Goal: Task Accomplishment & Management: Manage account settings

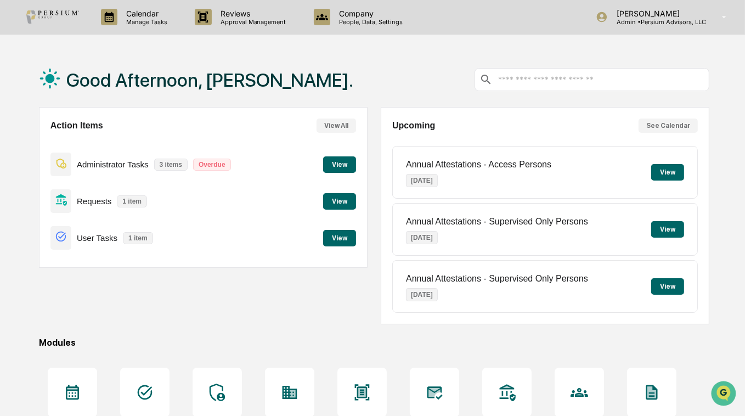
click at [418, 60] on div "Good Afternoon, [PERSON_NAME]." at bounding box center [374, 79] width 671 height 55
click at [324, 82] on div "Good Afternoon, [PERSON_NAME]." at bounding box center [374, 79] width 671 height 55
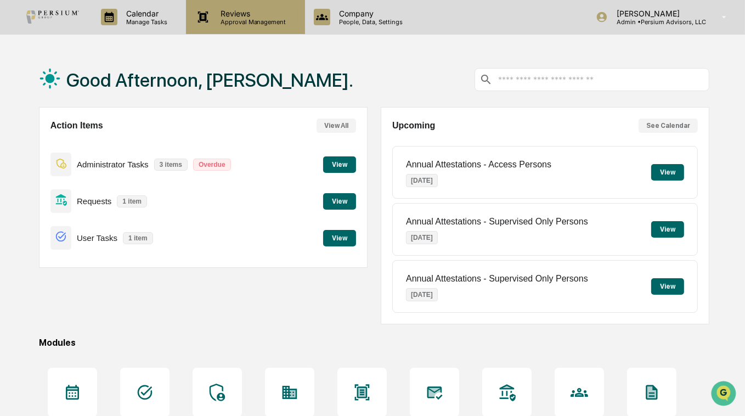
click at [237, 16] on p "Reviews" at bounding box center [252, 13] width 80 height 9
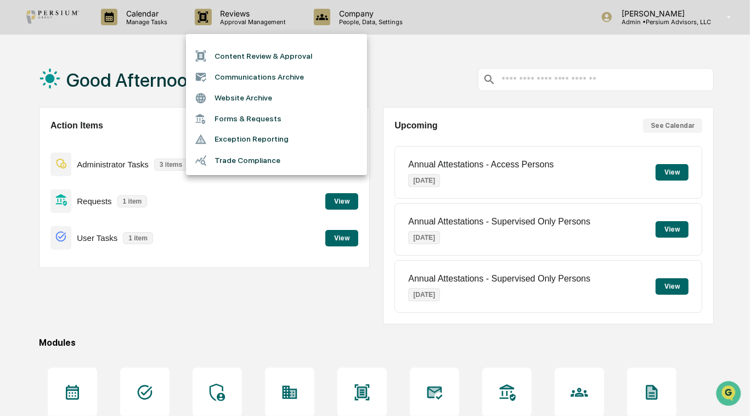
click at [167, 36] on div at bounding box center [375, 208] width 750 height 416
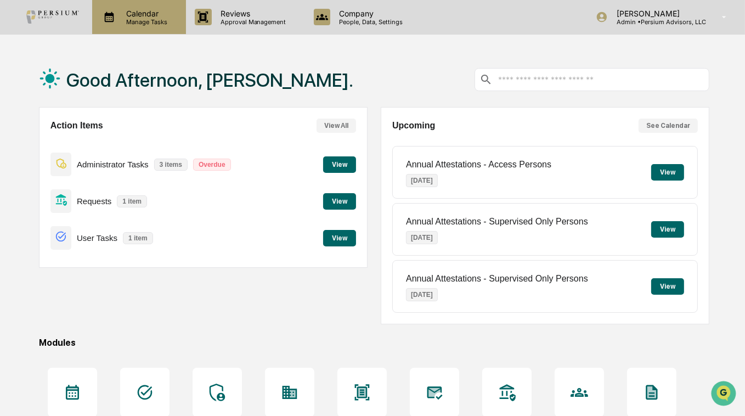
click at [131, 16] on p "Calendar" at bounding box center [144, 13] width 55 height 9
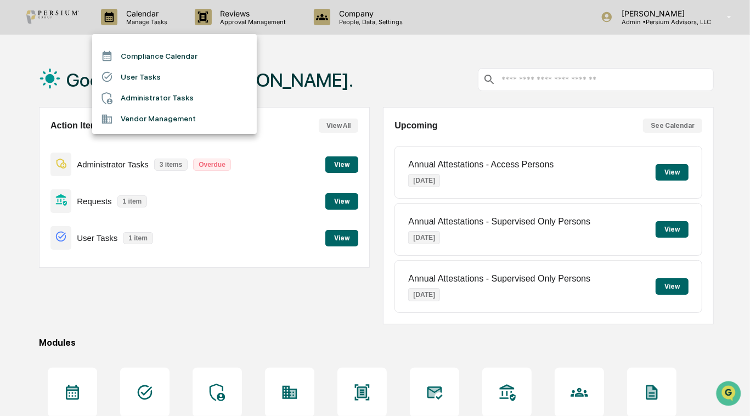
click at [349, 131] on div at bounding box center [375, 208] width 750 height 416
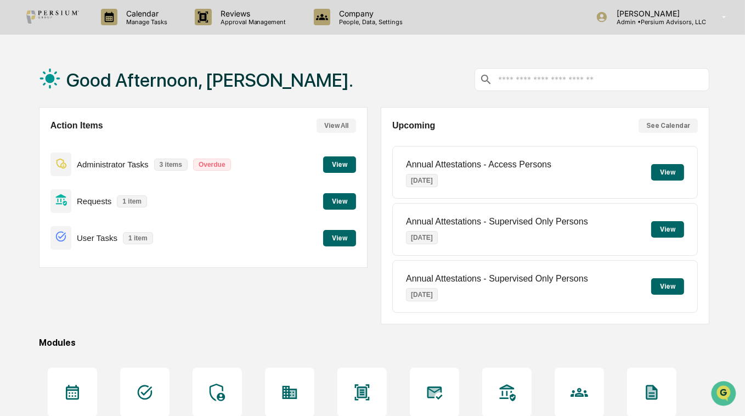
click at [340, 160] on button "View" at bounding box center [339, 164] width 33 height 16
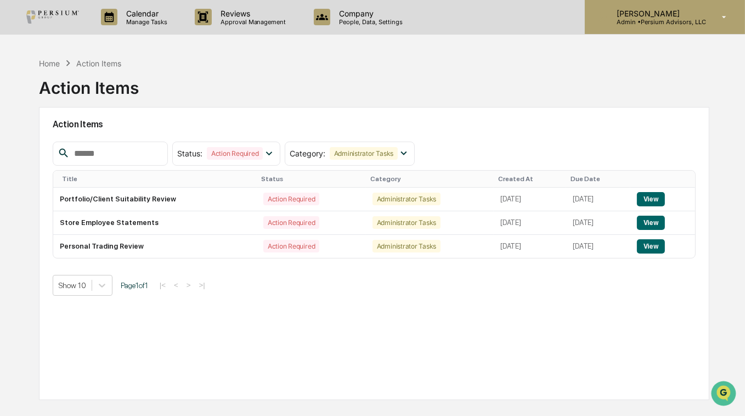
click at [652, 14] on p "[PERSON_NAME]" at bounding box center [657, 13] width 98 height 9
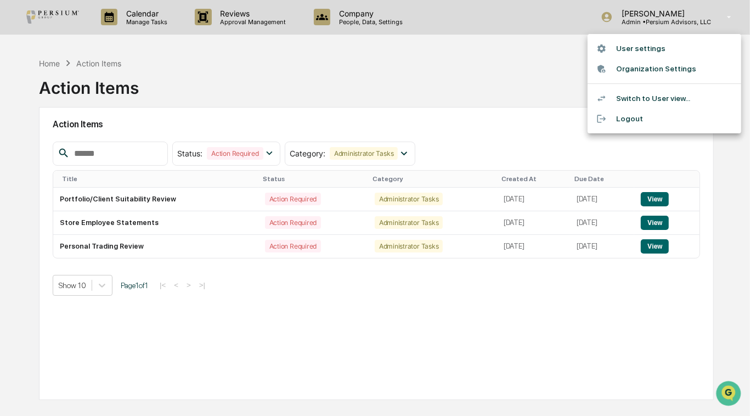
click at [520, 72] on div at bounding box center [375, 208] width 750 height 416
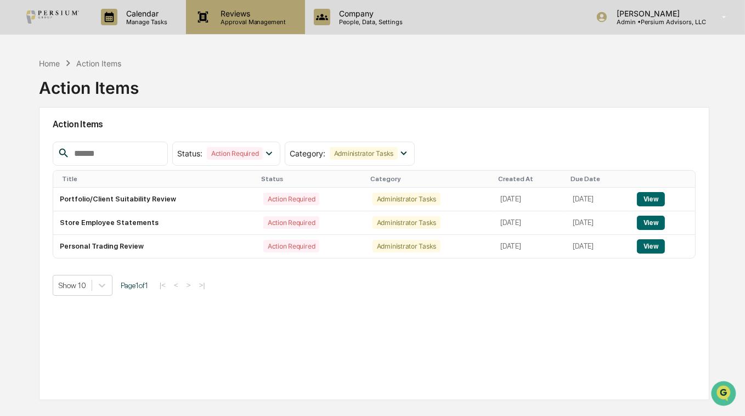
click at [229, 21] on p "Approval Management" at bounding box center [252, 22] width 80 height 8
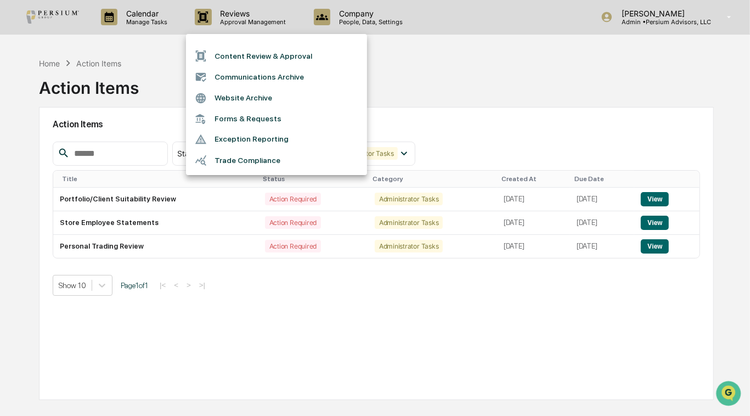
click at [249, 115] on li "Forms & Requests" at bounding box center [276, 119] width 181 height 20
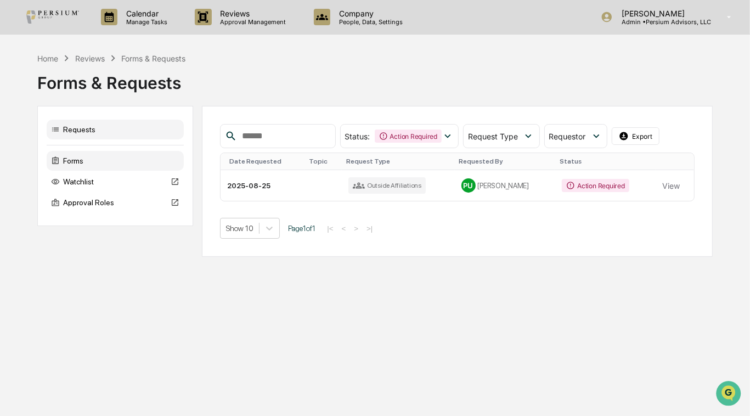
click at [84, 160] on div "Forms" at bounding box center [115, 161] width 137 height 20
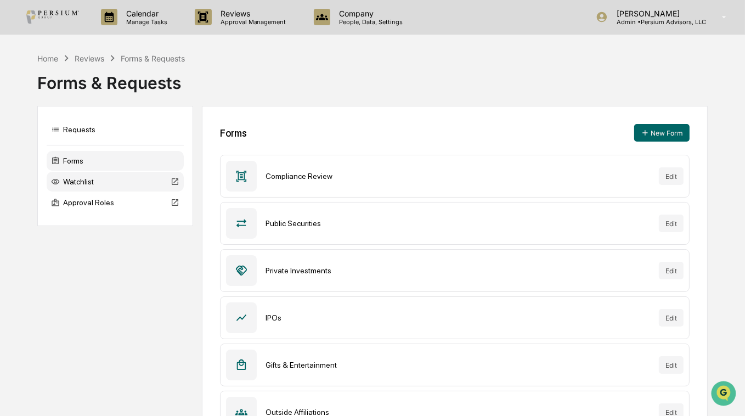
click at [87, 184] on div "Watchlist" at bounding box center [115, 182] width 137 height 20
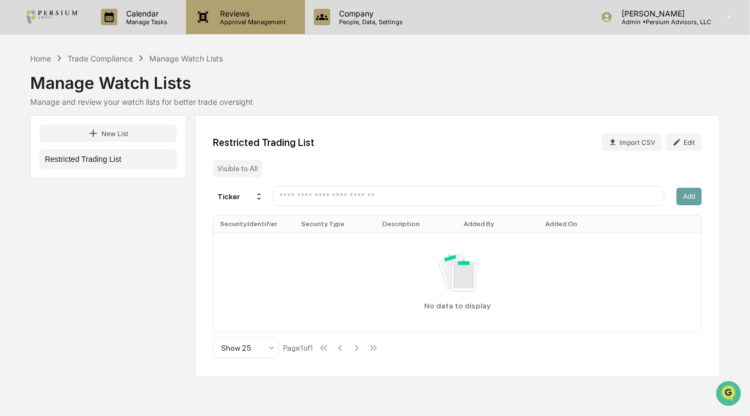
click at [250, 21] on p "Approval Management" at bounding box center [252, 22] width 80 height 8
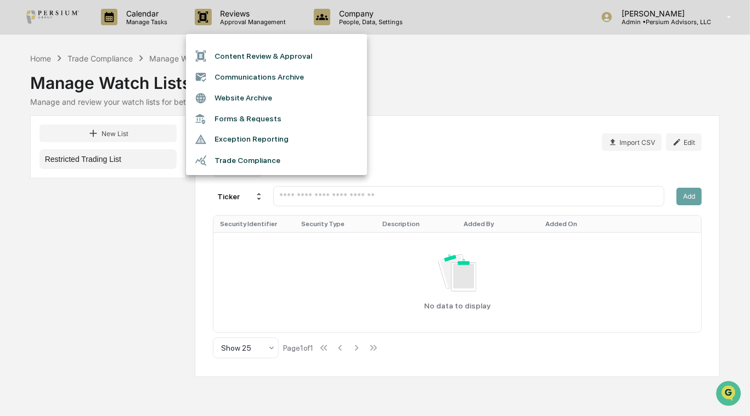
click at [394, 27] on div at bounding box center [375, 208] width 750 height 416
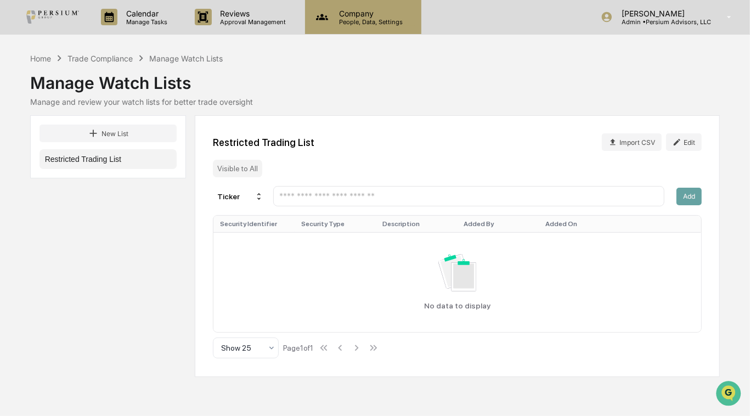
click at [366, 25] on p "People, Data, Settings" at bounding box center [369, 22] width 78 height 8
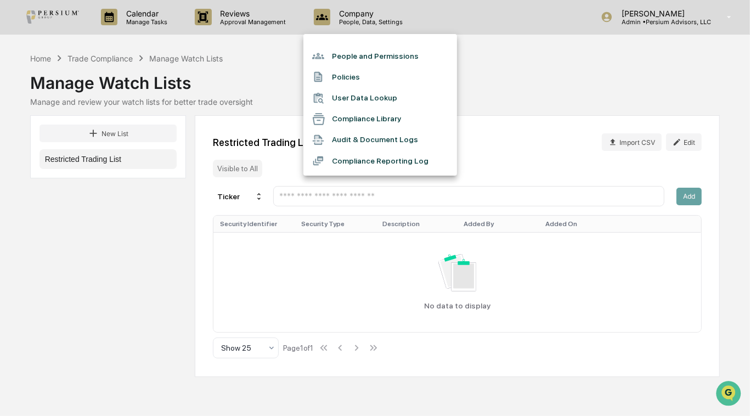
click at [271, 45] on div at bounding box center [375, 208] width 750 height 416
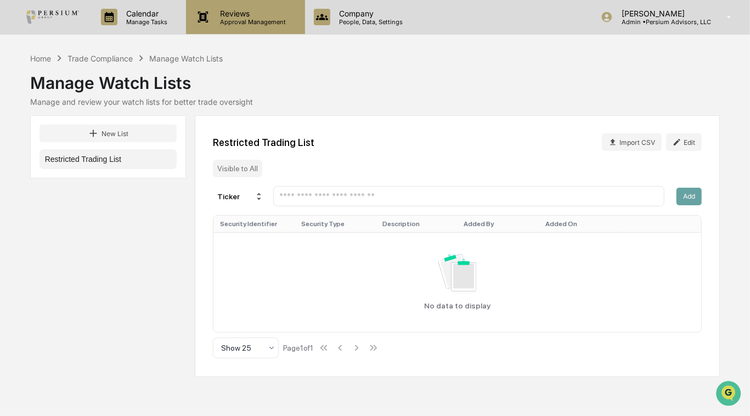
click at [252, 10] on p "Reviews" at bounding box center [252, 13] width 80 height 9
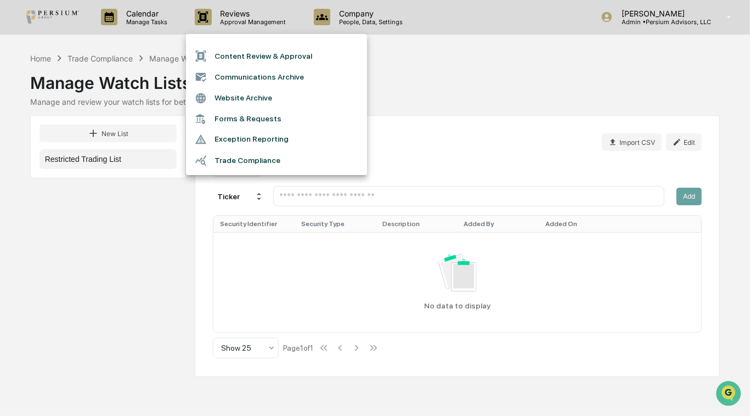
click at [245, 116] on li "Forms & Requests" at bounding box center [276, 119] width 181 height 20
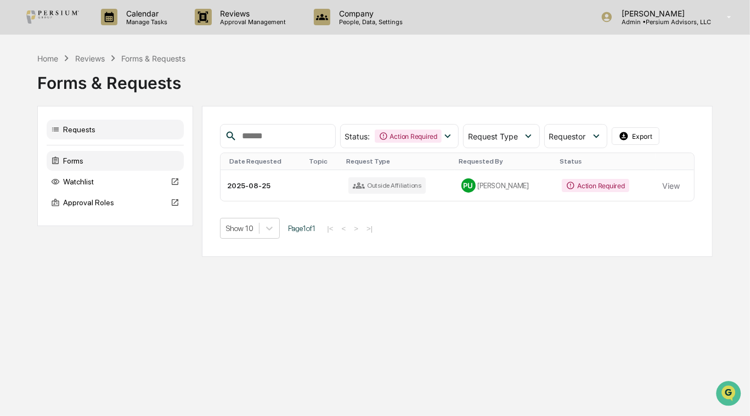
click at [76, 157] on div "Forms" at bounding box center [115, 161] width 137 height 20
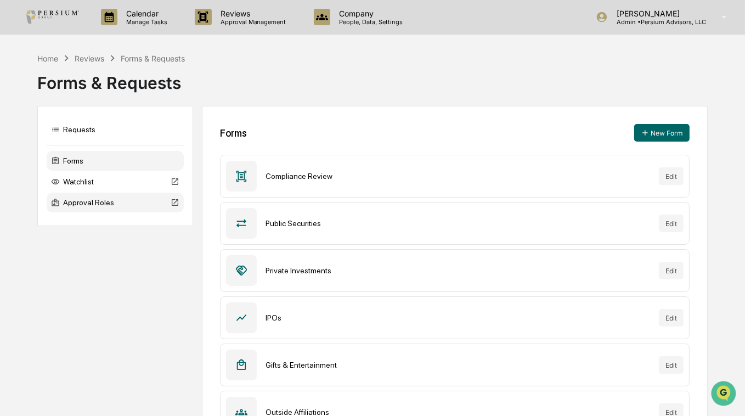
click at [86, 200] on div "Approval Roles" at bounding box center [115, 203] width 137 height 20
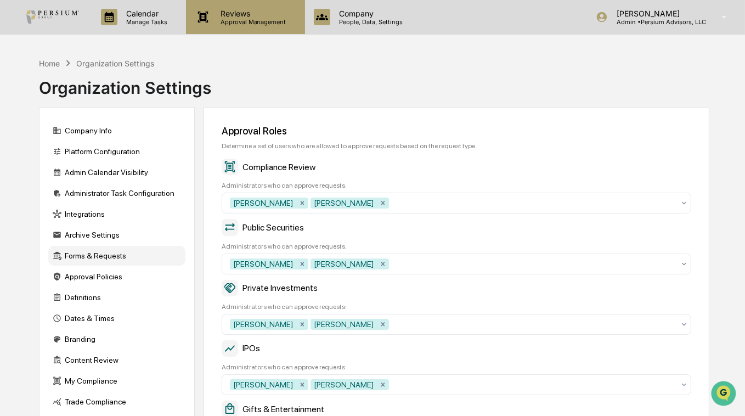
click at [236, 14] on p "Reviews" at bounding box center [252, 13] width 80 height 9
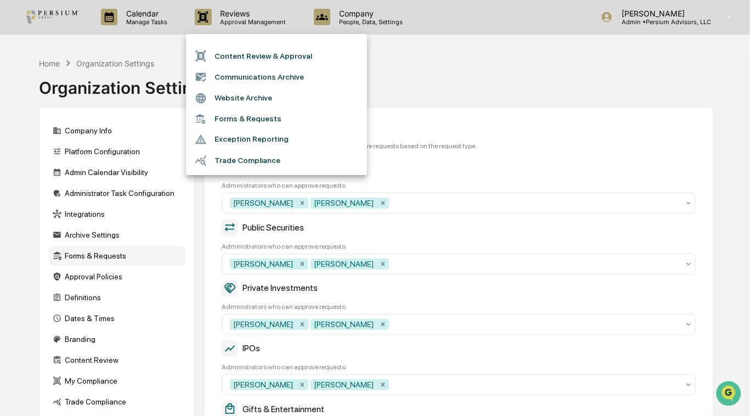
click at [168, 22] on div at bounding box center [375, 208] width 750 height 416
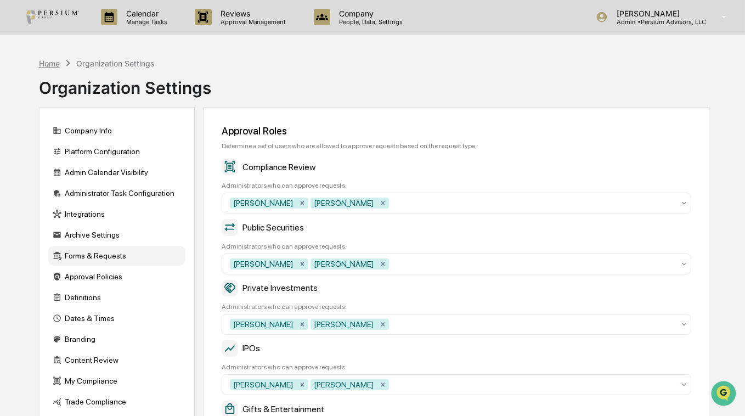
click at [48, 65] on div "Home" at bounding box center [49, 63] width 21 height 9
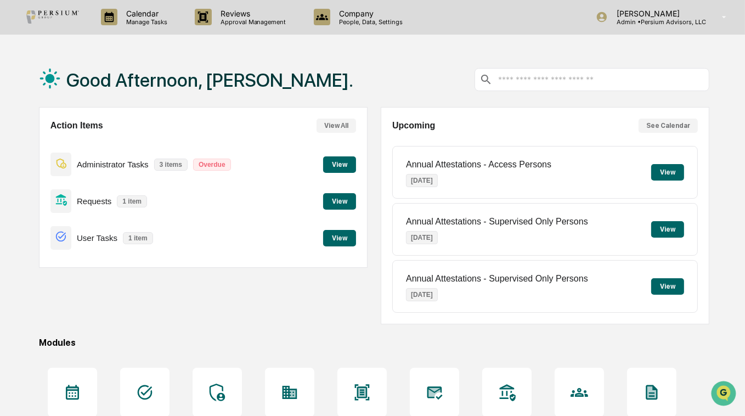
click at [340, 122] on button "View All" at bounding box center [337, 126] width 40 height 14
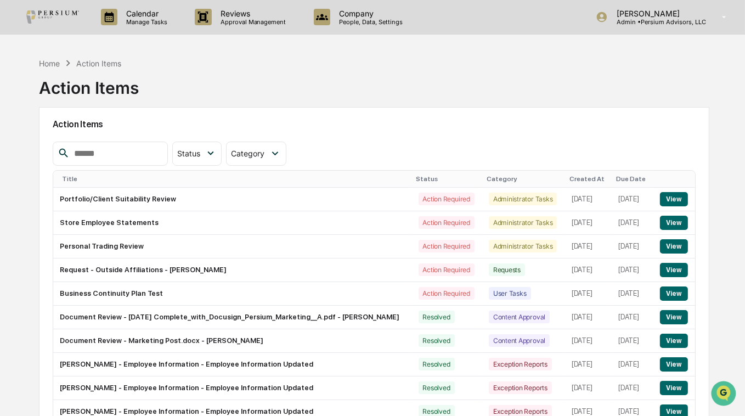
click at [299, 96] on div "Home Action Items Action Items" at bounding box center [374, 79] width 671 height 55
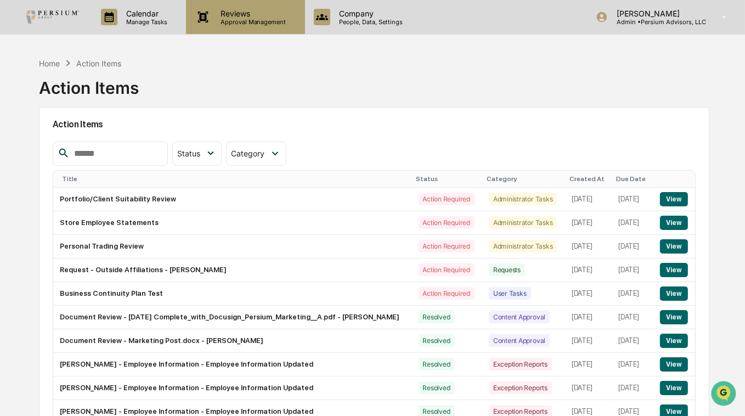
click at [235, 14] on p "Reviews" at bounding box center [252, 13] width 80 height 9
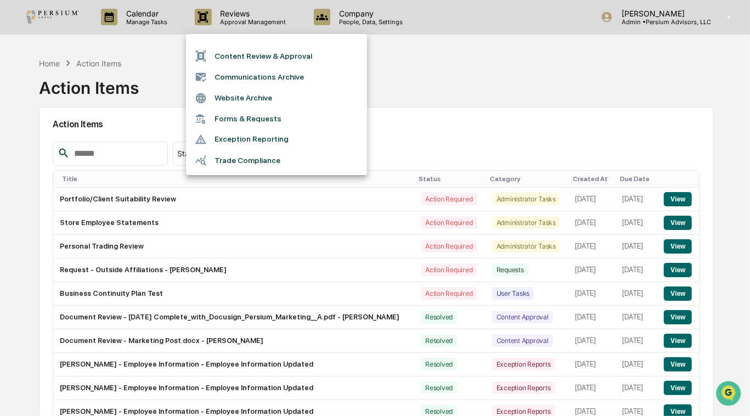
drag, startPoint x: 251, startPoint y: 117, endPoint x: 436, endPoint y: 85, distance: 188.3
click at [436, 85] on div at bounding box center [375, 208] width 750 height 416
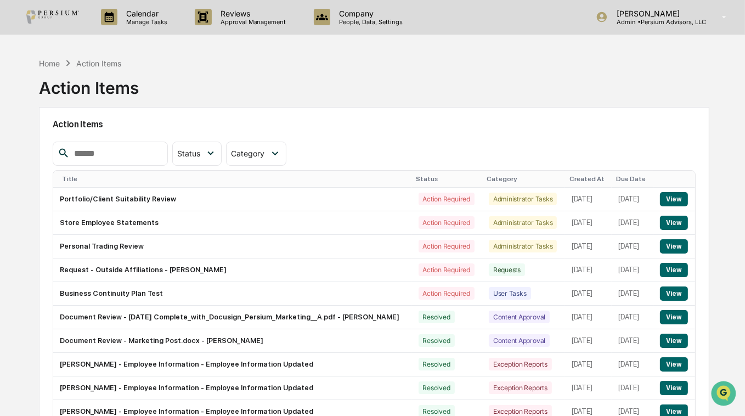
click at [269, 42] on div "Calendar Manage Tasks Reviews Approval Management Company People, Data, Setting…" at bounding box center [372, 237] width 745 height 475
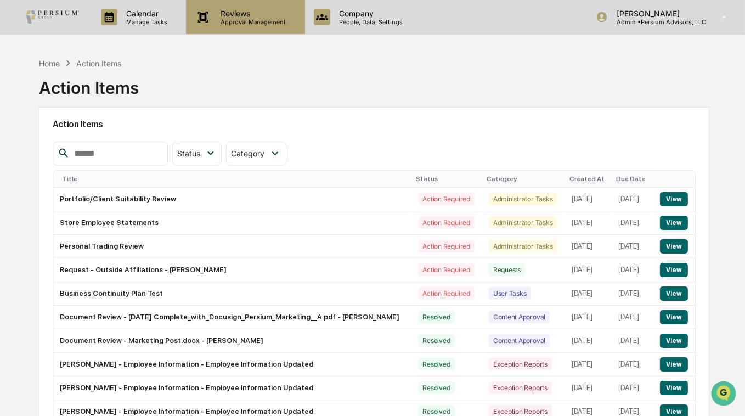
click at [263, 23] on p "Approval Management" at bounding box center [252, 22] width 80 height 8
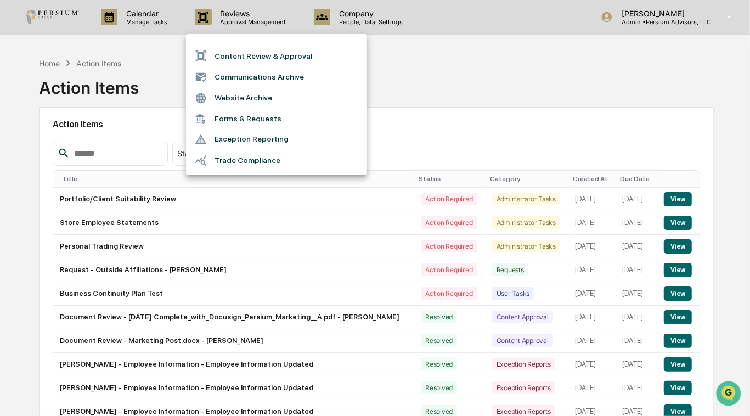
click at [241, 114] on li "Forms & Requests" at bounding box center [276, 119] width 181 height 20
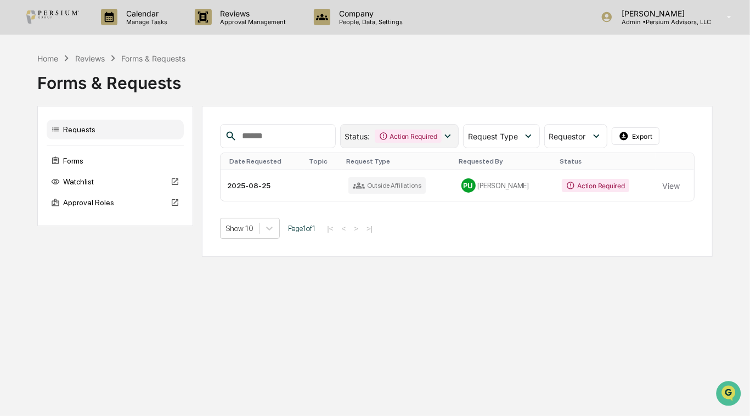
click at [424, 135] on div "Action Required" at bounding box center [408, 136] width 67 height 13
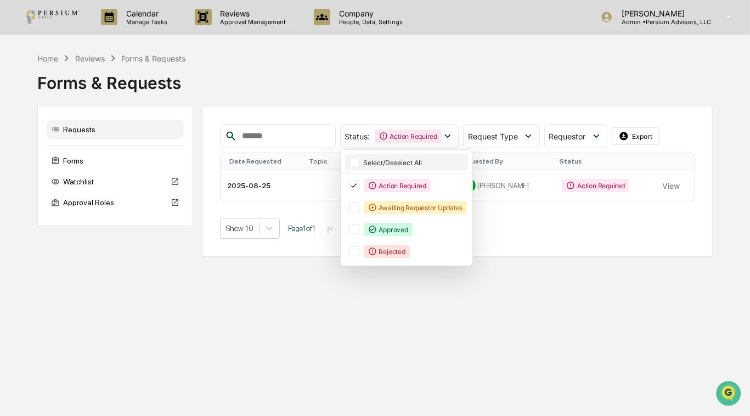
click at [360, 161] on div at bounding box center [355, 163] width 10 height 10
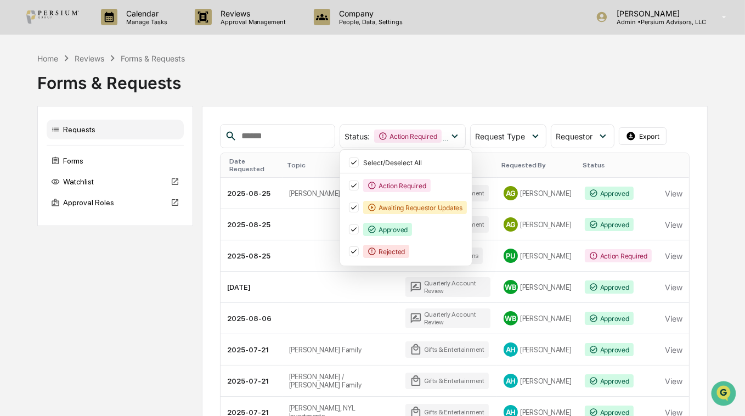
click at [386, 108] on div "Status : Action Required Awaiting Requestor Updates Approved Rejected Select/De…" at bounding box center [455, 326] width 506 height 440
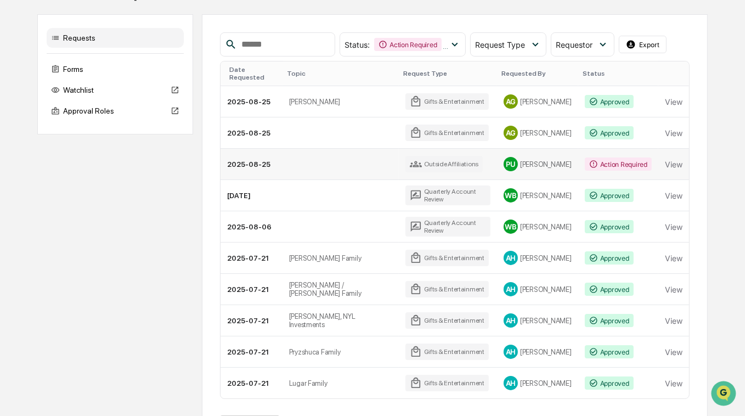
scroll to position [94, 0]
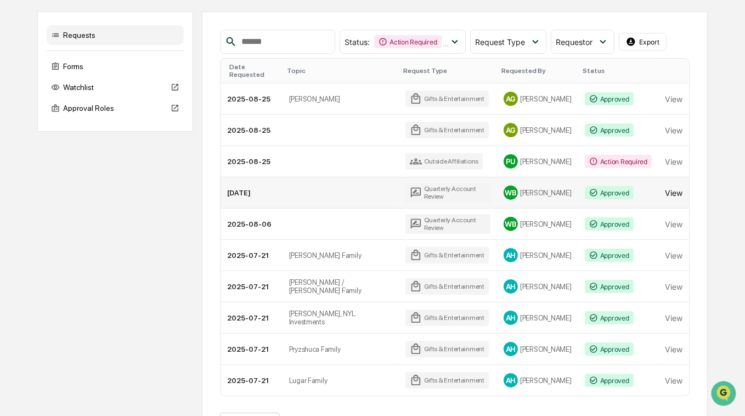
click at [672, 182] on button "View" at bounding box center [674, 193] width 18 height 22
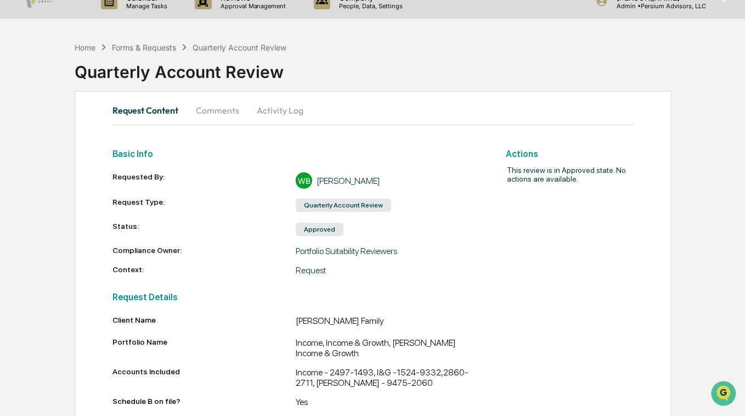
scroll to position [16, 0]
click at [217, 111] on button "Comments" at bounding box center [217, 110] width 61 height 26
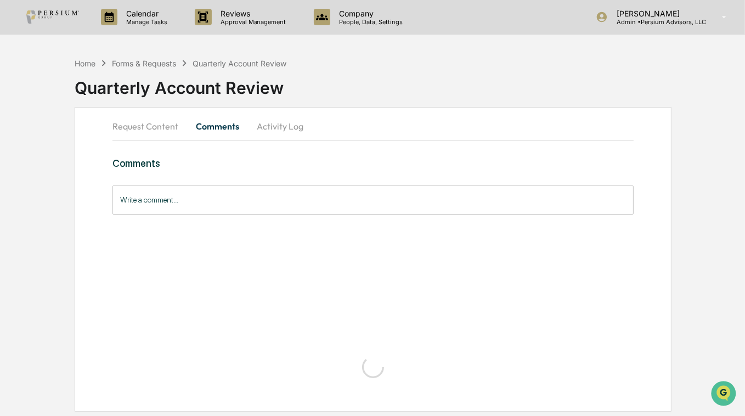
scroll to position [0, 0]
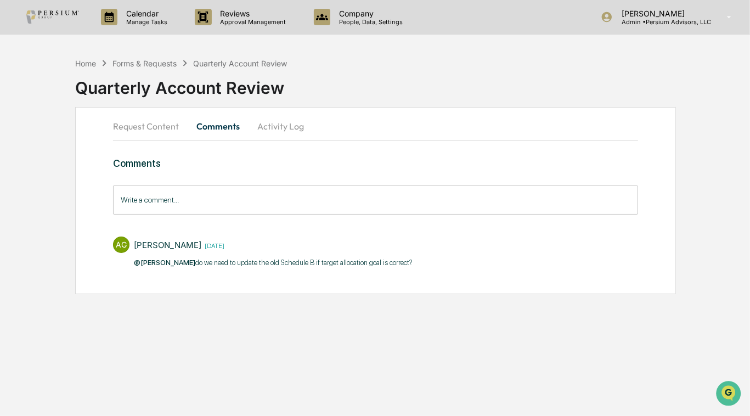
click at [133, 125] on button "Request Content" at bounding box center [150, 126] width 75 height 26
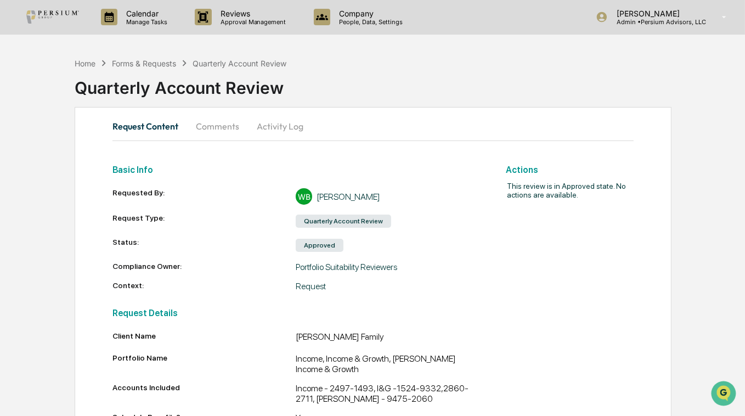
click at [17, 117] on div "**********" at bounding box center [372, 395] width 745 height 687
click at [149, 19] on p "Manage Tasks" at bounding box center [144, 22] width 55 height 8
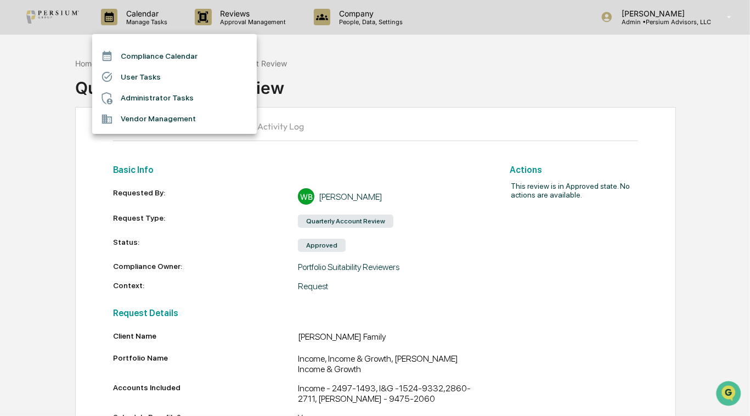
click at [147, 94] on li "Administrator Tasks" at bounding box center [174, 98] width 165 height 21
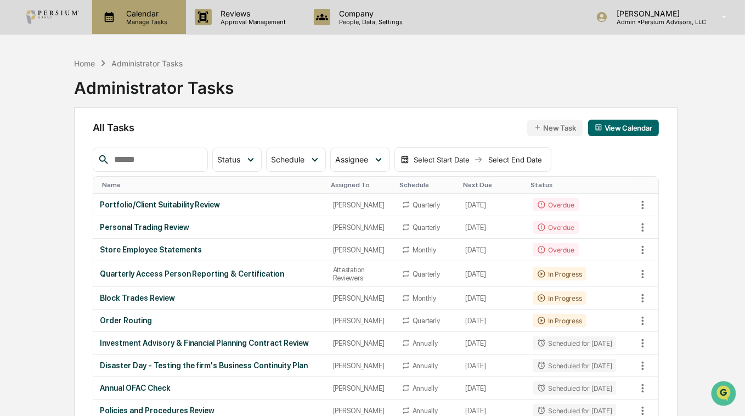
click at [153, 24] on p "Manage Tasks" at bounding box center [144, 22] width 55 height 8
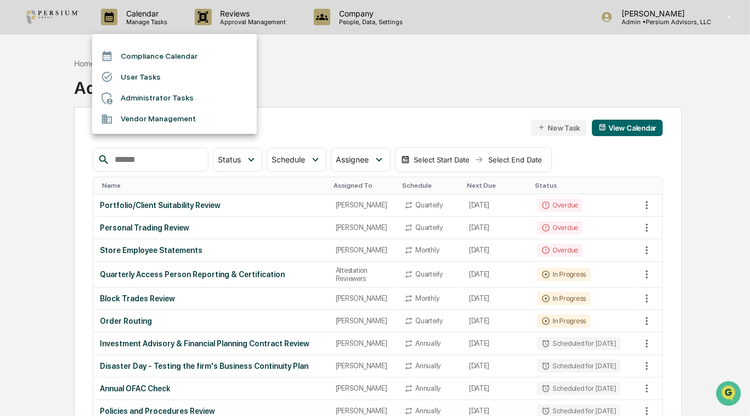
click at [362, 75] on div at bounding box center [375, 208] width 750 height 416
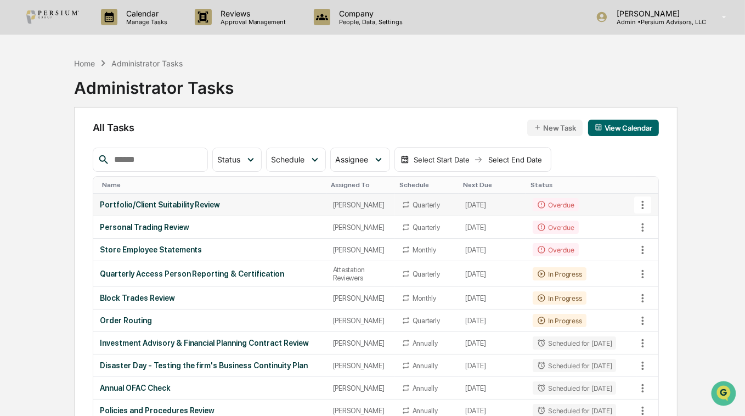
click at [209, 205] on div "Portfolio/Client Suitability Review" at bounding box center [210, 204] width 220 height 9
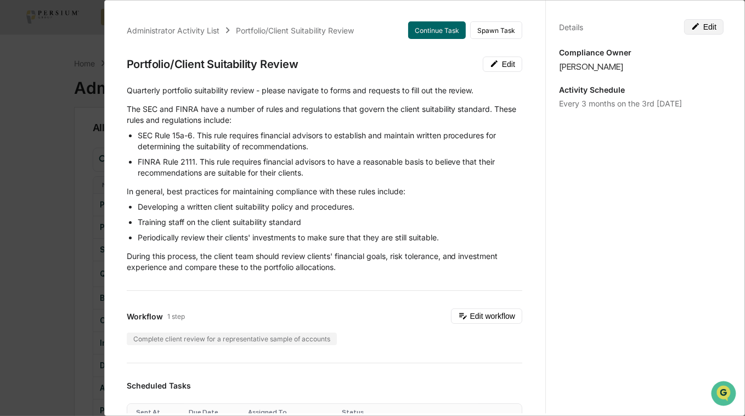
click at [706, 25] on button "Edit" at bounding box center [704, 26] width 40 height 15
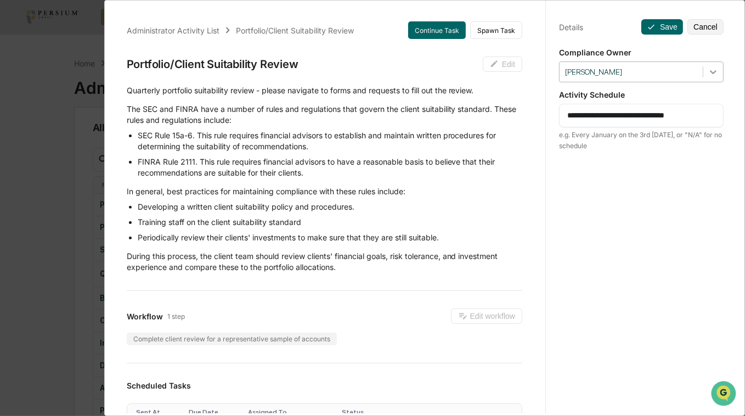
click at [711, 74] on icon at bounding box center [713, 71] width 11 height 11
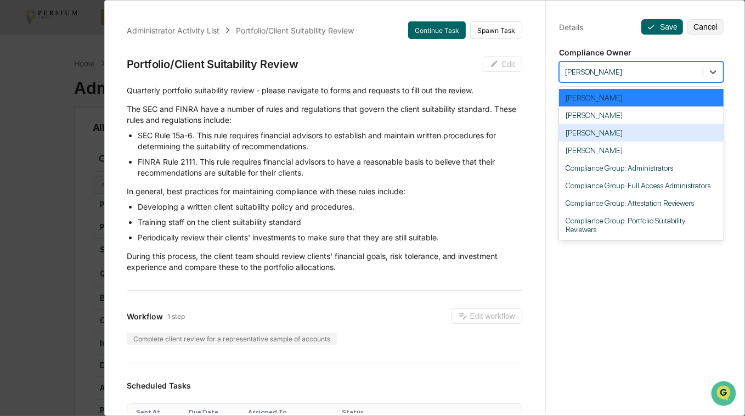
click at [599, 132] on div "[PERSON_NAME]" at bounding box center [641, 133] width 165 height 18
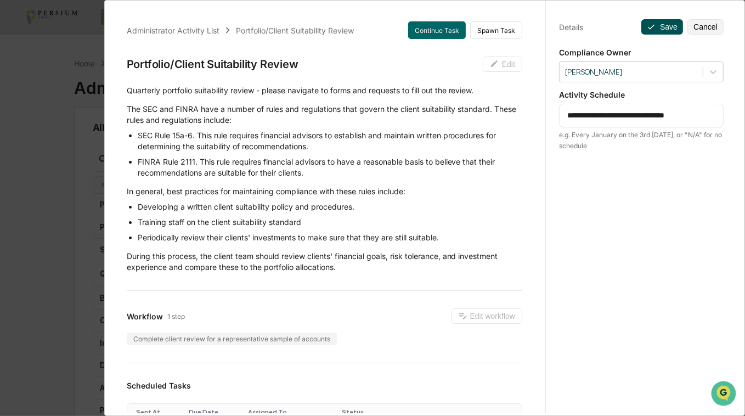
click at [660, 21] on button "Save" at bounding box center [663, 26] width 42 height 15
click at [660, 26] on button "Save" at bounding box center [663, 26] width 42 height 15
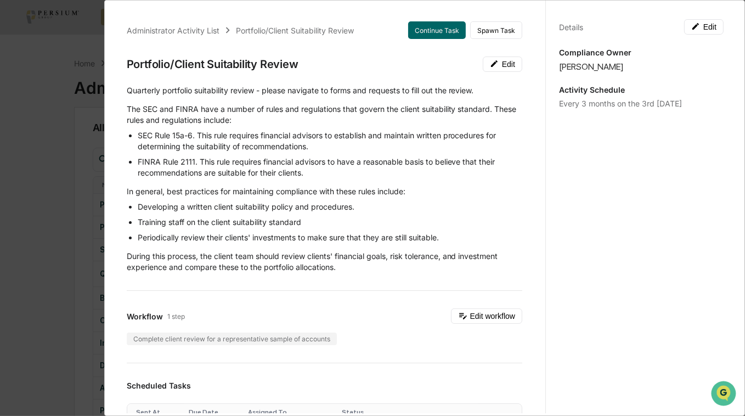
click at [47, 165] on div "Administrator Activity List Portfolio/Client Suitability Review Continue Task S…" at bounding box center [372, 208] width 745 height 416
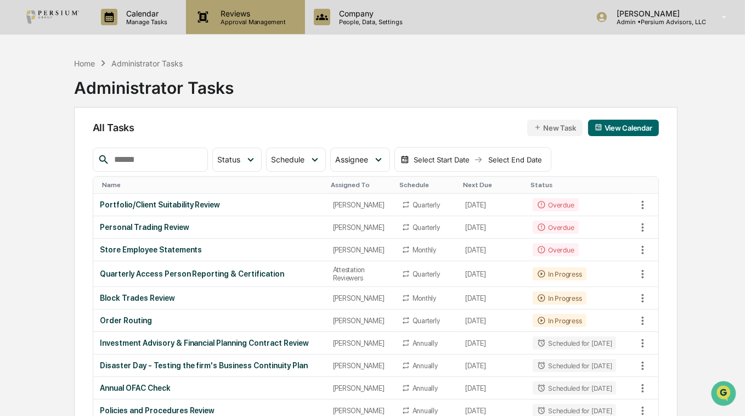
click at [264, 24] on p "Approval Management" at bounding box center [252, 22] width 80 height 8
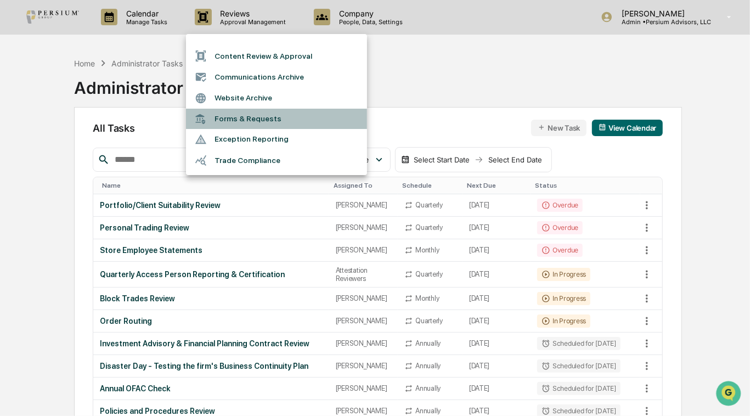
click at [234, 117] on li "Forms & Requests" at bounding box center [276, 119] width 181 height 20
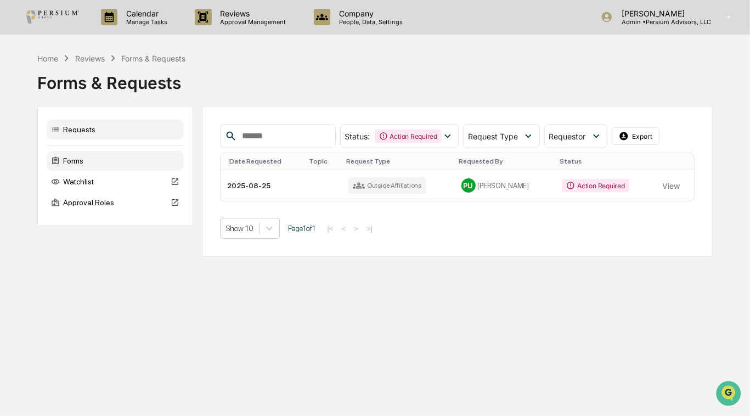
click at [81, 157] on div "Forms" at bounding box center [115, 161] width 137 height 20
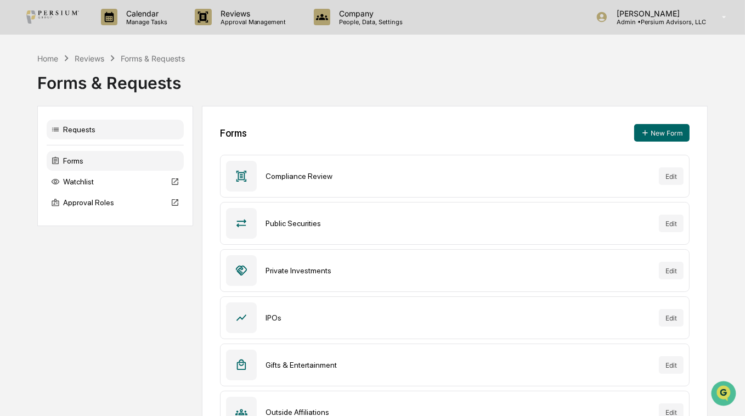
click at [79, 133] on div "Requests" at bounding box center [115, 130] width 137 height 20
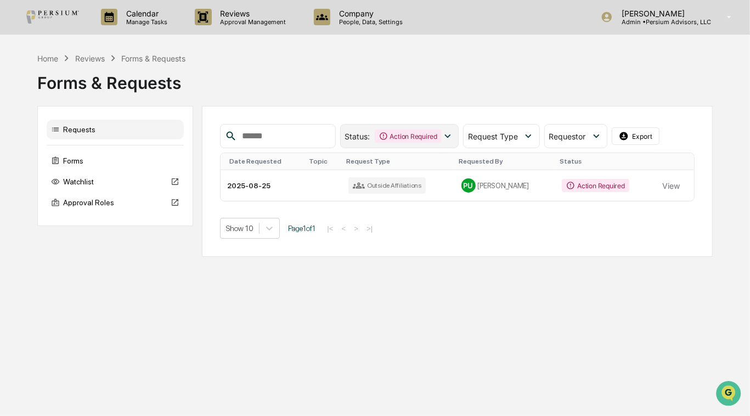
click at [425, 126] on div "Status : Action Required" at bounding box center [399, 136] width 119 height 24
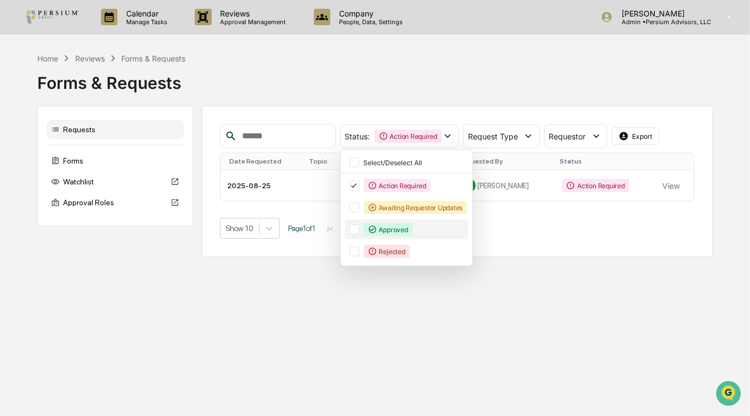
click at [360, 227] on div at bounding box center [355, 229] width 10 height 10
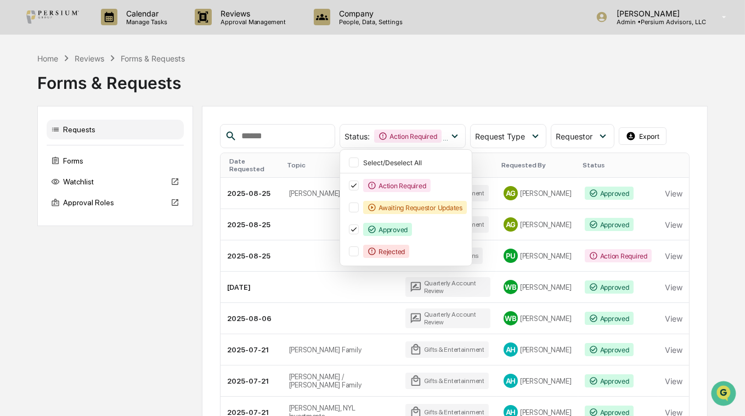
click at [355, 102] on div "Home Reviews Forms & Requests Forms & Requests Requests Forms Watchlist Approva…" at bounding box center [372, 299] width 671 height 494
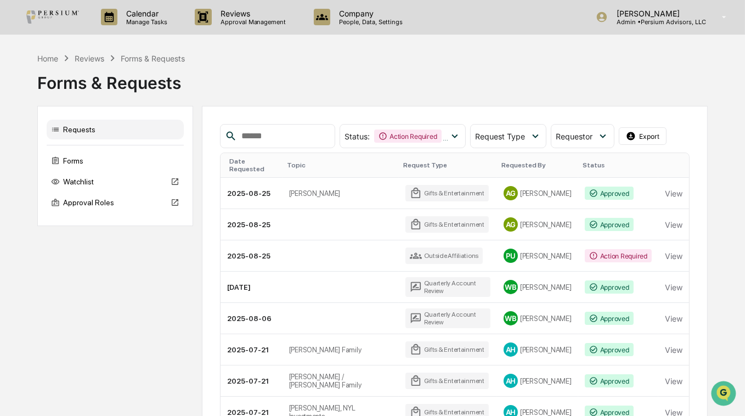
click at [553, 83] on div "Forms & Requests" at bounding box center [372, 78] width 671 height 29
click at [493, 74] on div "Forms & Requests" at bounding box center [372, 78] width 671 height 29
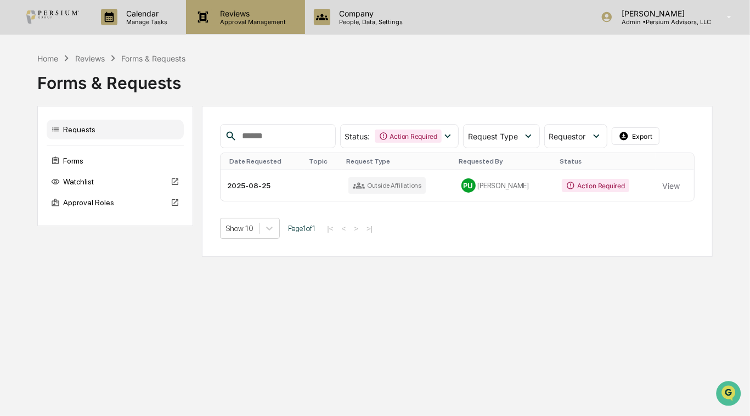
click at [238, 22] on p "Approval Management" at bounding box center [252, 22] width 80 height 8
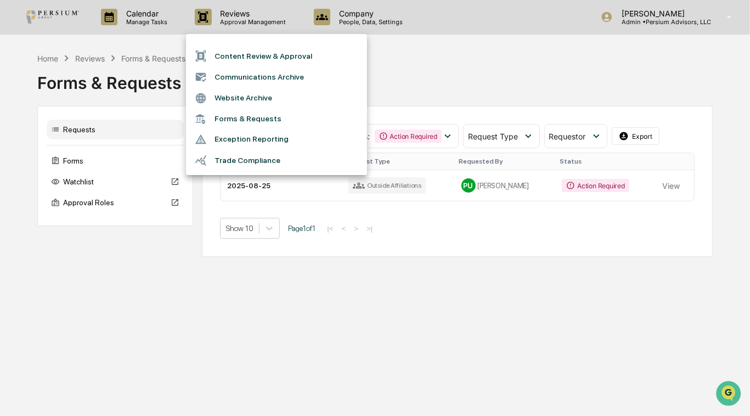
click at [164, 34] on div at bounding box center [375, 208] width 750 height 416
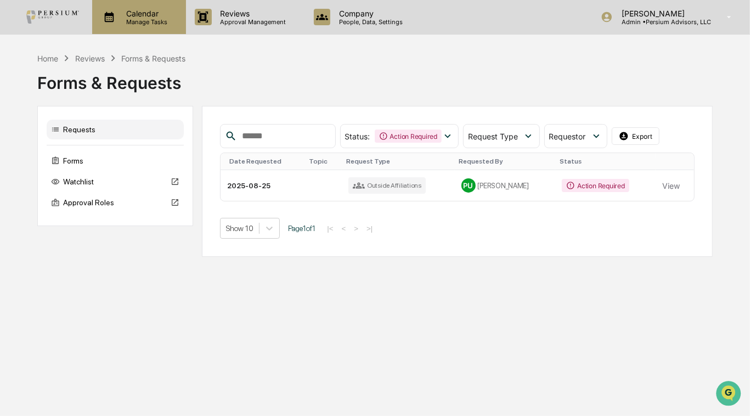
click at [160, 23] on p "Manage Tasks" at bounding box center [144, 22] width 55 height 8
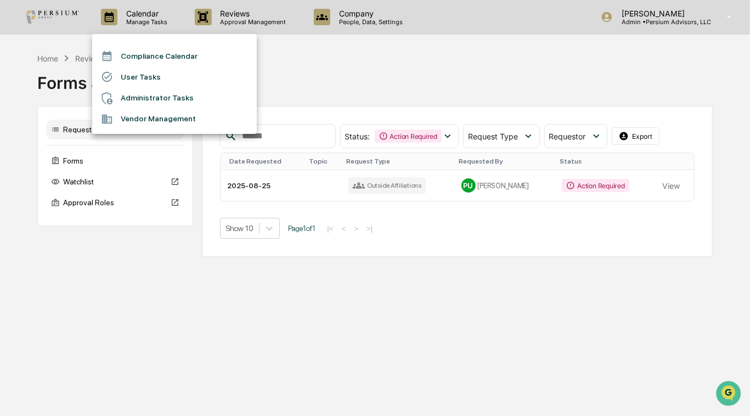
click at [254, 15] on div at bounding box center [375, 208] width 750 height 416
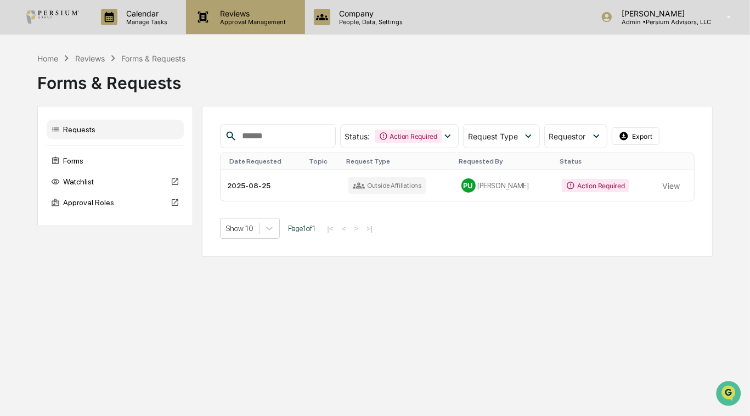
click at [232, 18] on p "Approval Management" at bounding box center [252, 22] width 80 height 8
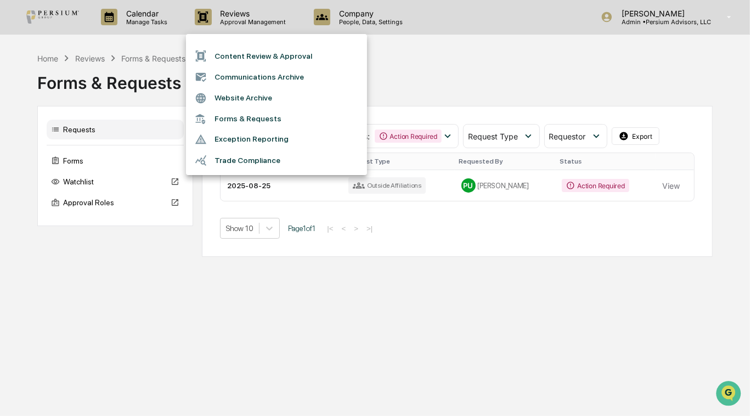
click at [160, 50] on div at bounding box center [375, 208] width 750 height 416
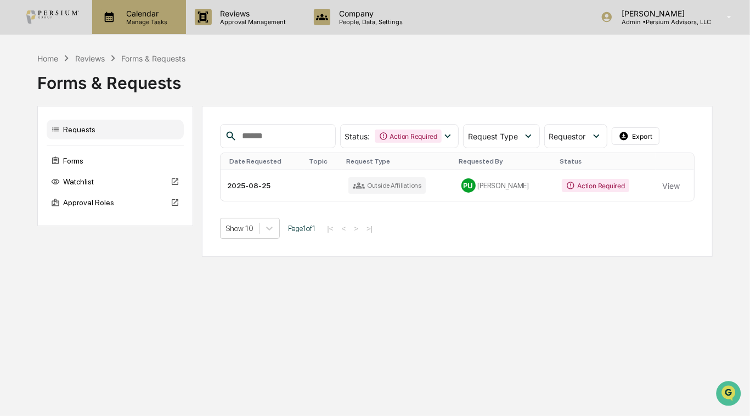
click at [145, 21] on p "Manage Tasks" at bounding box center [144, 22] width 55 height 8
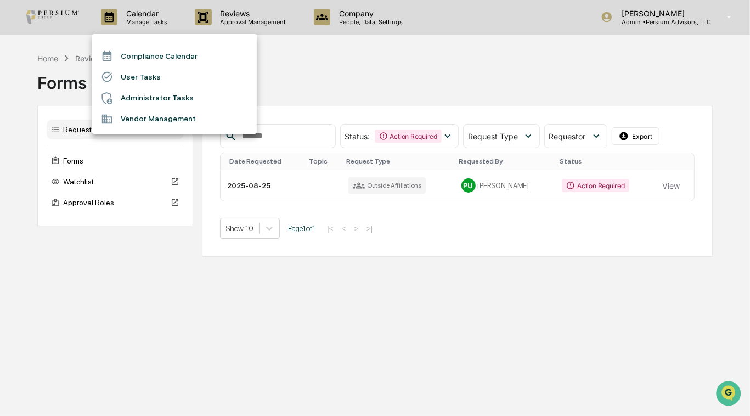
click at [311, 56] on div at bounding box center [375, 208] width 750 height 416
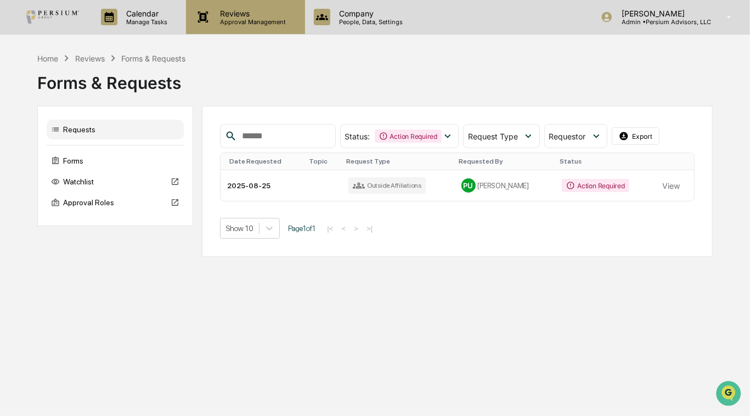
click at [272, 30] on div "Reviews Approval Management" at bounding box center [245, 17] width 119 height 34
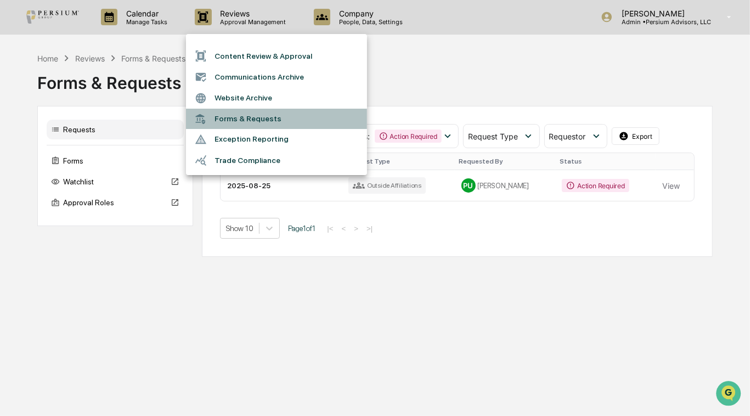
click at [248, 117] on li "Forms & Requests" at bounding box center [276, 119] width 181 height 20
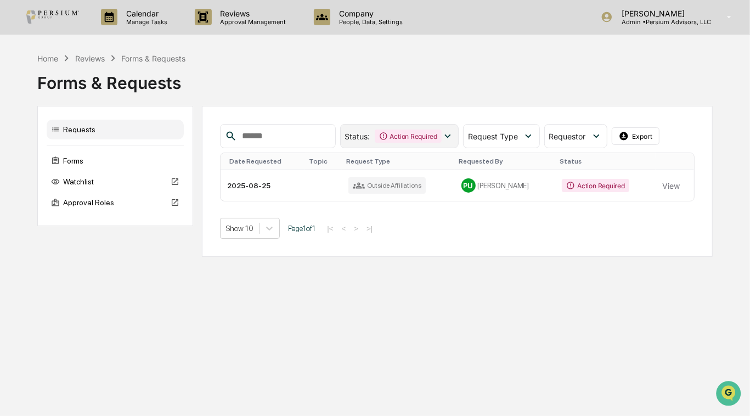
click at [413, 136] on div "Action Required" at bounding box center [408, 136] width 67 height 13
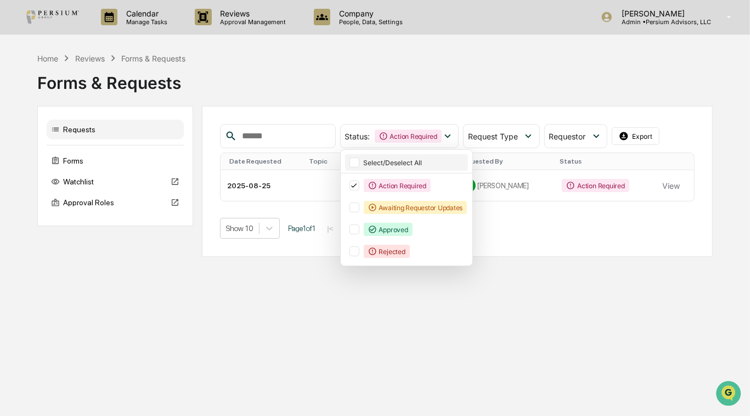
click at [360, 161] on div at bounding box center [355, 163] width 10 height 10
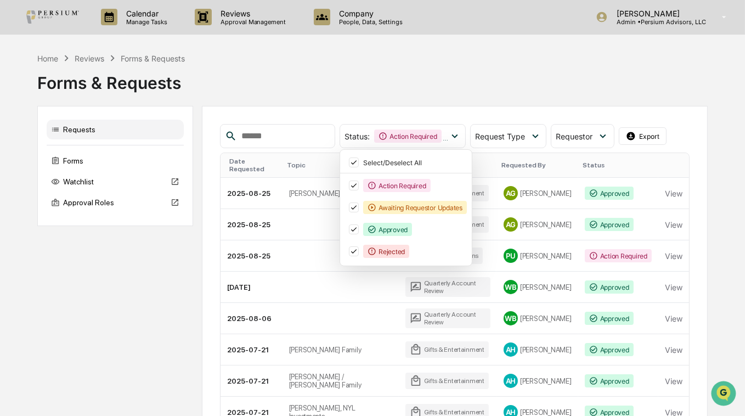
click at [495, 89] on div "Forms & Requests" at bounding box center [372, 78] width 671 height 29
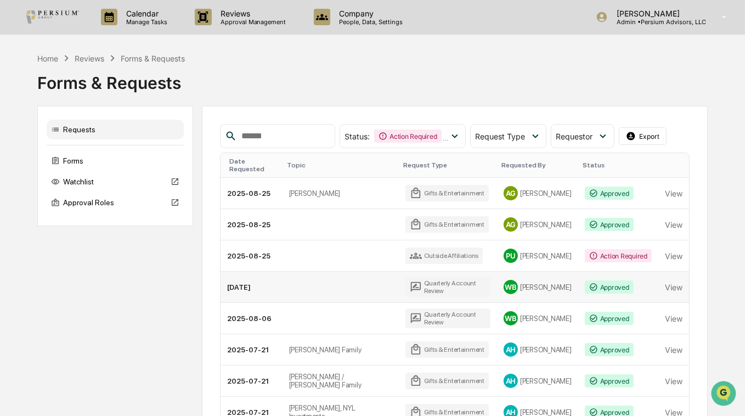
click at [436, 277] on div "Quarterly Account Review" at bounding box center [448, 287] width 85 height 20
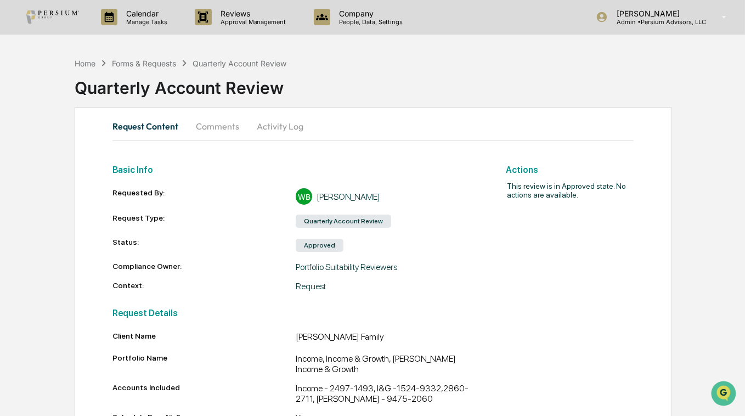
click at [222, 122] on button "Comments" at bounding box center [217, 126] width 61 height 26
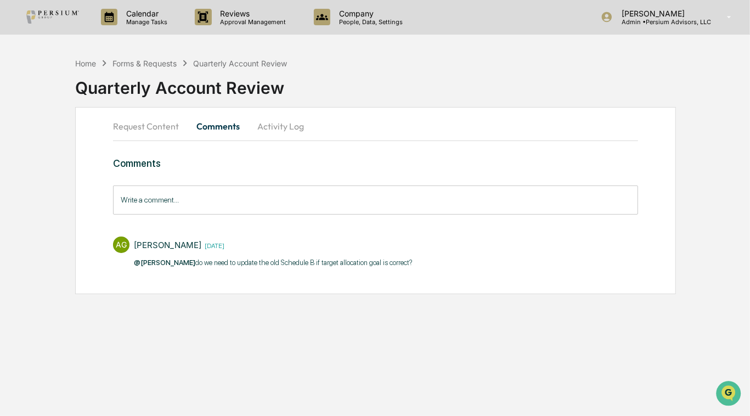
click at [154, 117] on button "Request Content" at bounding box center [150, 126] width 75 height 26
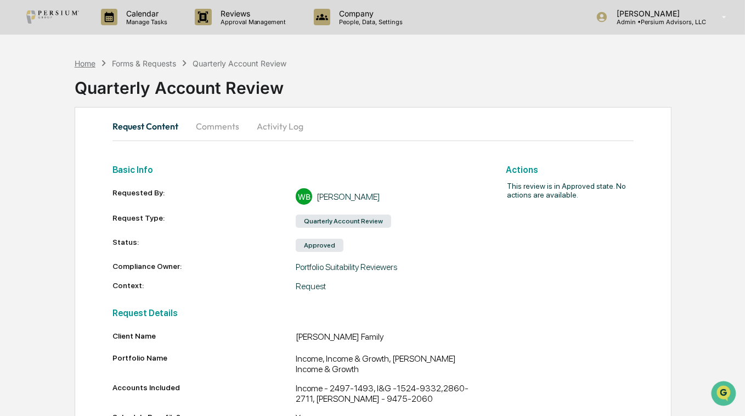
click at [90, 64] on div "Home" at bounding box center [85, 63] width 21 height 9
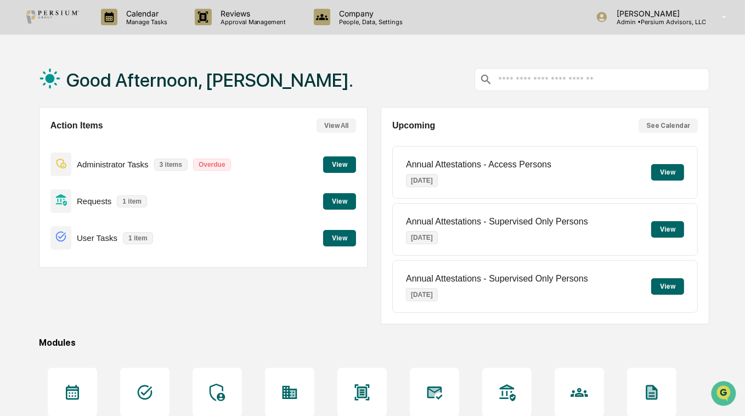
click at [316, 80] on div "Good Afternoon, [PERSON_NAME]." at bounding box center [374, 79] width 671 height 55
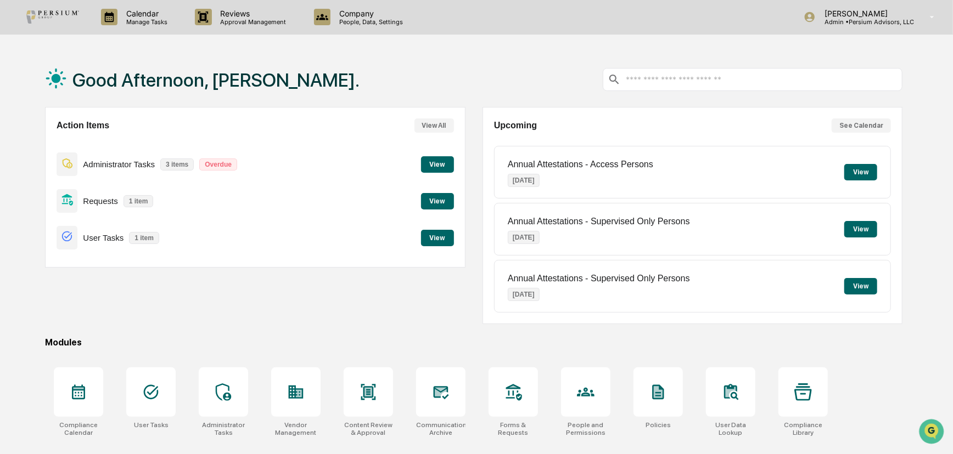
click at [451, 161] on button "View" at bounding box center [437, 164] width 33 height 16
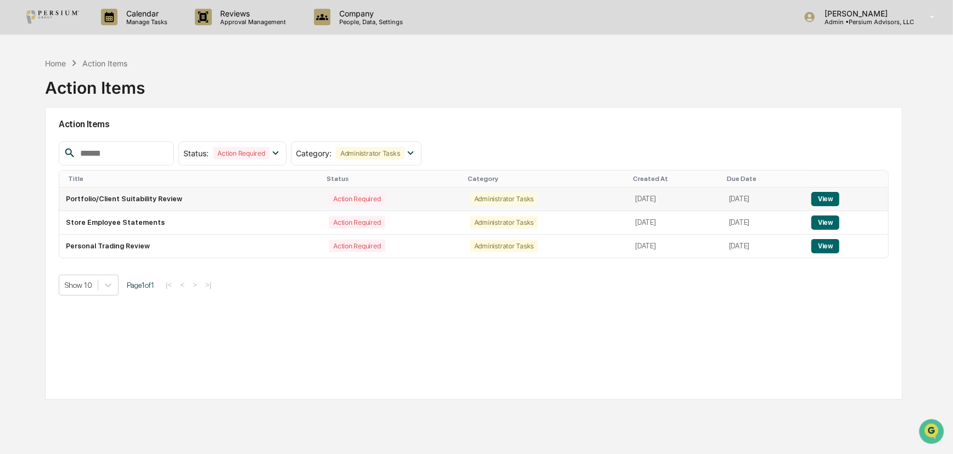
click at [750, 199] on button "View" at bounding box center [825, 199] width 28 height 14
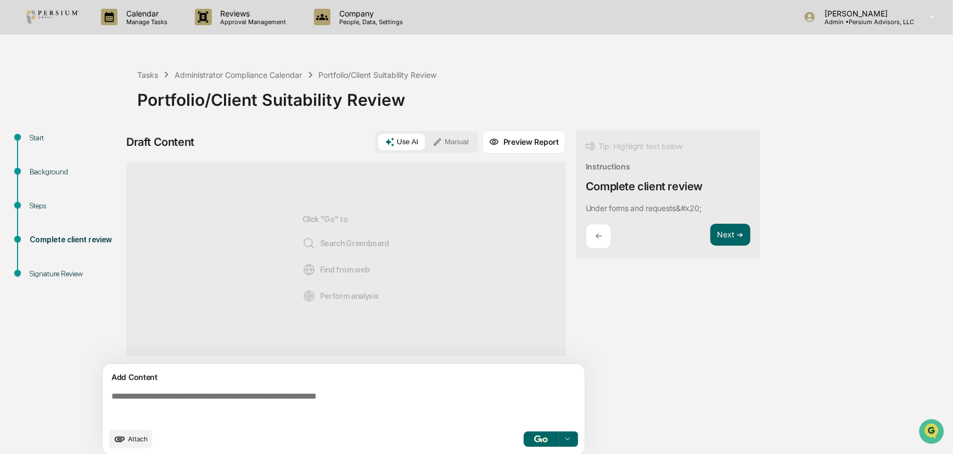
click at [56, 271] on div "Signature Review" at bounding box center [75, 274] width 90 height 12
click at [32, 276] on div "Signature Review" at bounding box center [75, 274] width 90 height 12
click at [745, 243] on button "Next ➔" at bounding box center [730, 235] width 40 height 23
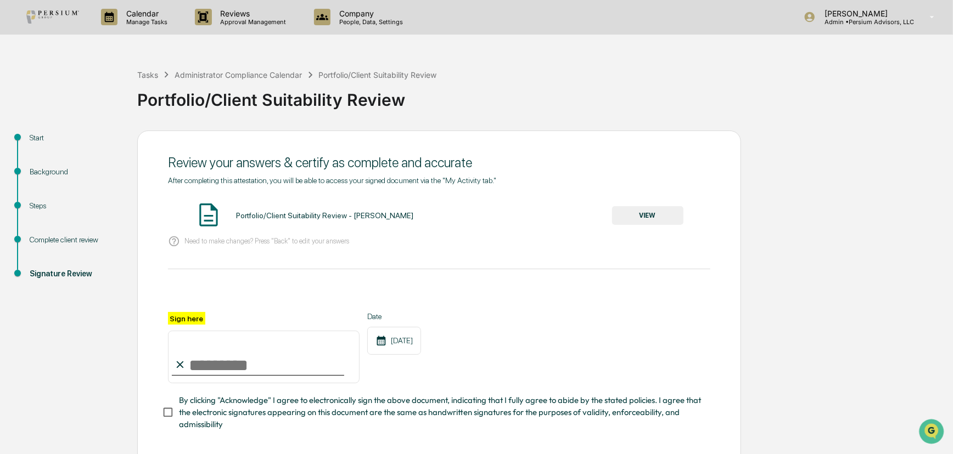
click at [199, 367] on input "Sign here" at bounding box center [264, 357] width 192 height 53
type input "**********"
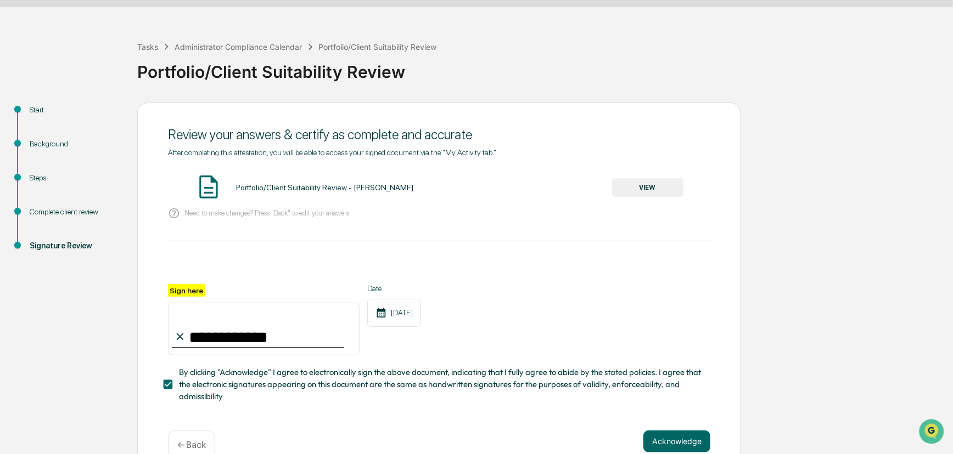
scroll to position [55, 0]
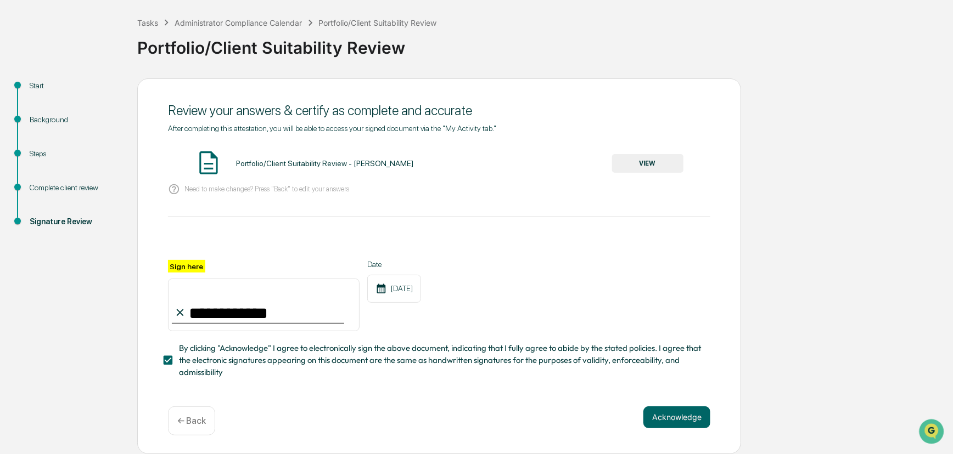
click at [43, 117] on div "Background" at bounding box center [75, 120] width 90 height 12
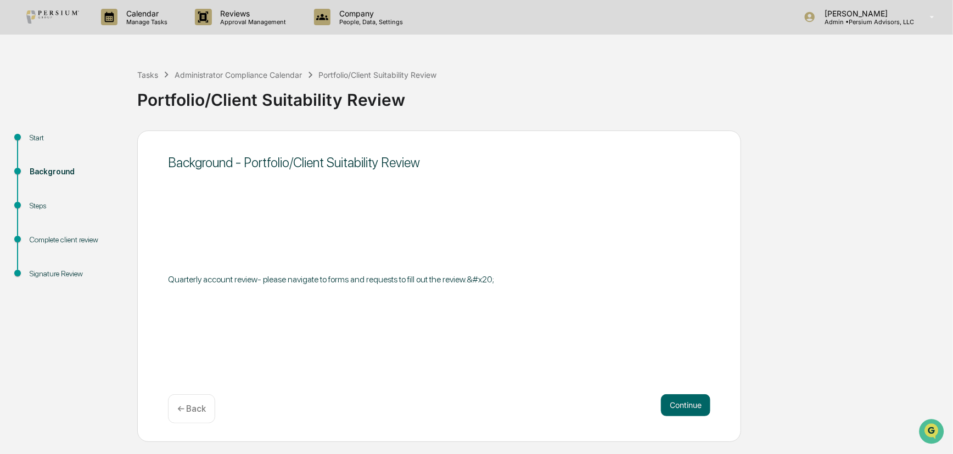
scroll to position [0, 0]
click at [31, 150] on div "Start" at bounding box center [75, 151] width 108 height 34
click at [695, 405] on button "Continue" at bounding box center [685, 406] width 49 height 22
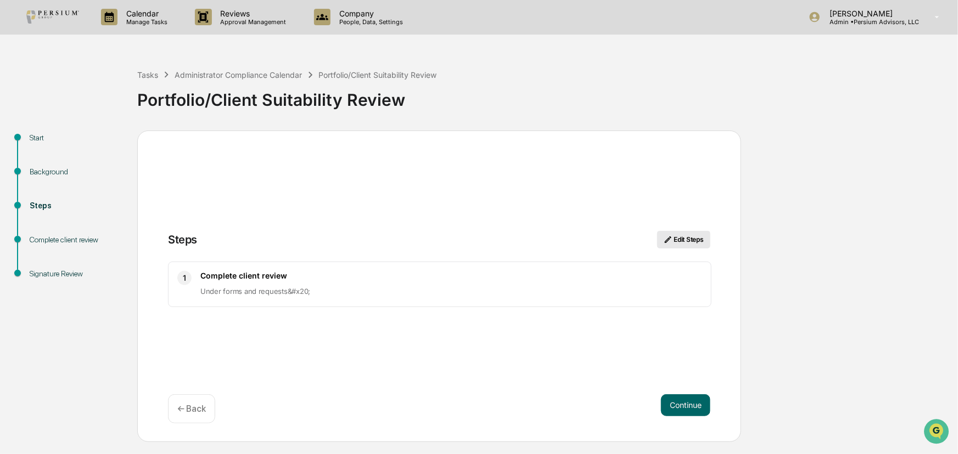
click at [685, 237] on button "Edit Steps" at bounding box center [683, 240] width 53 height 18
click at [701, 237] on button "Edit Steps" at bounding box center [683, 240] width 53 height 18
click at [686, 240] on button "Edit Steps" at bounding box center [683, 240] width 53 height 18
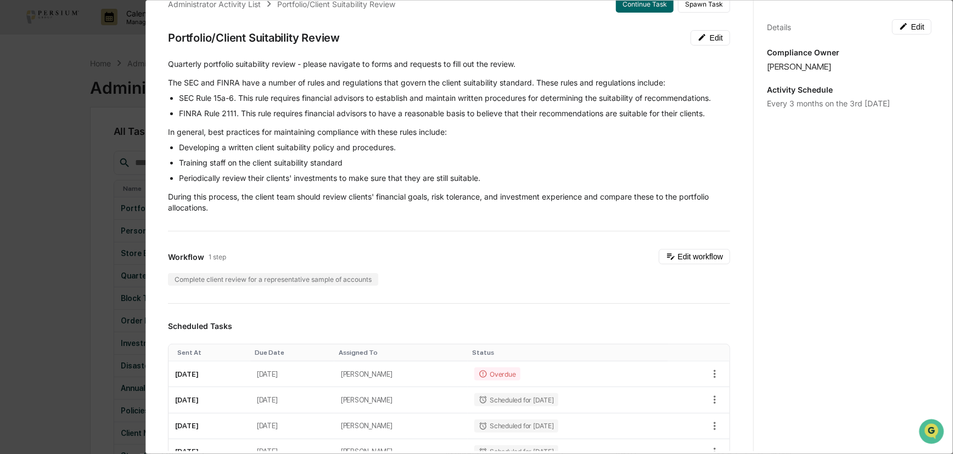
scroll to position [49, 0]
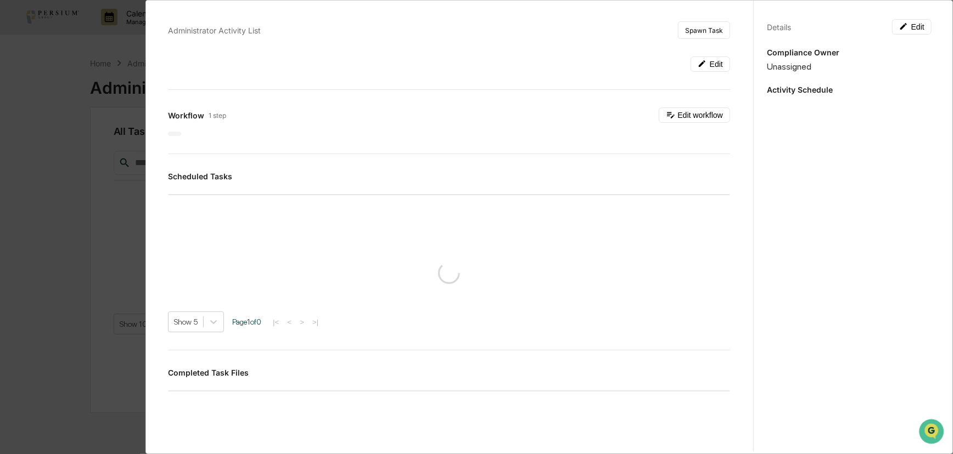
click at [681, 233] on div "Administrator Activity List Spawn Task Edit Workflow 1 step Edit workflow Sched…" at bounding box center [476, 227] width 953 height 454
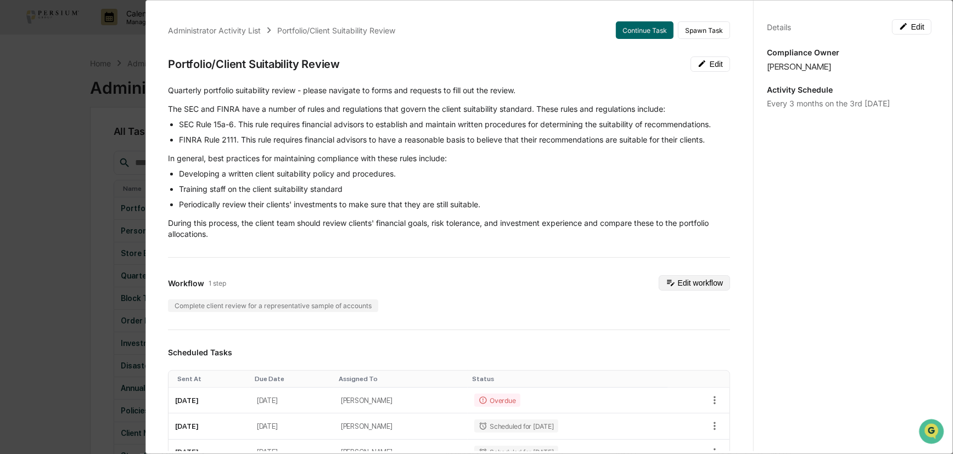
click at [687, 288] on button "Edit workflow" at bounding box center [694, 283] width 71 height 15
click at [697, 60] on button "Edit" at bounding box center [710, 64] width 40 height 15
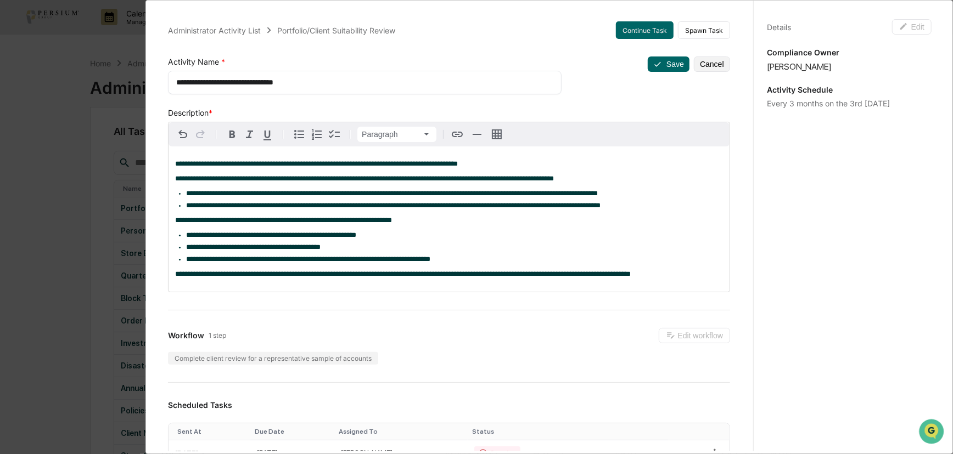
click at [320, 181] on span "**********" at bounding box center [364, 178] width 379 height 7
drag, startPoint x: 276, startPoint y: 165, endPoint x: 420, endPoint y: 155, distance: 144.1
click at [420, 155] on div "**********" at bounding box center [449, 219] width 561 height 145
click at [401, 171] on div "**********" at bounding box center [449, 219] width 561 height 145
drag, startPoint x: 401, startPoint y: 164, endPoint x: 418, endPoint y: 164, distance: 17.0
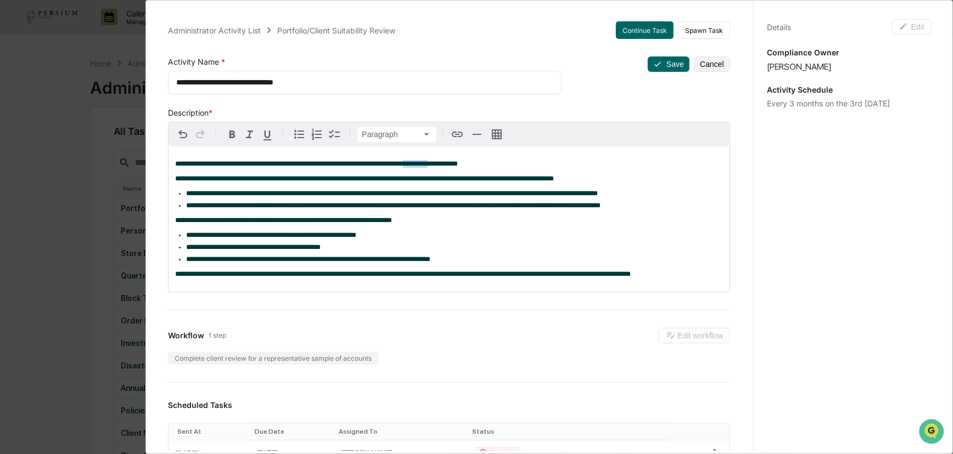
click at [418, 164] on span "**********" at bounding box center [316, 163] width 283 height 7
drag, startPoint x: 303, startPoint y: 164, endPoint x: 367, endPoint y: 167, distance: 63.8
click at [367, 167] on span "**********" at bounding box center [316, 163] width 283 height 7
drag, startPoint x: 402, startPoint y: 166, endPoint x: 378, endPoint y: 166, distance: 23.6
click at [378, 166] on span "**********" at bounding box center [327, 163] width 305 height 7
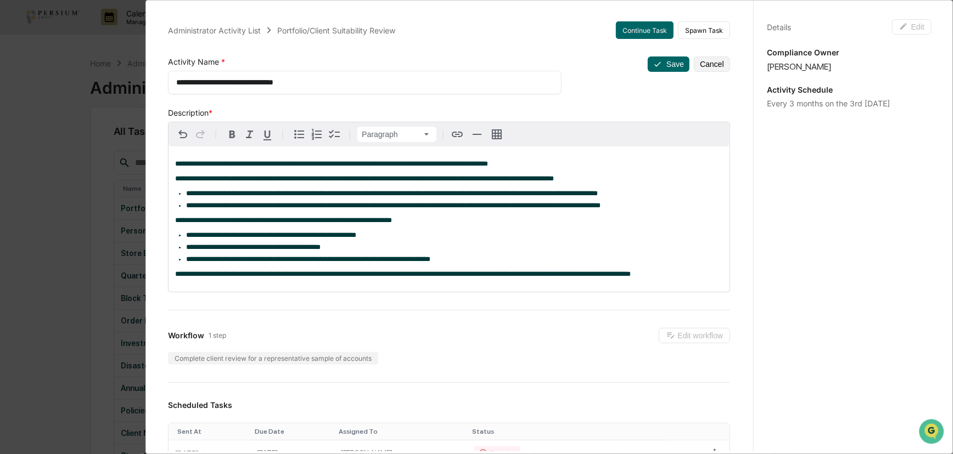
click at [339, 215] on div "**********" at bounding box center [449, 219] width 561 height 145
click at [271, 208] on span "**********" at bounding box center [393, 205] width 414 height 7
click at [261, 181] on span "**********" at bounding box center [364, 178] width 379 height 7
click at [274, 186] on div "**********" at bounding box center [449, 219] width 561 height 145
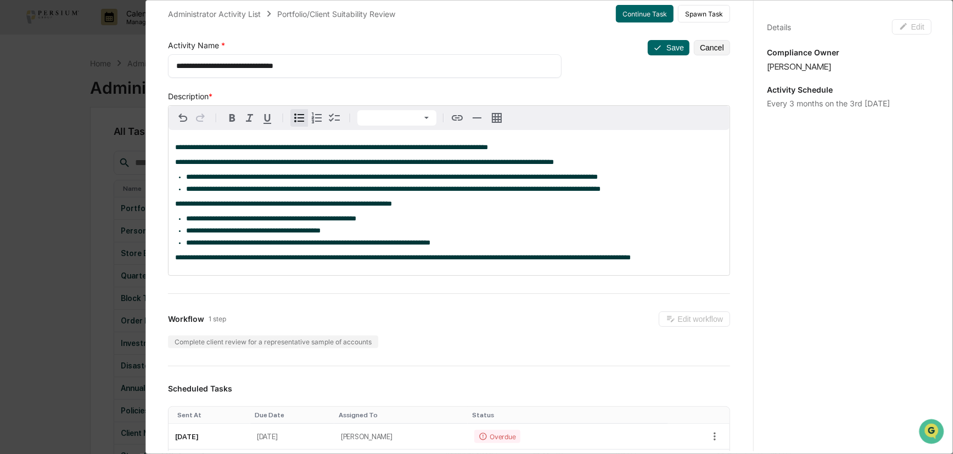
scroll to position [0, 0]
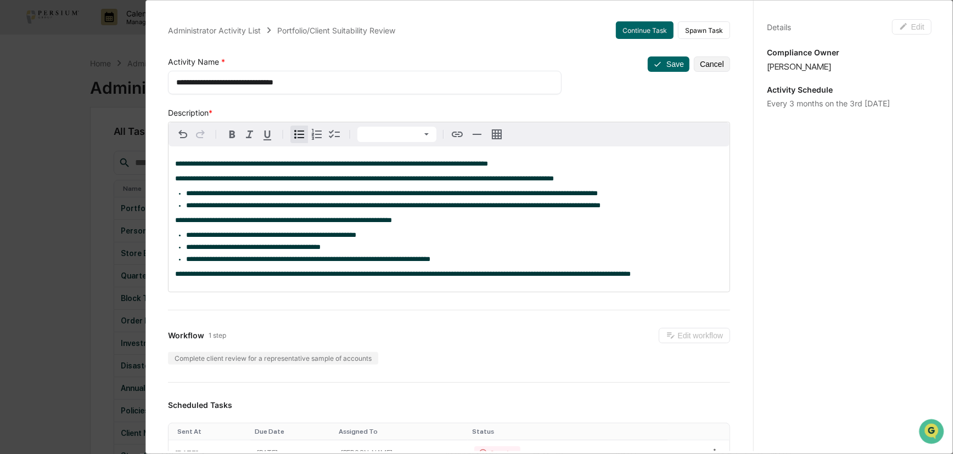
click at [479, 167] on span "**********" at bounding box center [331, 163] width 313 height 7
click at [485, 166] on p "**********" at bounding box center [449, 164] width 548 height 8
click at [375, 220] on span "**********" at bounding box center [283, 220] width 217 height 7
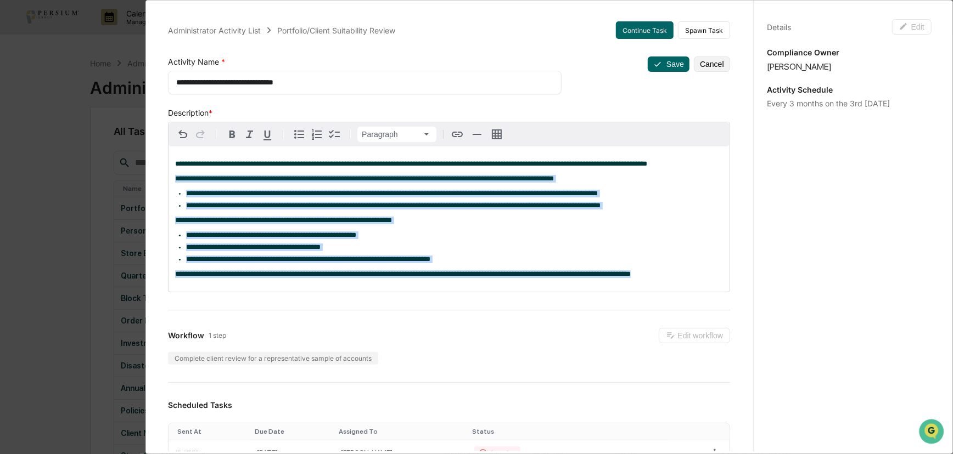
drag, startPoint x: 175, startPoint y: 181, endPoint x: 663, endPoint y: 278, distance: 497.5
click at [663, 278] on div "**********" at bounding box center [449, 219] width 561 height 145
click at [252, 134] on icon "button" at bounding box center [249, 134] width 13 height 13
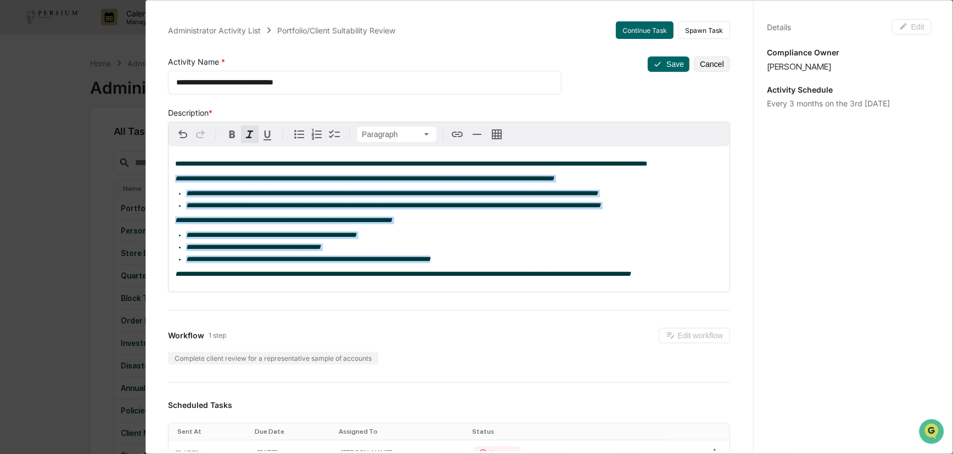
click at [282, 248] on ul "**********" at bounding box center [449, 248] width 548 height 32
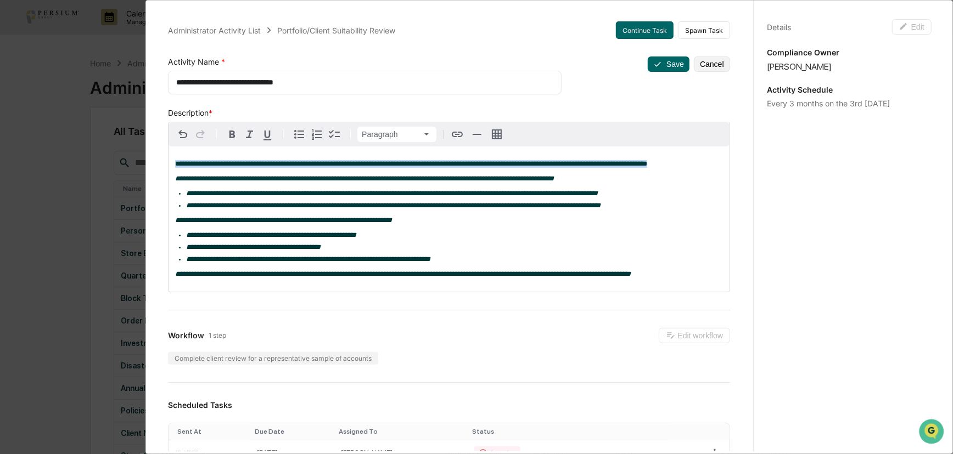
drag, startPoint x: 657, startPoint y: 166, endPoint x: 172, endPoint y: 164, distance: 485.2
click at [172, 164] on div "**********" at bounding box center [449, 219] width 561 height 145
click at [228, 138] on icon "button" at bounding box center [232, 134] width 13 height 13
click at [249, 216] on div "**********" at bounding box center [449, 219] width 561 height 145
click at [684, 278] on p "**********" at bounding box center [449, 275] width 548 height 8
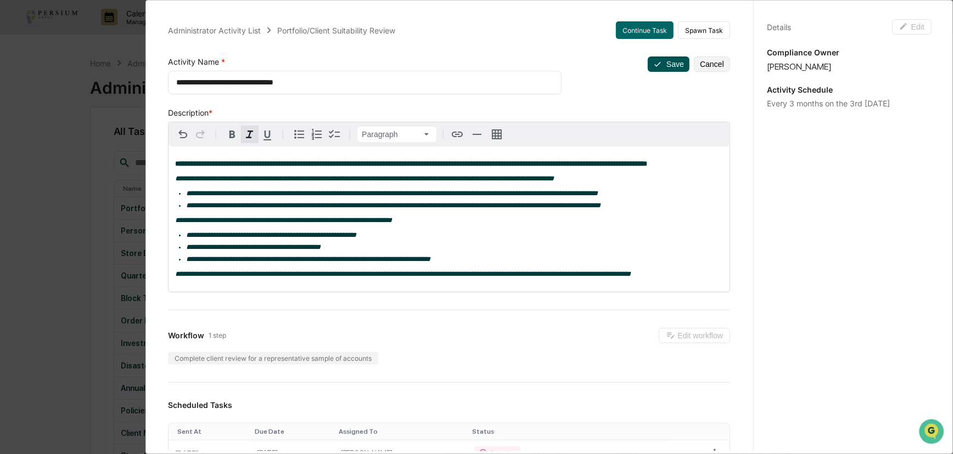
click at [660, 60] on button "Save" at bounding box center [669, 64] width 42 height 15
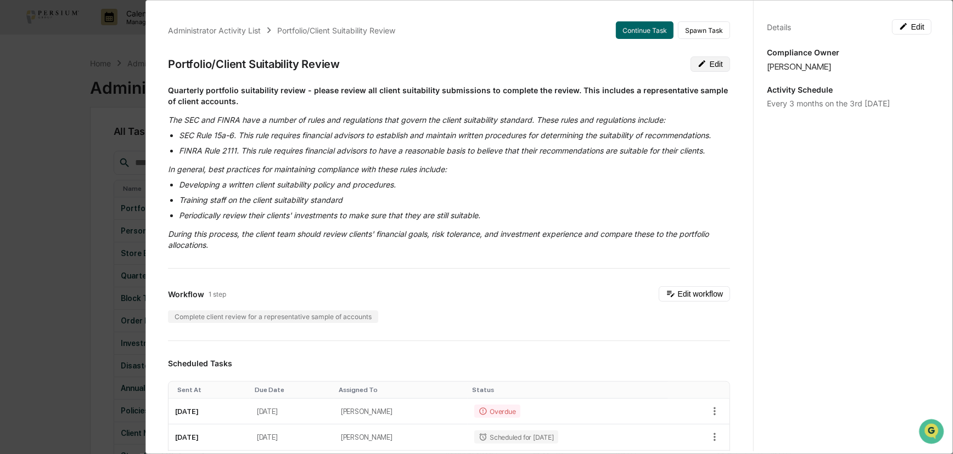
click at [708, 69] on button "Edit" at bounding box center [710, 64] width 40 height 15
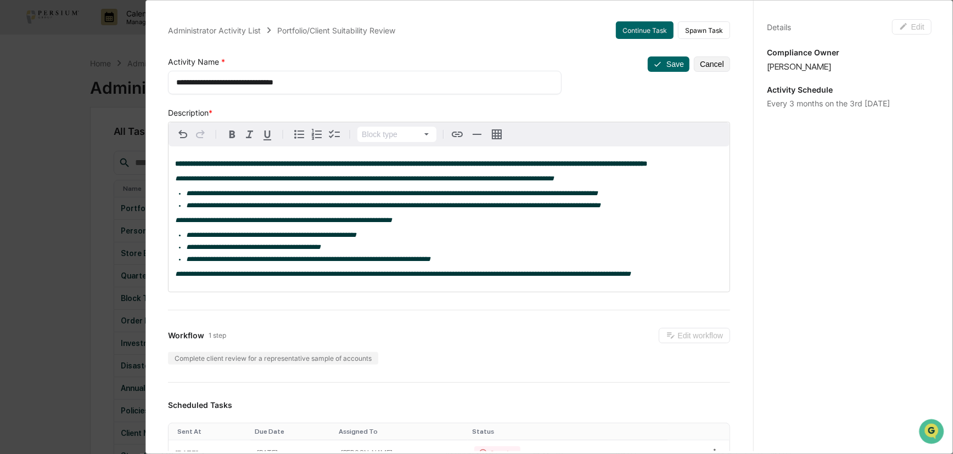
click at [349, 278] on em "**********" at bounding box center [403, 274] width 456 height 7
click at [703, 64] on button "Cancel" at bounding box center [712, 64] width 36 height 15
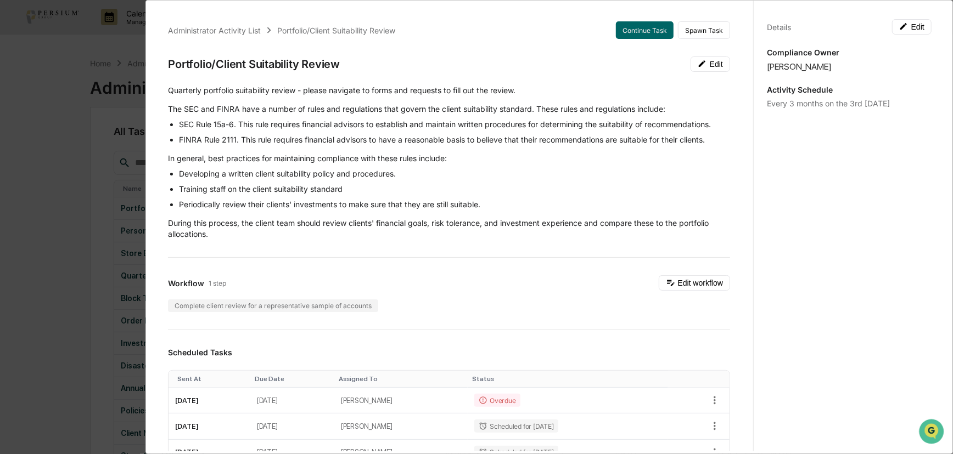
click at [582, 288] on div "Workflow 1 step Edit workflow" at bounding box center [449, 283] width 562 height 15
click at [706, 285] on button "Edit workflow" at bounding box center [694, 283] width 71 height 15
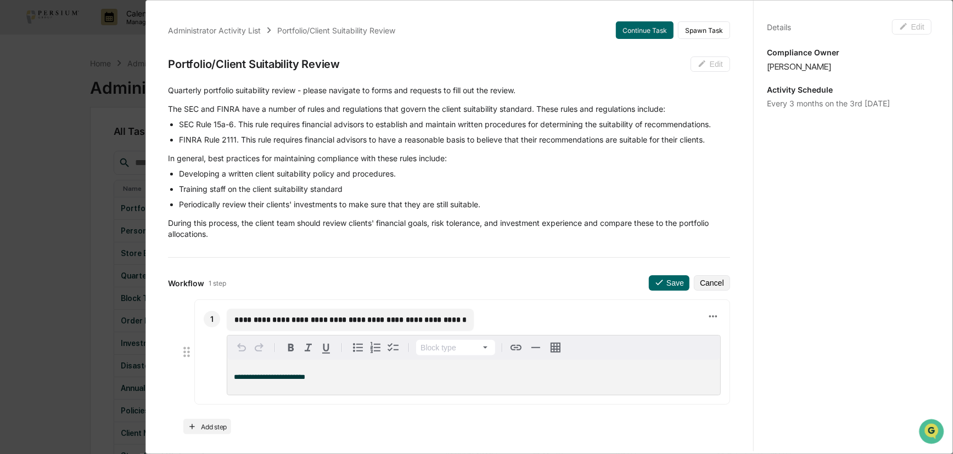
click at [383, 361] on div "**********" at bounding box center [473, 377] width 493 height 35
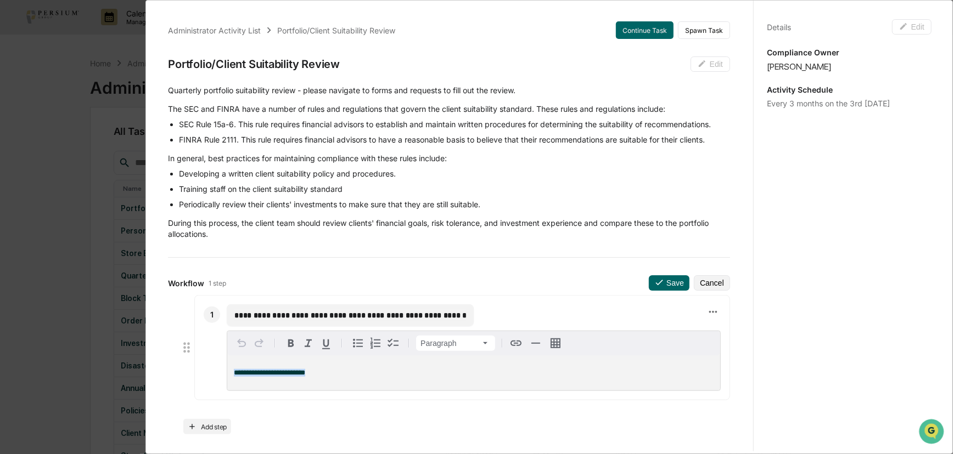
drag, startPoint x: 363, startPoint y: 373, endPoint x: 169, endPoint y: 369, distance: 193.8
click at [169, 369] on ul "**********" at bounding box center [449, 352] width 562 height 105
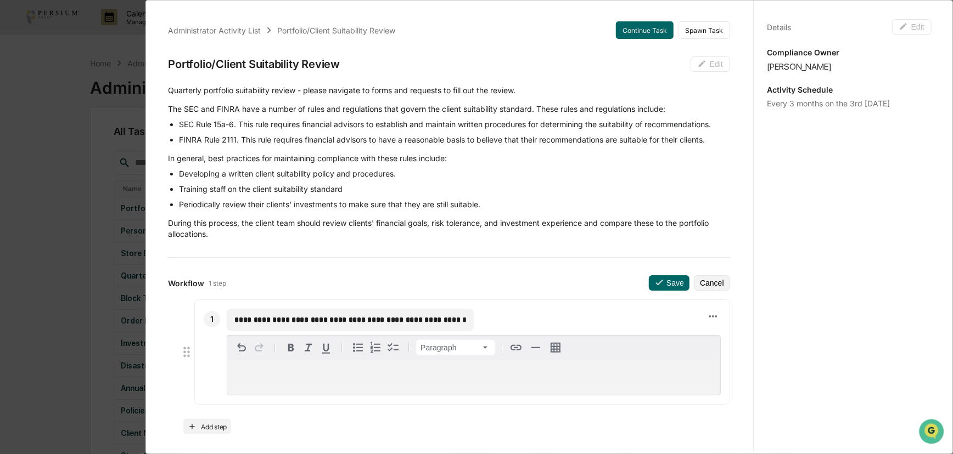
drag, startPoint x: 236, startPoint y: 319, endPoint x: 334, endPoint y: 319, distance: 98.2
click at [334, 319] on input "**********" at bounding box center [350, 320] width 232 height 11
click at [317, 318] on input "**********" at bounding box center [350, 320] width 232 height 11
click at [412, 318] on input "**********" at bounding box center [350, 320] width 232 height 11
type input "**********"
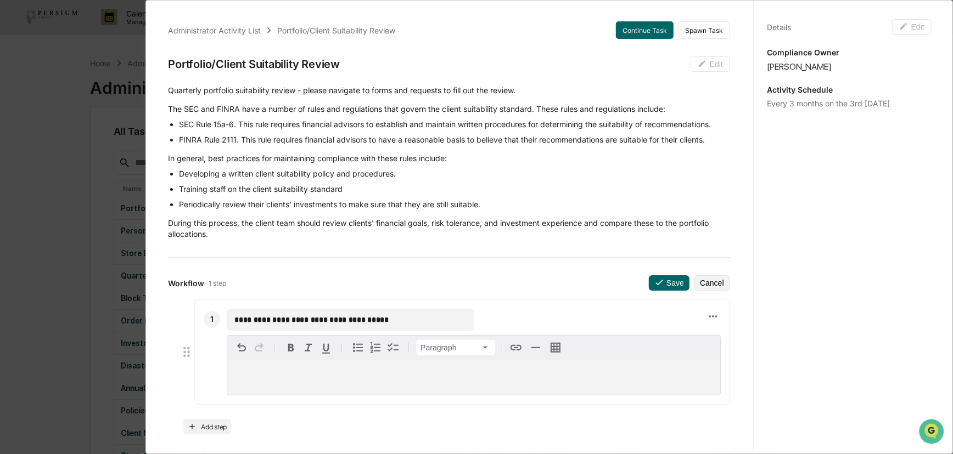
click at [324, 368] on div at bounding box center [473, 377] width 493 height 35
click at [273, 368] on div at bounding box center [473, 377] width 493 height 35
click at [280, 377] on p "*********" at bounding box center [474, 378] width 480 height 8
click at [335, 377] on p "**********" at bounding box center [474, 378] width 480 height 8
click at [355, 380] on p "**********" at bounding box center [474, 378] width 480 height 8
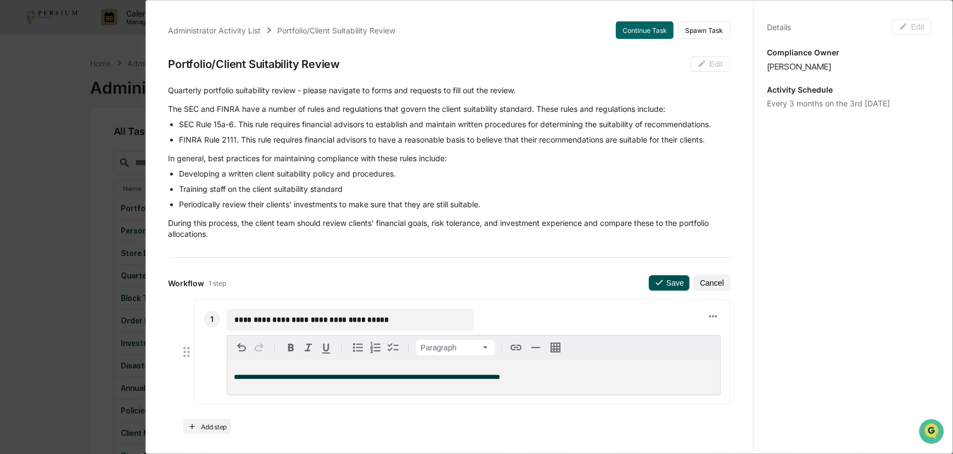
click at [656, 282] on button "Save" at bounding box center [669, 283] width 41 height 15
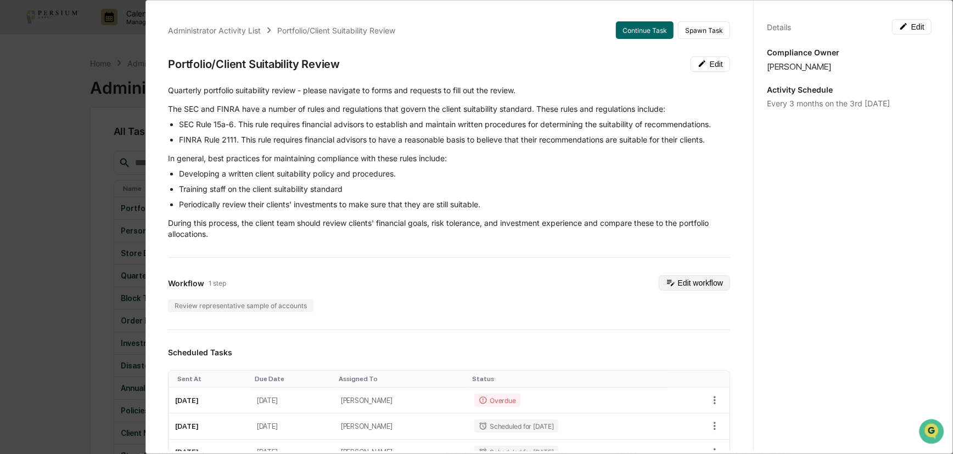
click at [659, 277] on button "Edit workflow" at bounding box center [694, 283] width 71 height 15
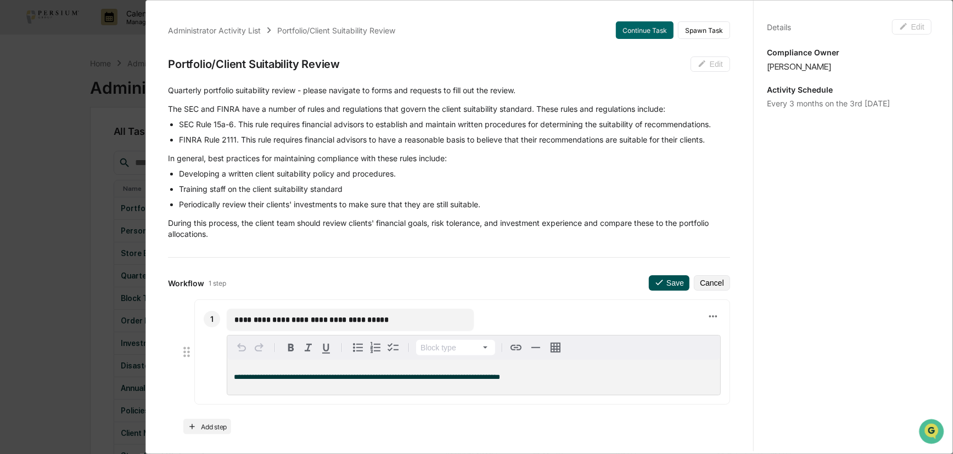
click at [654, 280] on icon at bounding box center [659, 283] width 10 height 10
click at [658, 282] on button "Save" at bounding box center [669, 283] width 41 height 15
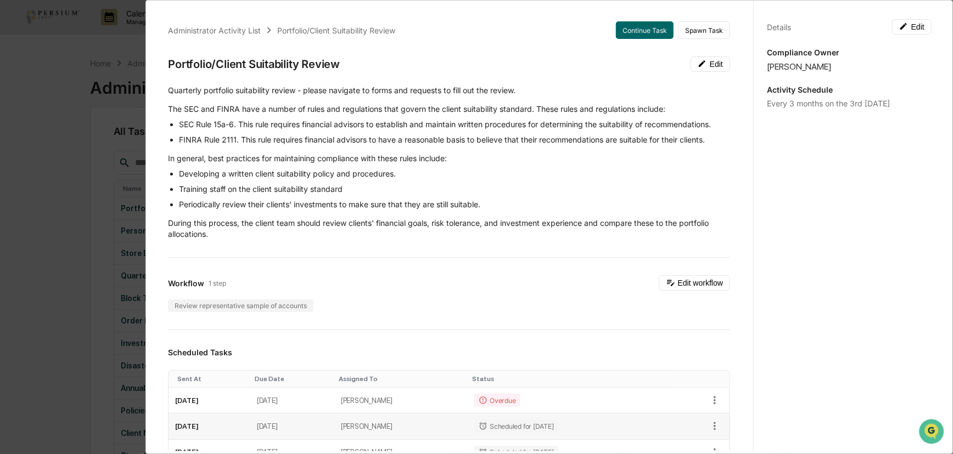
scroll to position [49, 0]
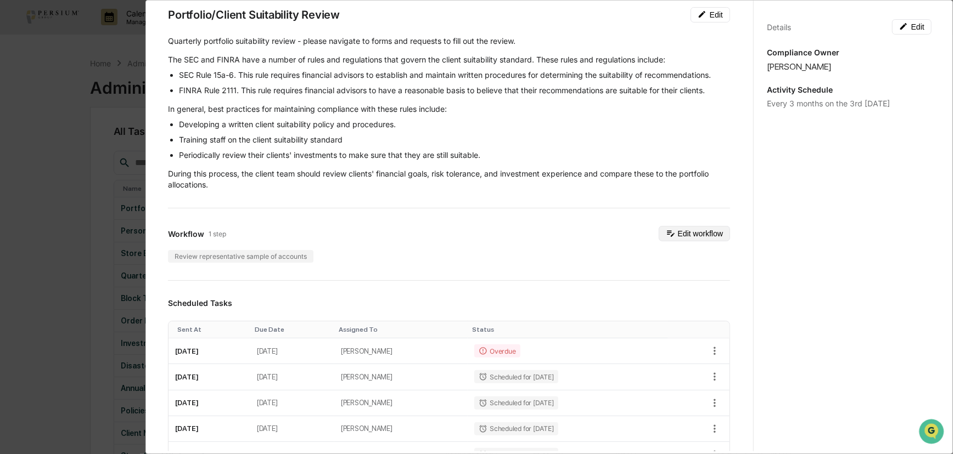
click at [706, 227] on button "Edit workflow" at bounding box center [694, 233] width 71 height 15
click at [697, 235] on button "Edit workflow" at bounding box center [694, 233] width 71 height 15
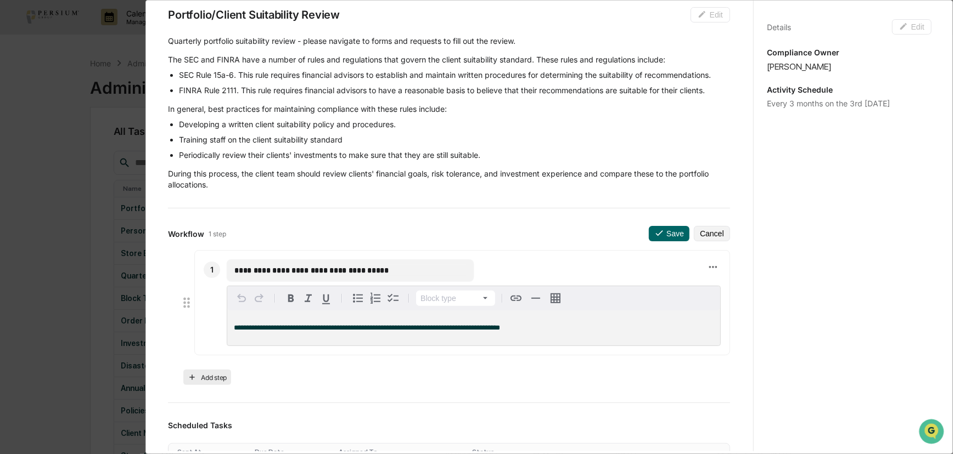
click at [212, 376] on button "Add step" at bounding box center [207, 377] width 48 height 15
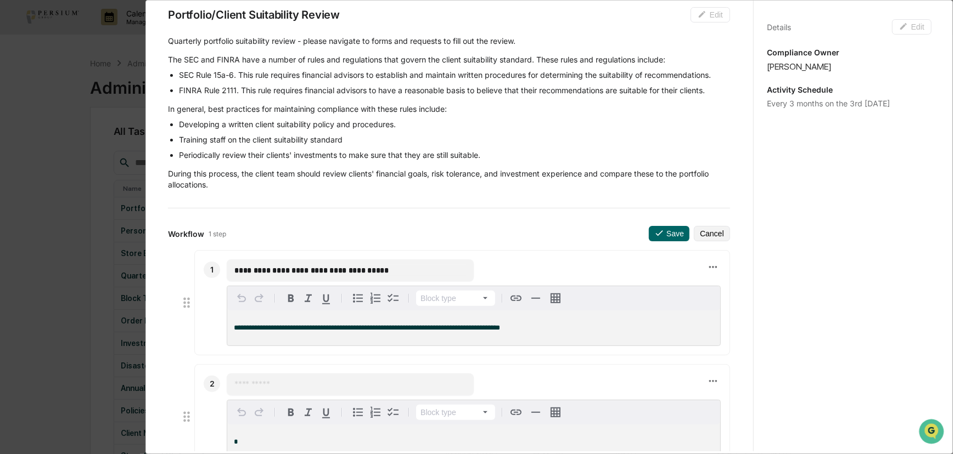
click at [293, 394] on div "​" at bounding box center [350, 385] width 247 height 22
click at [293, 384] on input "text" at bounding box center [350, 384] width 232 height 11
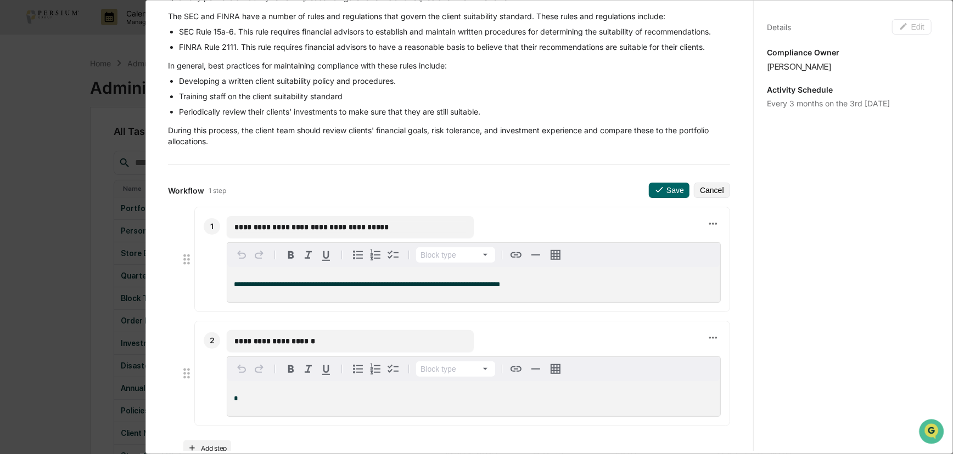
scroll to position [149, 0]
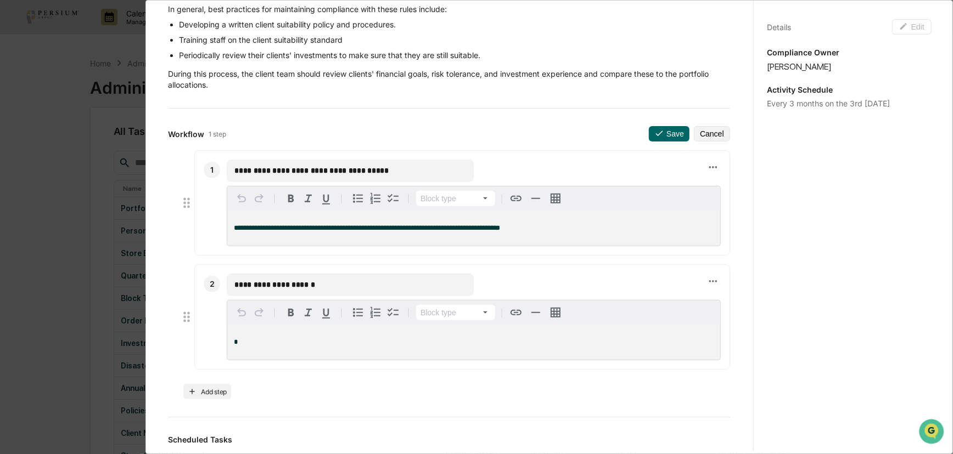
type input "**********"
click at [293, 341] on p "*" at bounding box center [474, 343] width 480 height 8
drag, startPoint x: 362, startPoint y: 342, endPoint x: 313, endPoint y: 341, distance: 49.4
click at [313, 341] on p "**********" at bounding box center [474, 342] width 480 height 8
click at [347, 343] on p "**********" at bounding box center [474, 343] width 480 height 8
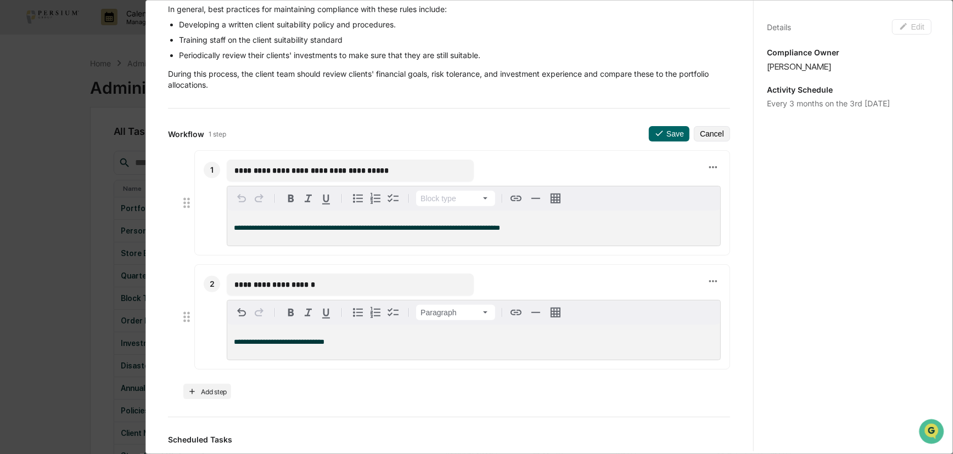
click at [287, 344] on span "**********" at bounding box center [279, 342] width 91 height 7
click at [371, 347] on div "**********" at bounding box center [473, 342] width 493 height 35
click at [209, 394] on button "Add step" at bounding box center [207, 391] width 48 height 15
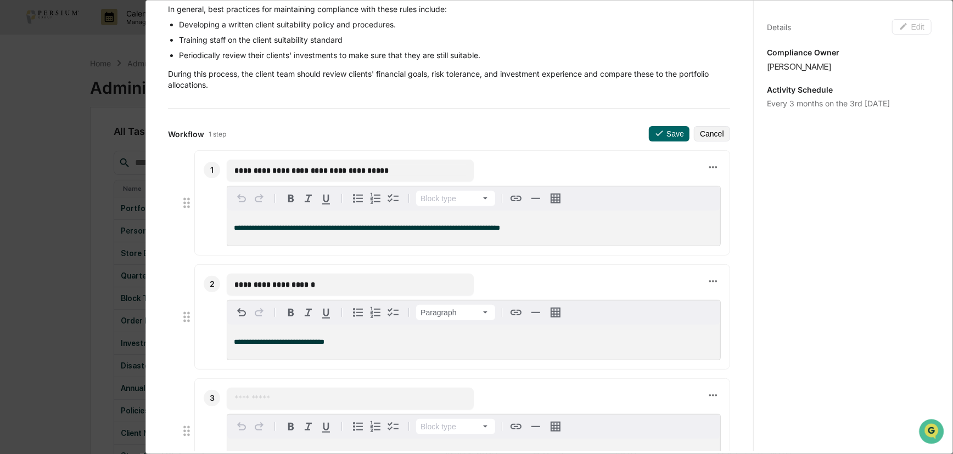
click at [270, 402] on input "text" at bounding box center [350, 399] width 232 height 11
click at [707, 395] on icon at bounding box center [713, 396] width 12 height 12
click at [750, 412] on li "Delete step" at bounding box center [745, 415] width 88 height 20
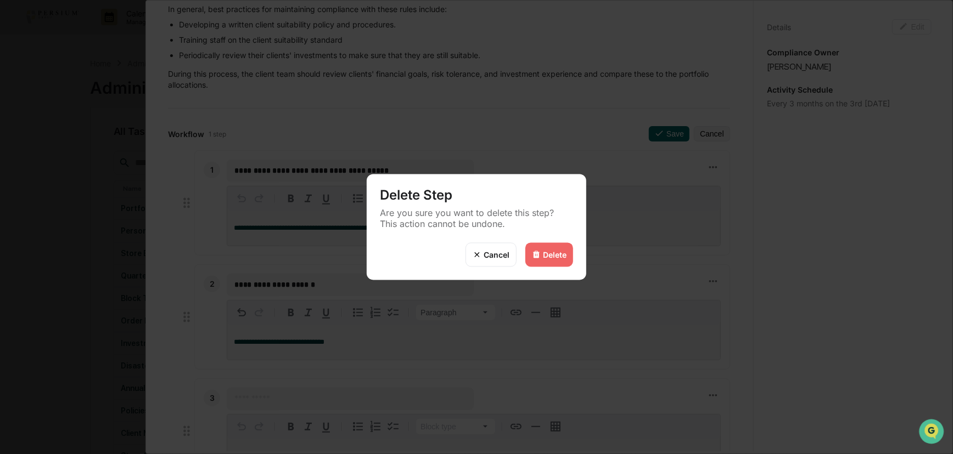
click at [535, 255] on img at bounding box center [536, 255] width 9 height 9
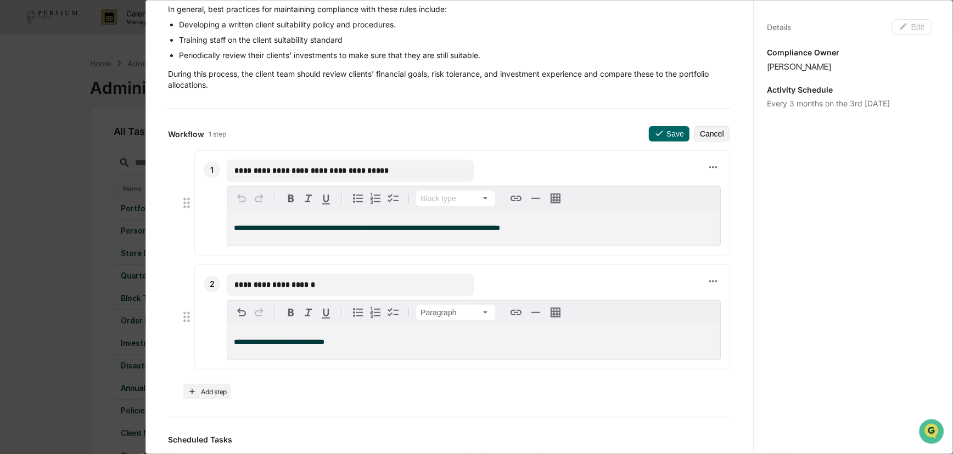
click at [362, 337] on div "**********" at bounding box center [473, 342] width 493 height 35
drag, startPoint x: 267, startPoint y: 285, endPoint x: 207, endPoint y: 285, distance: 60.4
click at [207, 285] on div "**********" at bounding box center [462, 317] width 536 height 105
click at [323, 283] on input "**********" at bounding box center [350, 284] width 232 height 11
type input "**********"
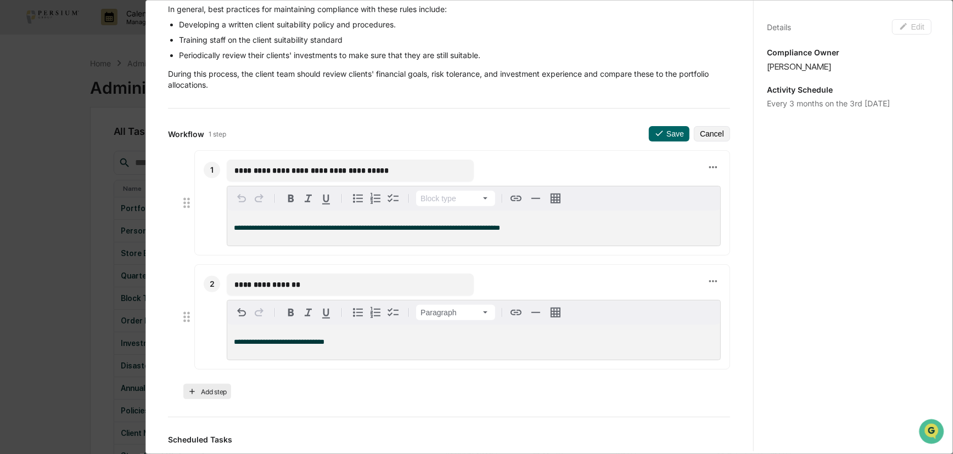
click at [209, 395] on button "Add step" at bounding box center [207, 391] width 48 height 15
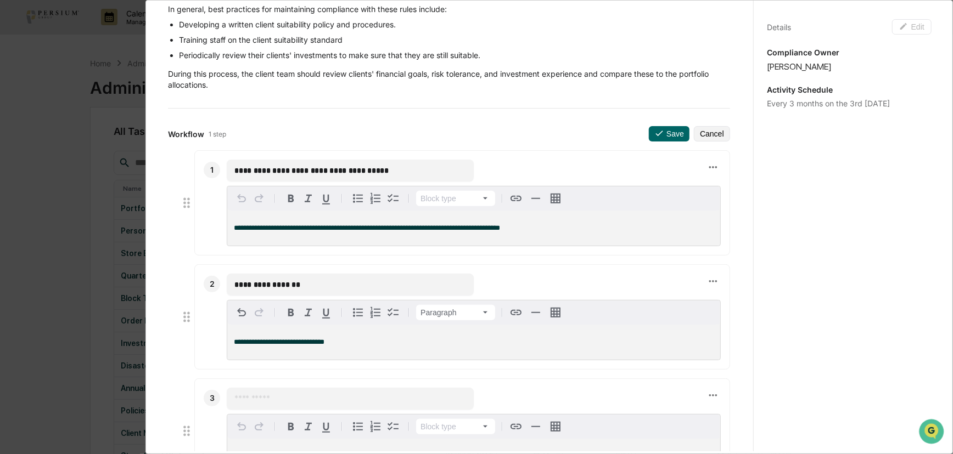
click at [268, 394] on input "text" at bounding box center [350, 399] width 232 height 11
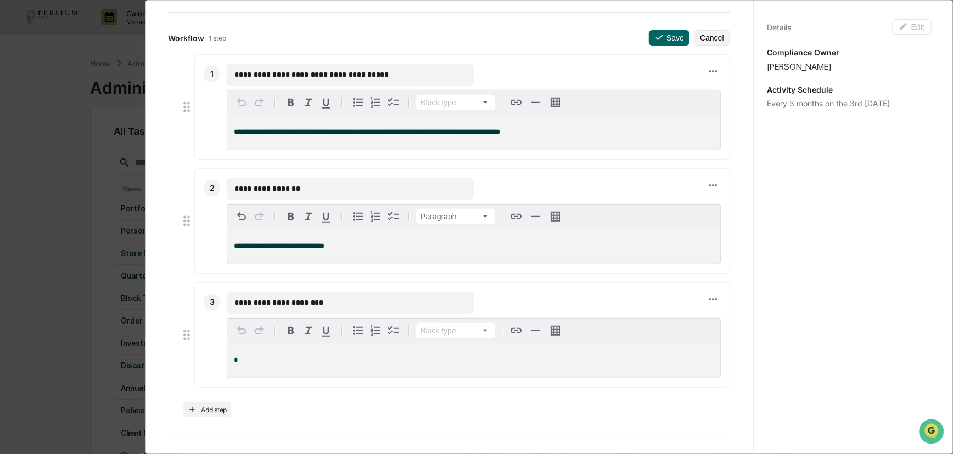
scroll to position [299, 0]
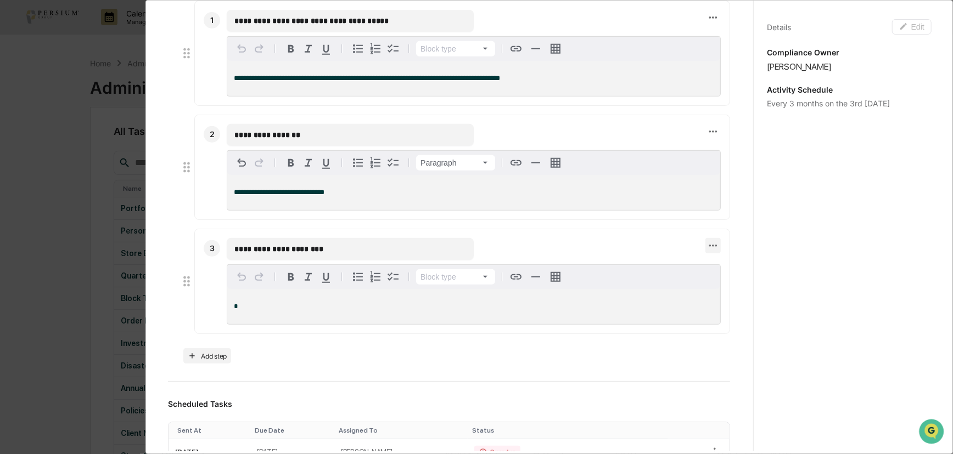
type input "**********"
click at [707, 250] on icon at bounding box center [713, 246] width 12 height 12
click at [729, 262] on li "Delete step" at bounding box center [745, 263] width 88 height 20
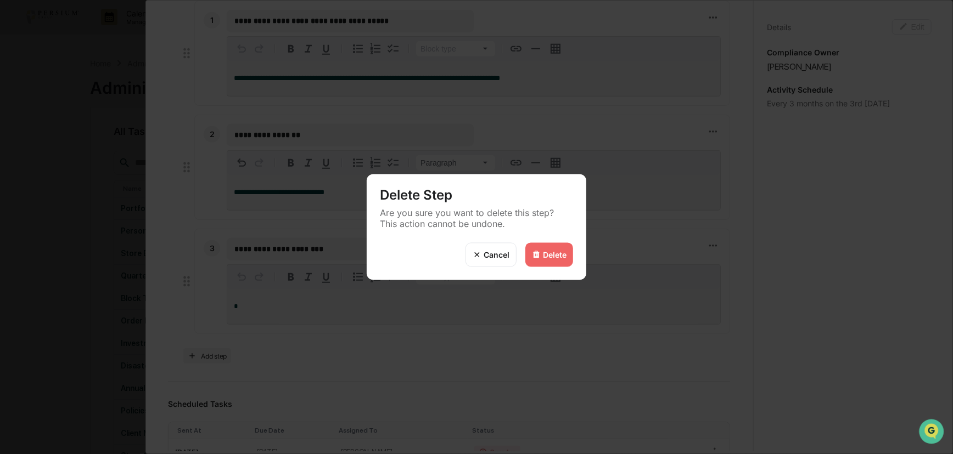
click at [555, 255] on div "Delete" at bounding box center [555, 254] width 24 height 9
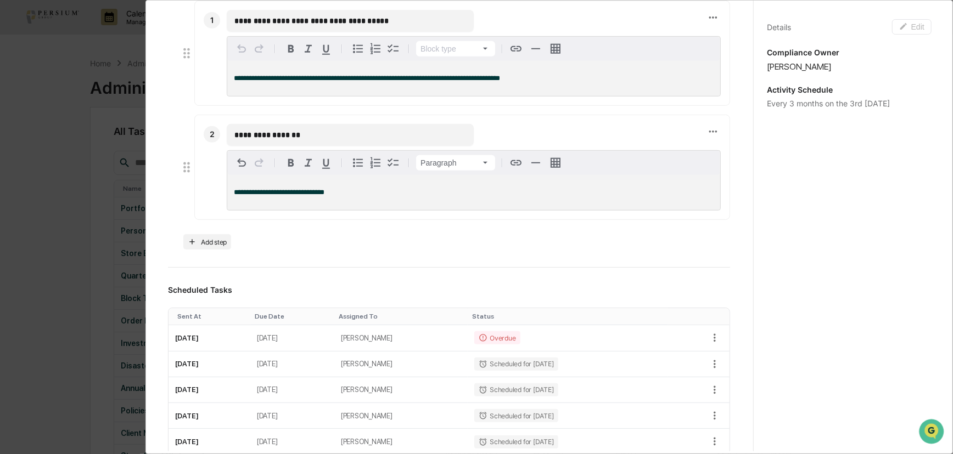
click at [395, 196] on p "**********" at bounding box center [474, 193] width 480 height 8
click at [284, 194] on span "**********" at bounding box center [279, 192] width 91 height 7
click at [360, 196] on p "**********" at bounding box center [474, 193] width 480 height 8
click at [317, 235] on div "**********" at bounding box center [449, 125] width 562 height 249
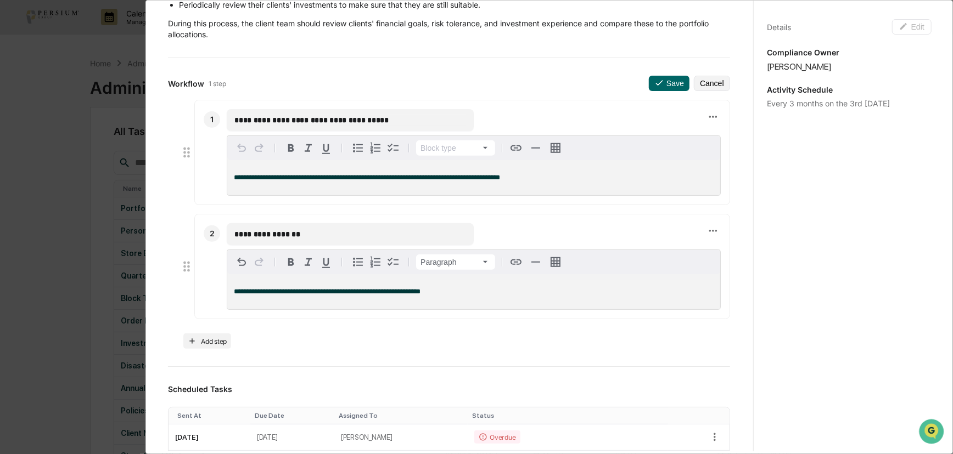
scroll to position [199, 0]
click at [649, 88] on button "Save" at bounding box center [669, 83] width 41 height 15
click at [663, 82] on button "Save" at bounding box center [669, 83] width 41 height 15
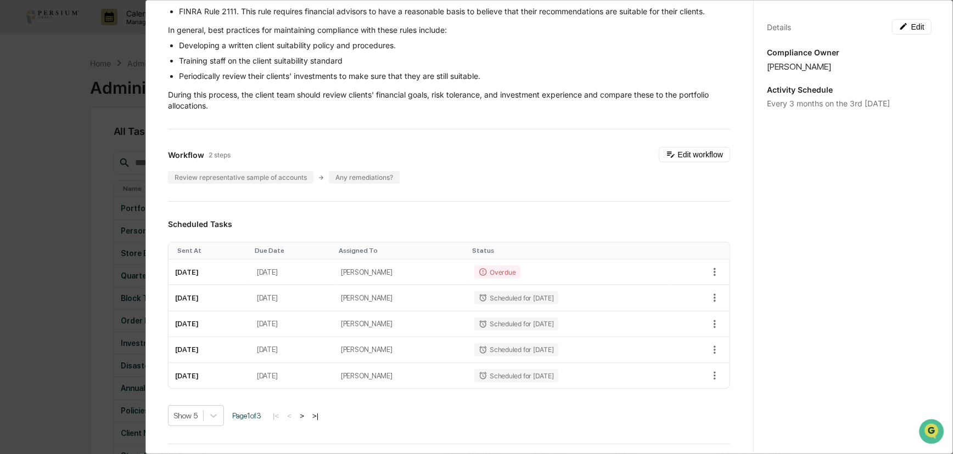
scroll to position [49, 0]
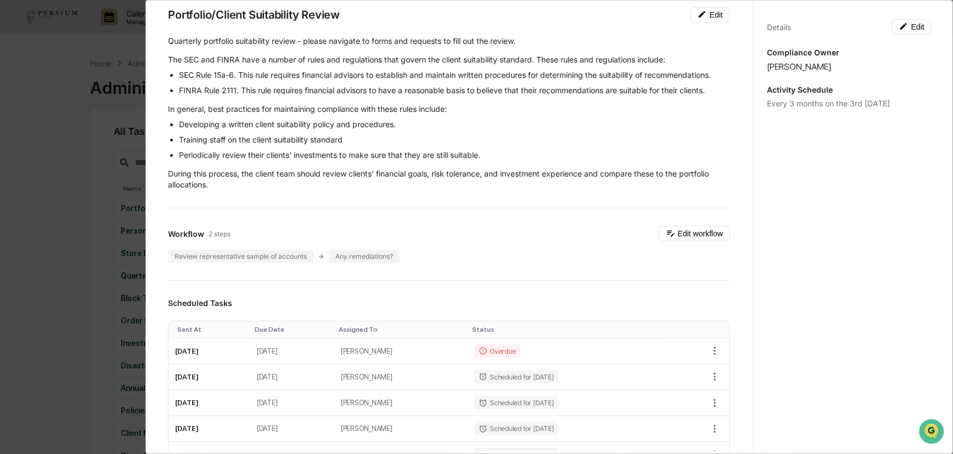
click at [89, 202] on div "Administrator Activity List Portfolio/Client Suitability Review Continue Task S…" at bounding box center [476, 227] width 953 height 454
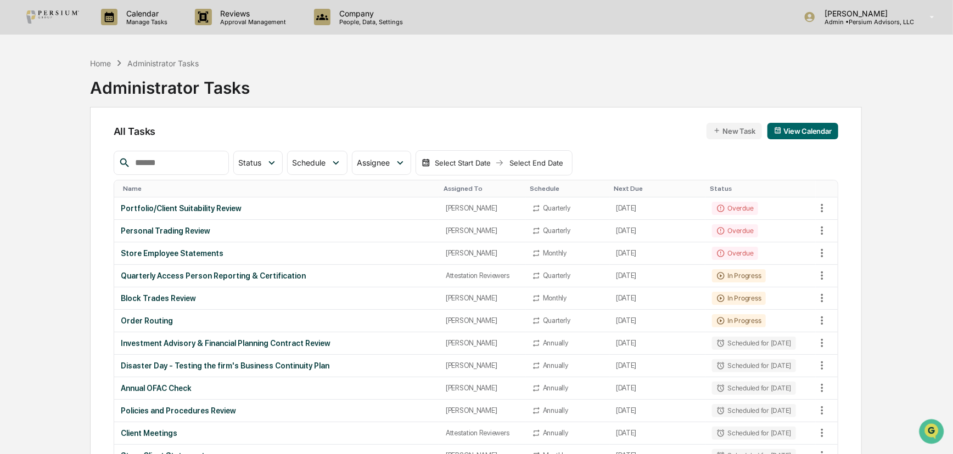
click at [603, 92] on div "Home Administrator Tasks Administrator Tasks" at bounding box center [476, 79] width 772 height 55
click at [193, 200] on td "Portfolio/Client Suitability Review" at bounding box center [276, 209] width 325 height 23
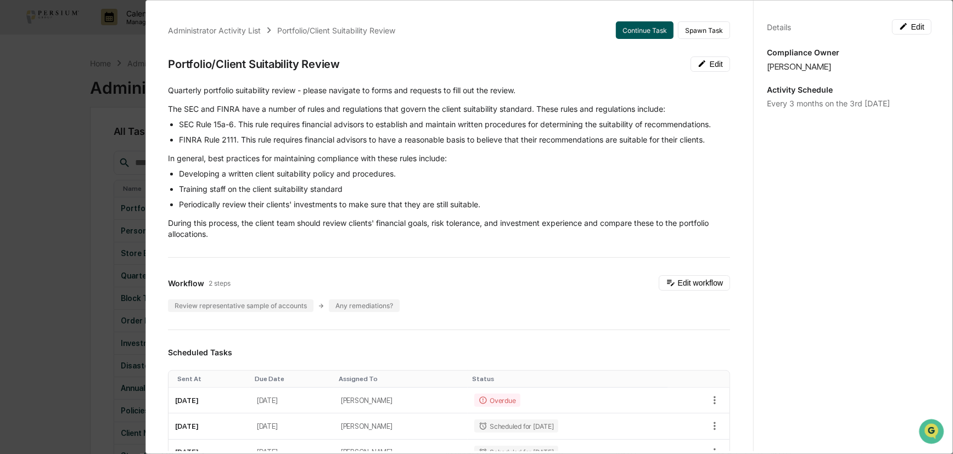
click at [635, 29] on button "Continue Task" at bounding box center [645, 30] width 58 height 18
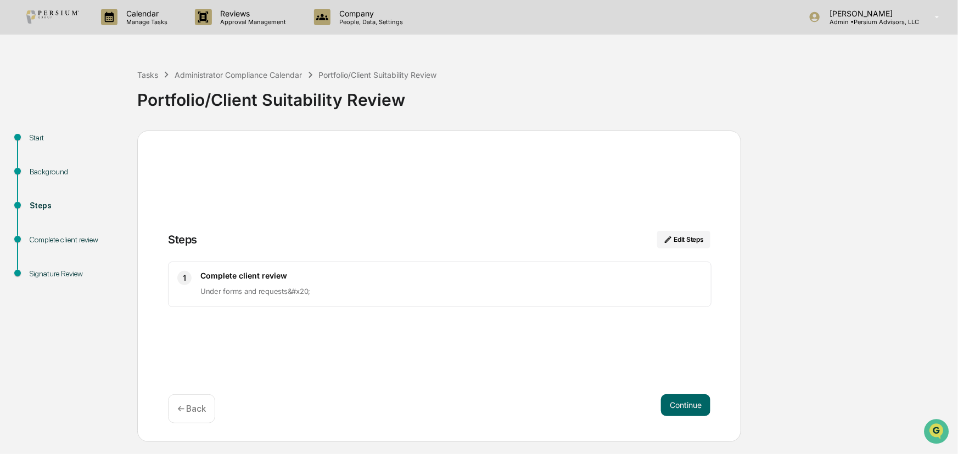
click at [44, 146] on div "Start" at bounding box center [75, 151] width 108 height 34
click at [48, 168] on div "Background" at bounding box center [75, 172] width 90 height 12
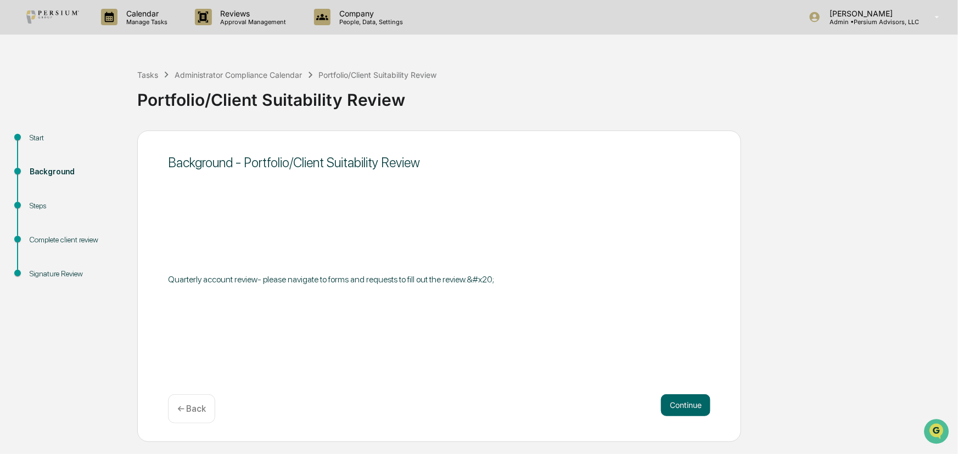
click at [30, 144] on div "Start" at bounding box center [75, 151] width 108 height 34
click at [680, 402] on button "Continue" at bounding box center [685, 406] width 49 height 22
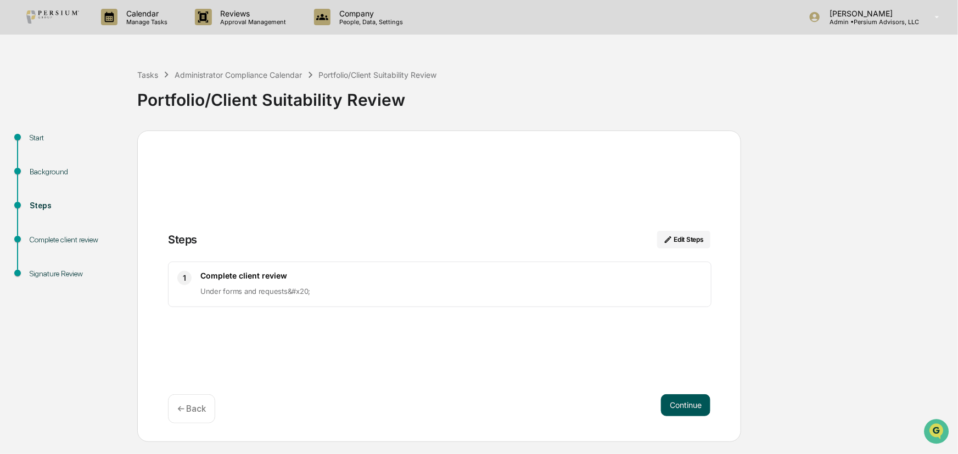
click at [689, 403] on button "Continue" at bounding box center [685, 406] width 49 height 22
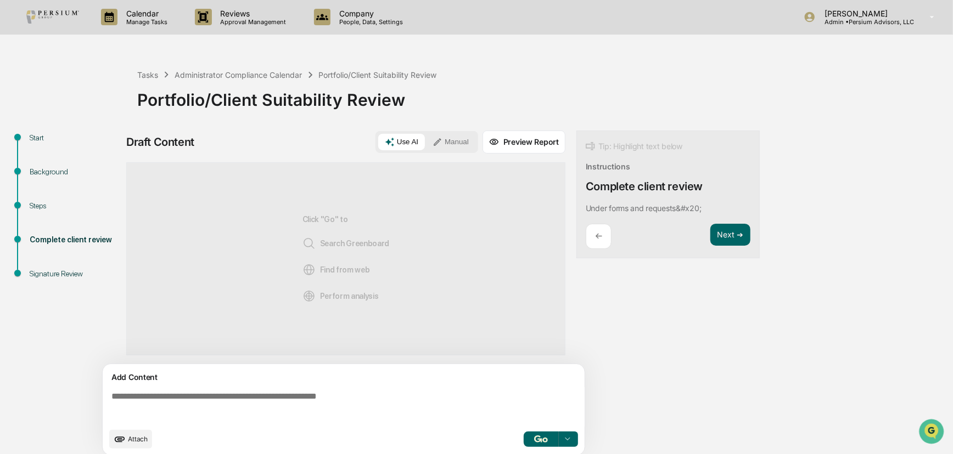
click at [455, 136] on button "Manual" at bounding box center [450, 142] width 49 height 16
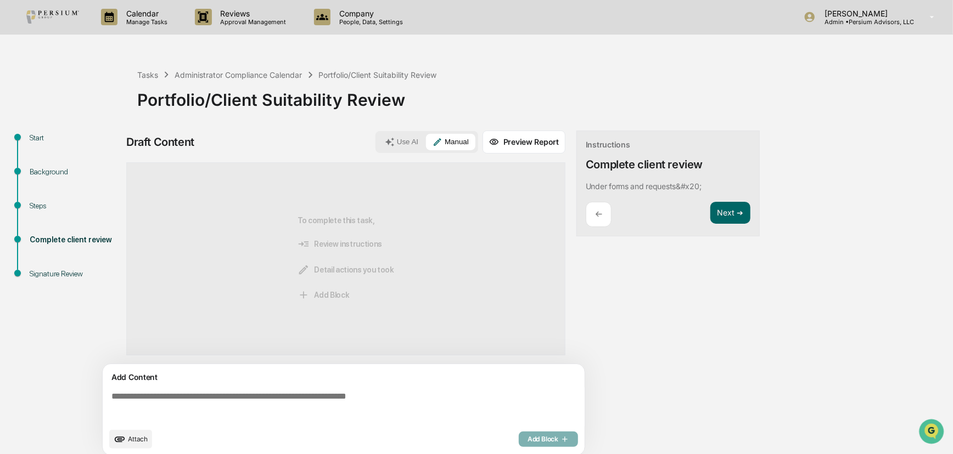
click at [182, 406] on textarea at bounding box center [346, 408] width 478 height 40
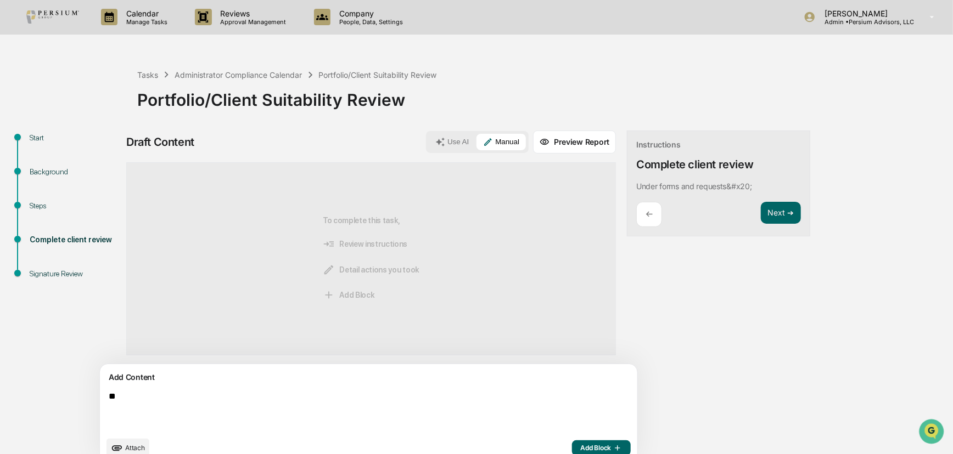
type textarea "*"
click at [145, 400] on textarea "**********" at bounding box center [343, 412] width 478 height 48
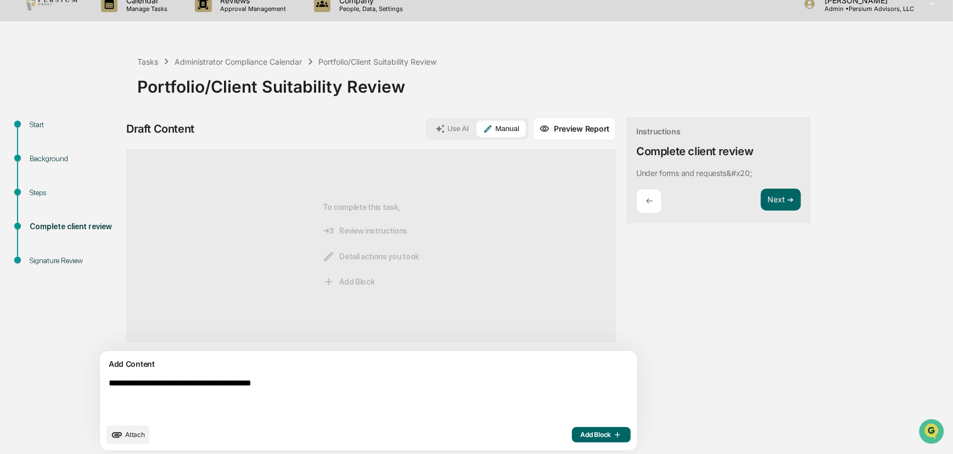
scroll to position [17, 0]
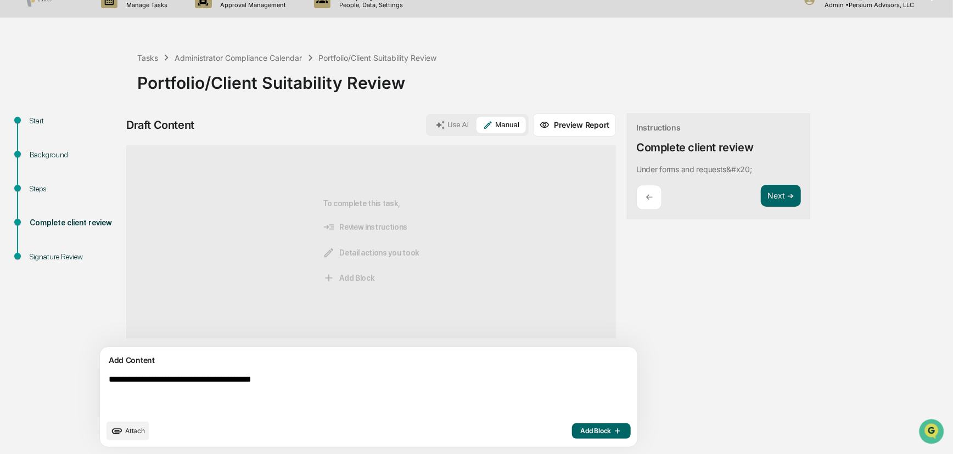
type textarea "**********"
click at [580, 415] on span "Add Block" at bounding box center [601, 431] width 42 height 9
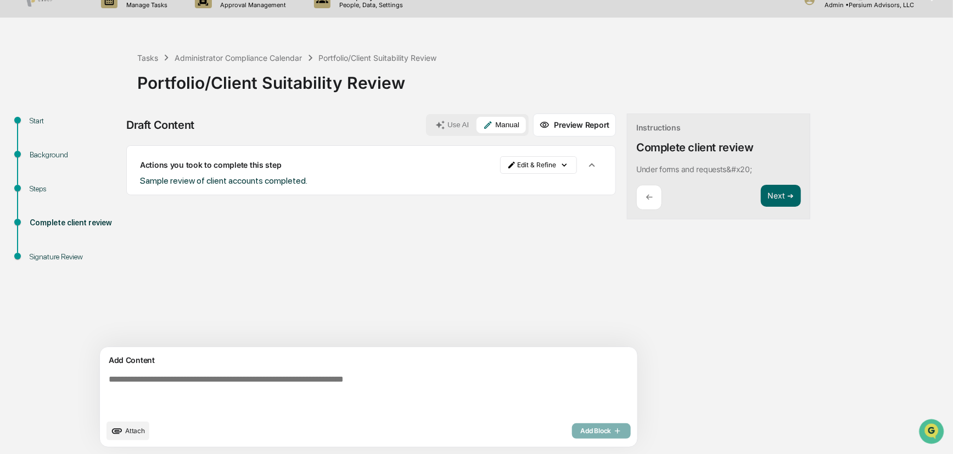
click at [435, 124] on icon at bounding box center [440, 125] width 10 height 10
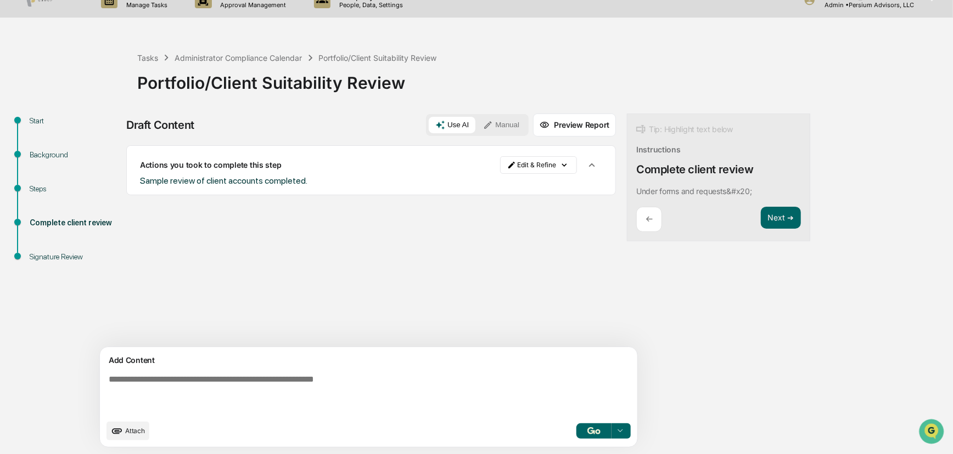
type textarea "**********"
click at [132, 415] on span "Attach" at bounding box center [135, 431] width 20 height 8
click at [327, 241] on div "Sources Actions you took to complete this step Edit & Refine Sample review of c…" at bounding box center [371, 246] width 490 height 202
click at [467, 170] on html "Calendar Manage Tasks Reviews Approval Management Company People, Data, Setting…" at bounding box center [476, 210] width 953 height 454
click at [480, 187] on div "Edit Result" at bounding box center [490, 188] width 81 height 18
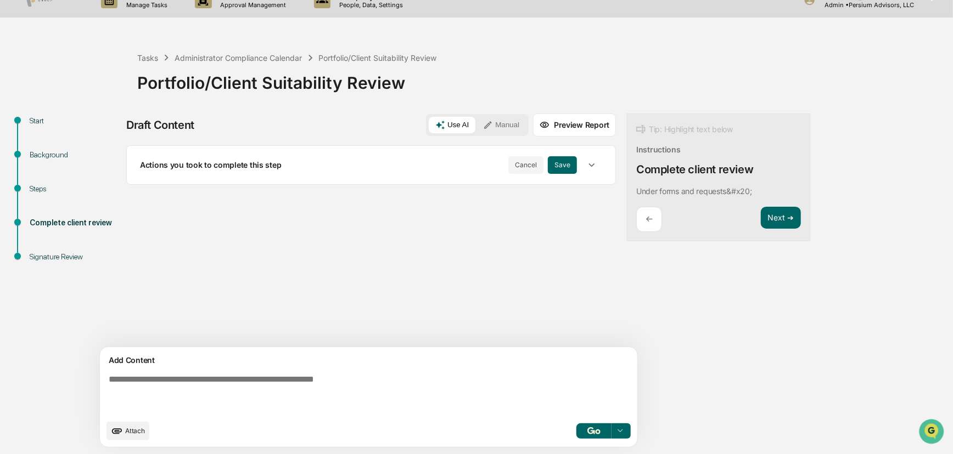
click at [586, 165] on icon "button" at bounding box center [592, 165] width 12 height 12
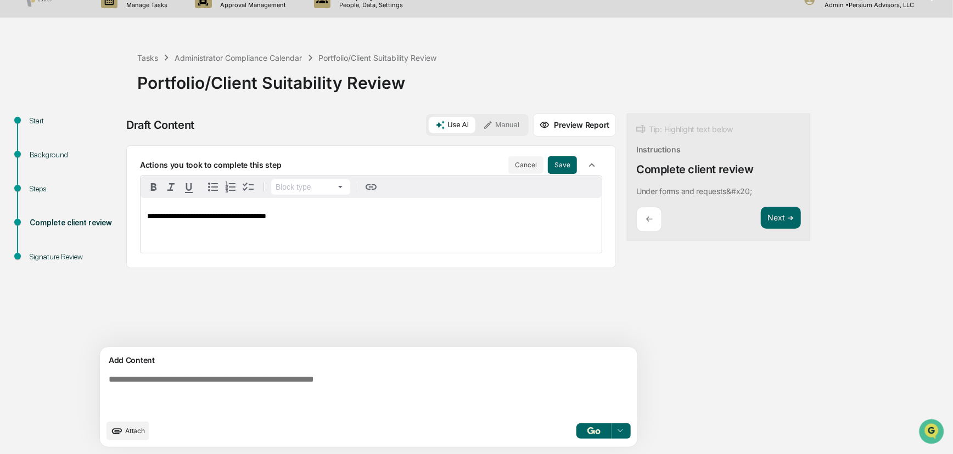
click at [325, 214] on p "**********" at bounding box center [371, 216] width 448 height 8
drag, startPoint x: 449, startPoint y: 220, endPoint x: 458, endPoint y: 220, distance: 8.8
click at [449, 220] on span "**********" at bounding box center [311, 216] width 328 height 8
drag, startPoint x: 511, startPoint y: 218, endPoint x: 488, endPoint y: 219, distance: 23.1
click at [475, 219] on span "**********" at bounding box center [311, 216] width 328 height 8
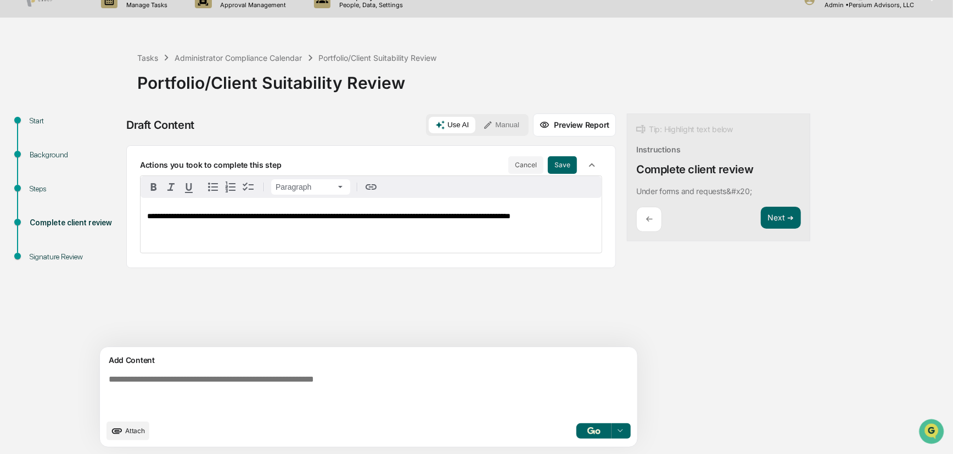
click at [187, 220] on span "**********" at bounding box center [328, 216] width 363 height 8
click at [310, 223] on p "**********" at bounding box center [371, 220] width 448 height 16
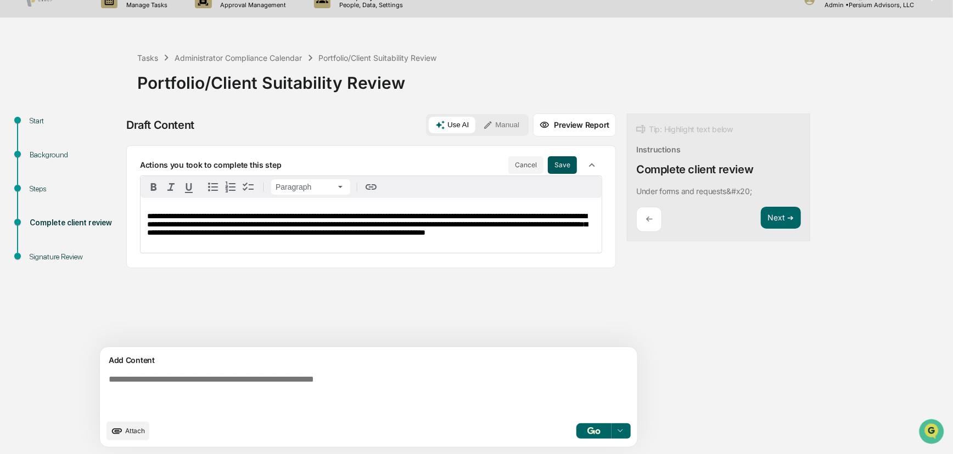
click at [548, 166] on button "Save" at bounding box center [562, 165] width 29 height 18
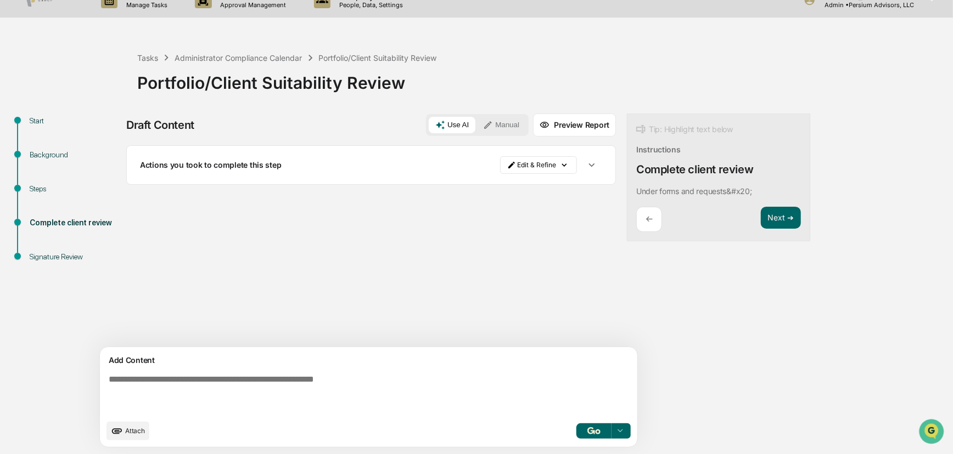
click at [586, 169] on icon "button" at bounding box center [592, 165] width 12 height 12
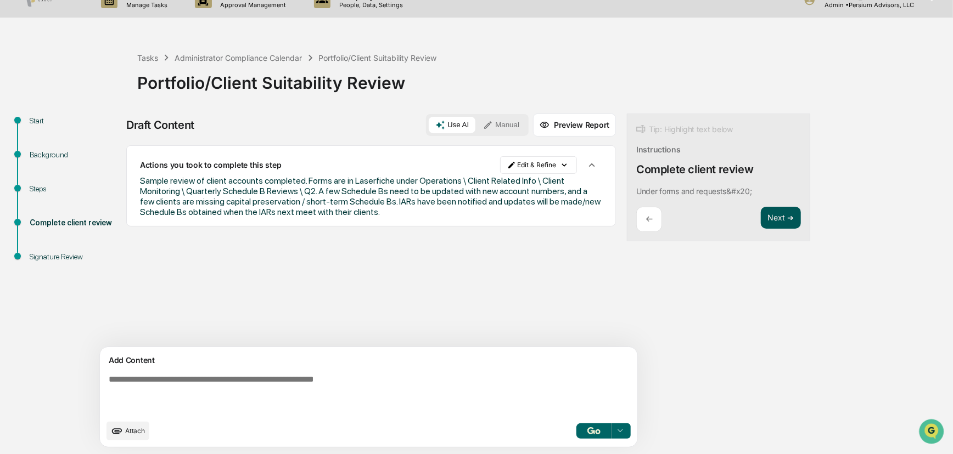
click at [750, 221] on button "Next ➔" at bounding box center [781, 218] width 40 height 23
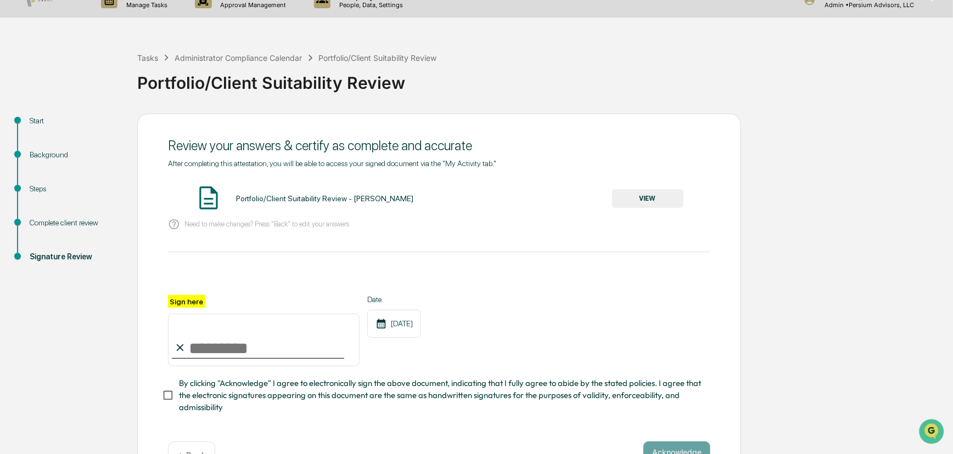
click at [750, 206] on div "Start Background Steps Complete client review Signature Review Review your answ…" at bounding box center [476, 302] width 942 height 376
click at [622, 203] on button "VIEW" at bounding box center [647, 198] width 71 height 19
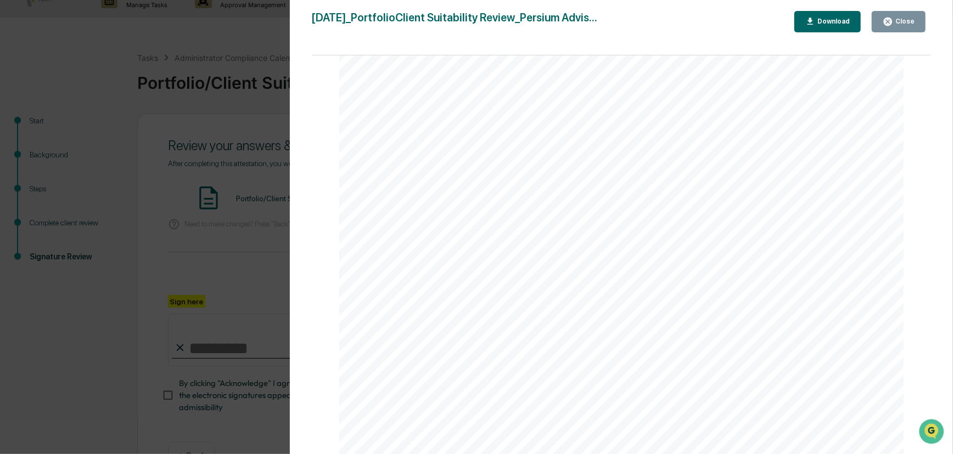
scroll to position [149, 0]
click at [672, 186] on div "[DATE] Persium Advisors, LLC Portfolio/ Client Suitability Review Background an…" at bounding box center [621, 330] width 565 height 799
click at [706, 225] on div "[DATE] Persium Advisors, LLC Portfolio/ Client Suitability Review Background an…" at bounding box center [621, 330] width 565 height 799
click at [750, 22] on icon "button" at bounding box center [888, 21] width 10 height 10
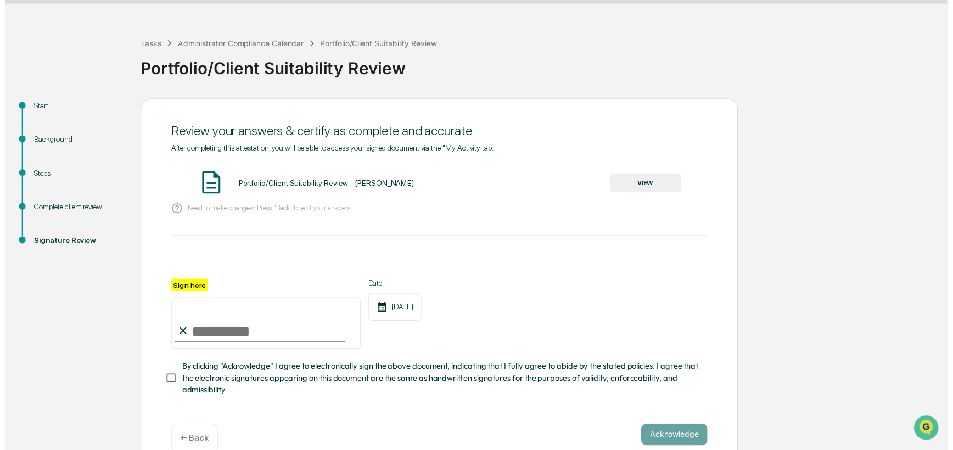
scroll to position [55, 0]
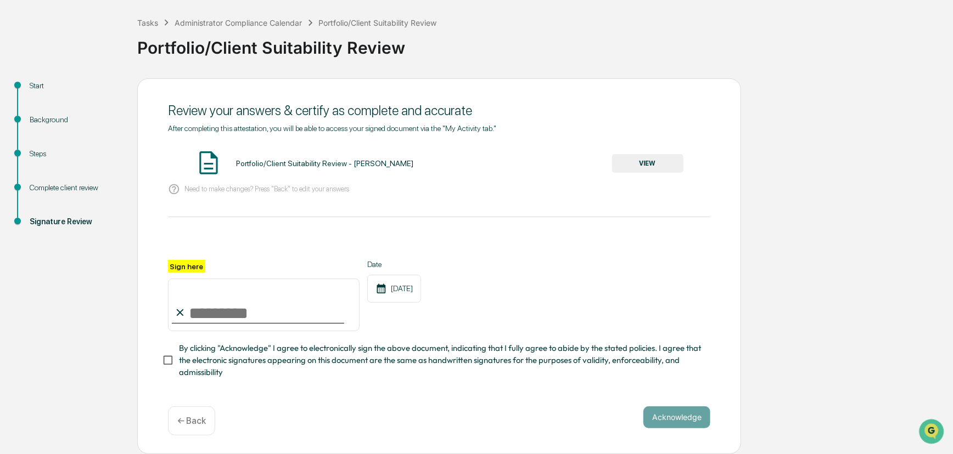
click at [239, 308] on input "Sign here" at bounding box center [264, 305] width 192 height 53
type input "**********"
click at [406, 373] on span "By clicking "Acknowledge" I agree to electronically sign the above document, in…" at bounding box center [440, 360] width 523 height 37
click at [648, 415] on button "Acknowledge" at bounding box center [676, 418] width 67 height 22
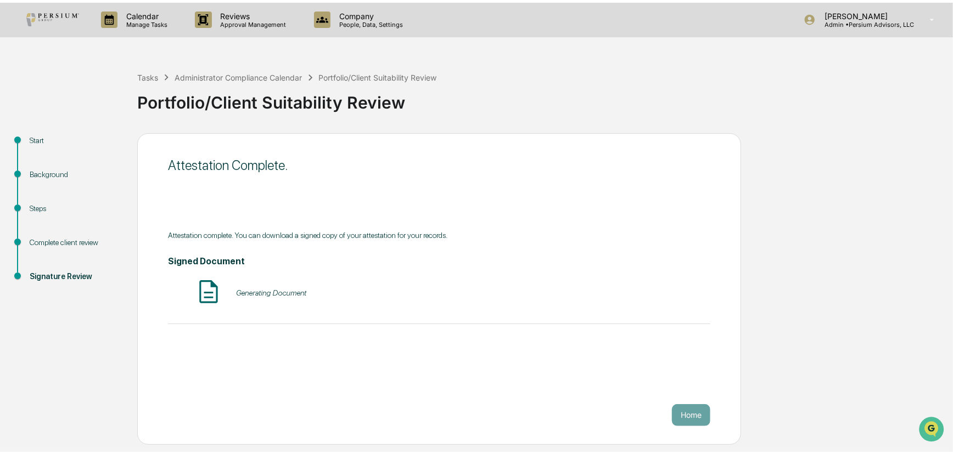
scroll to position [0, 0]
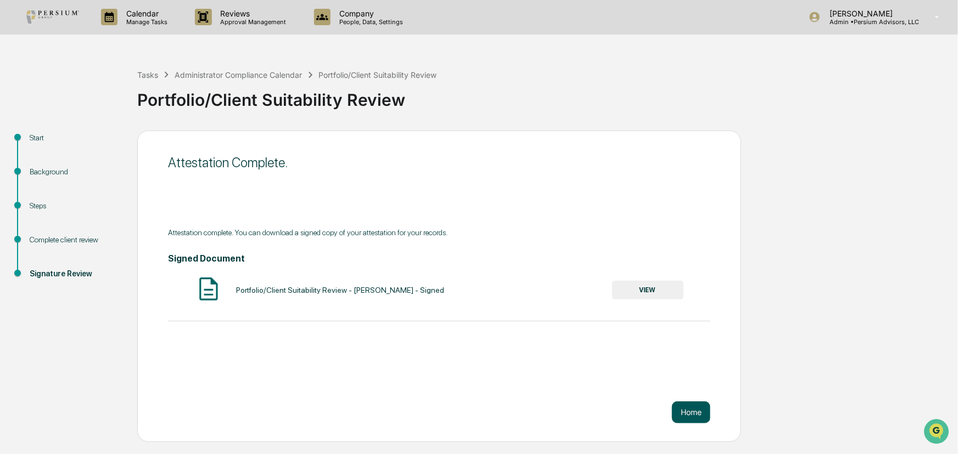
click at [692, 413] on button "Home" at bounding box center [691, 413] width 38 height 22
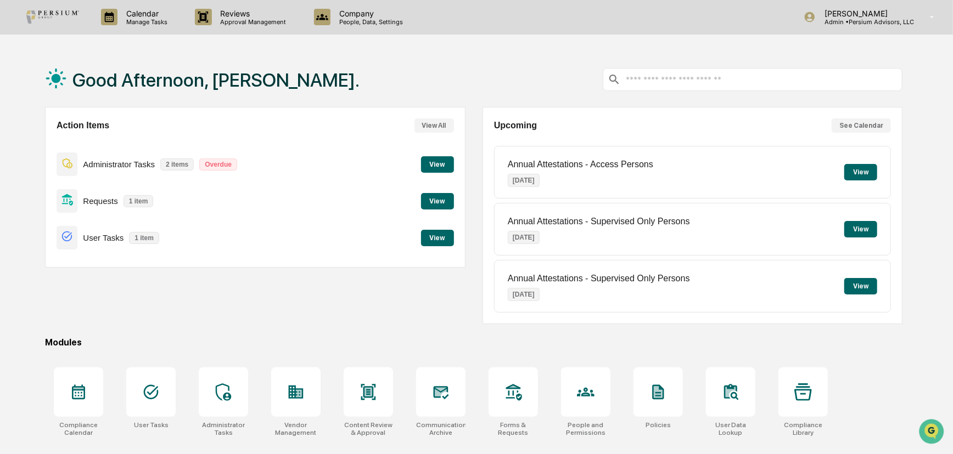
click at [438, 165] on button "View" at bounding box center [437, 164] width 33 height 16
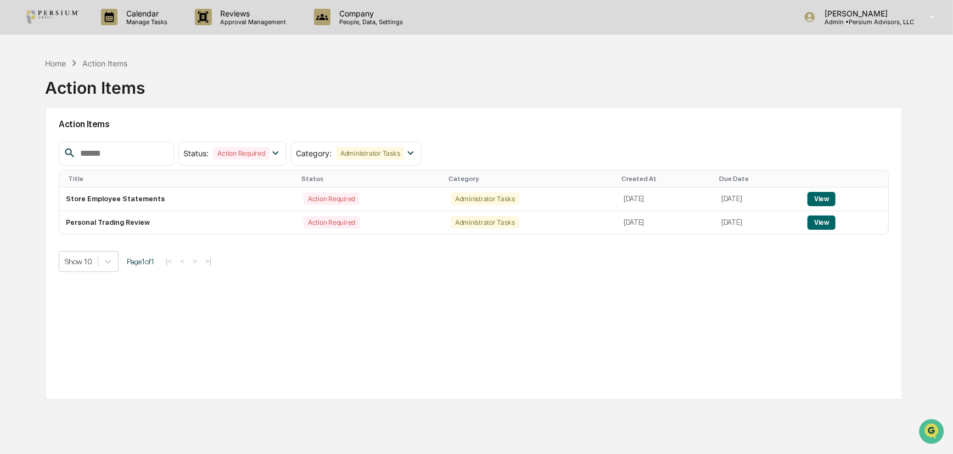
scroll to position [49, 0]
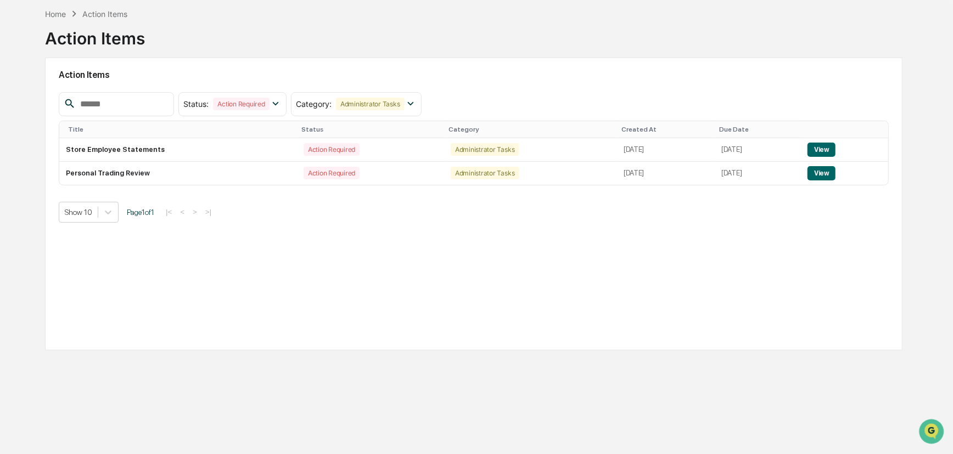
click at [61, 21] on div "Action Items" at bounding box center [95, 34] width 100 height 29
click at [58, 15] on div "Home" at bounding box center [55, 13] width 21 height 9
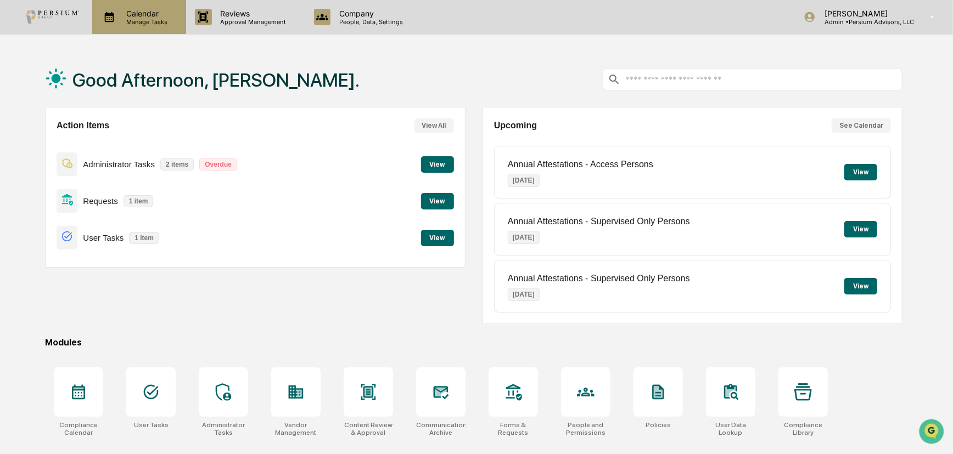
click at [154, 26] on div "Calendar Manage Tasks" at bounding box center [139, 17] width 94 height 34
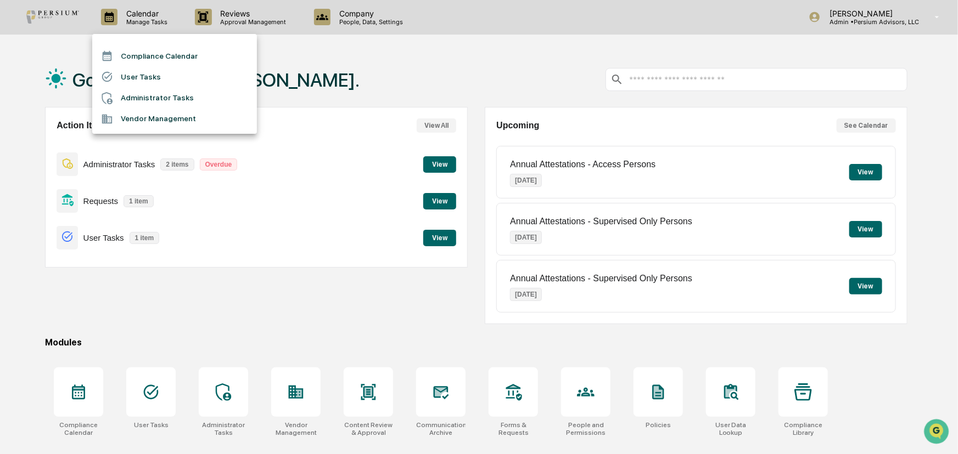
click at [149, 94] on li "Administrator Tasks" at bounding box center [174, 98] width 165 height 21
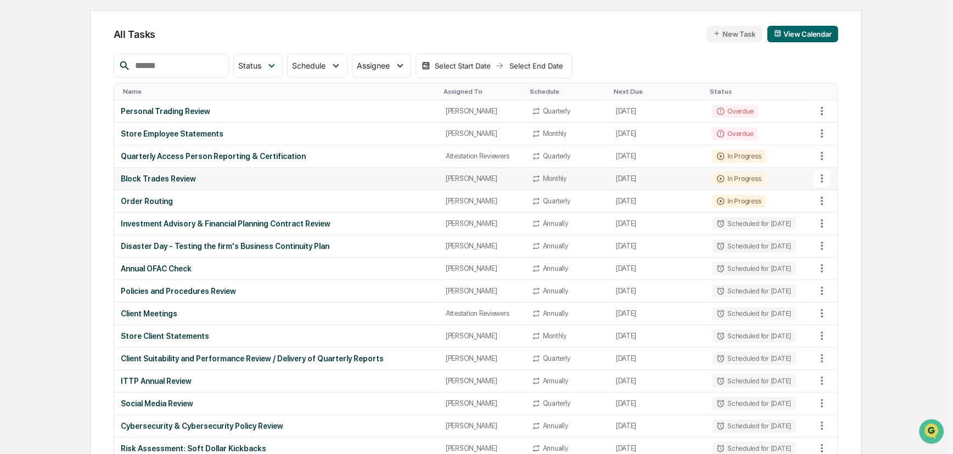
scroll to position [99, 0]
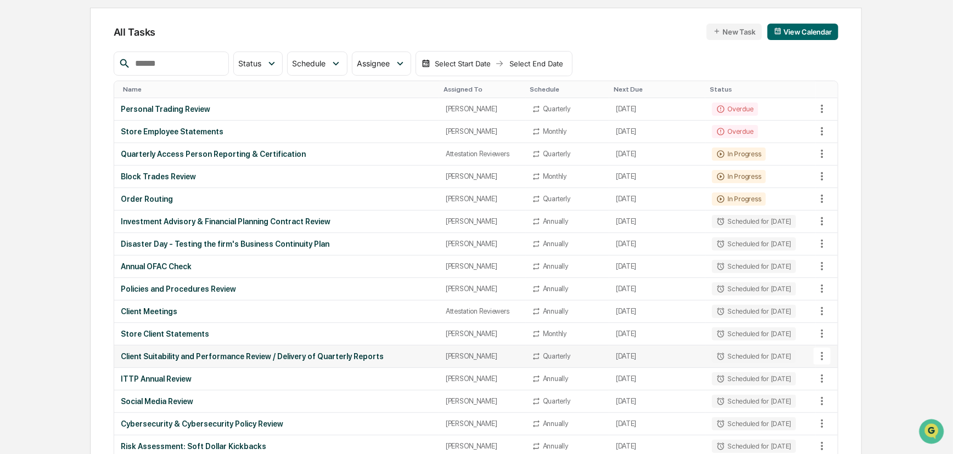
click at [280, 356] on div "Client Suitability and Performance Review / Delivery of Quarterly Reports" at bounding box center [277, 356] width 312 height 9
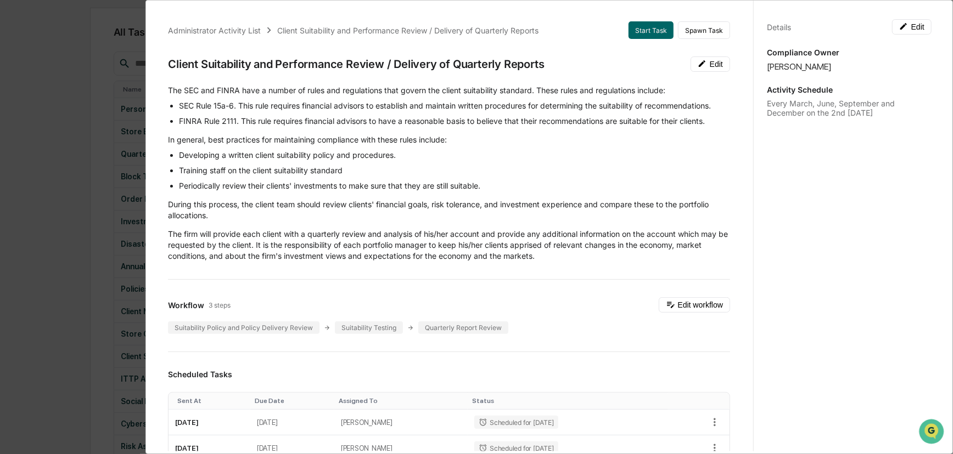
click at [86, 235] on div "Administrator Activity List Client Suitability and Performance Review / Deliver…" at bounding box center [476, 227] width 953 height 454
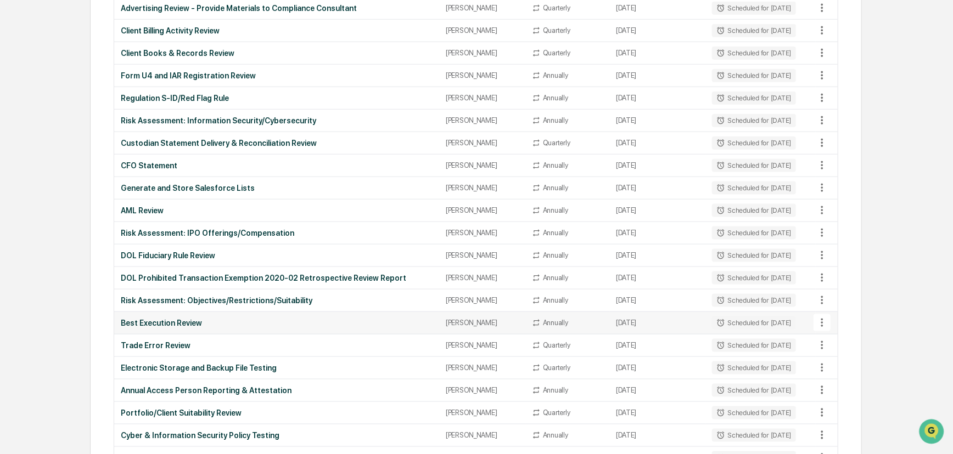
scroll to position [848, 0]
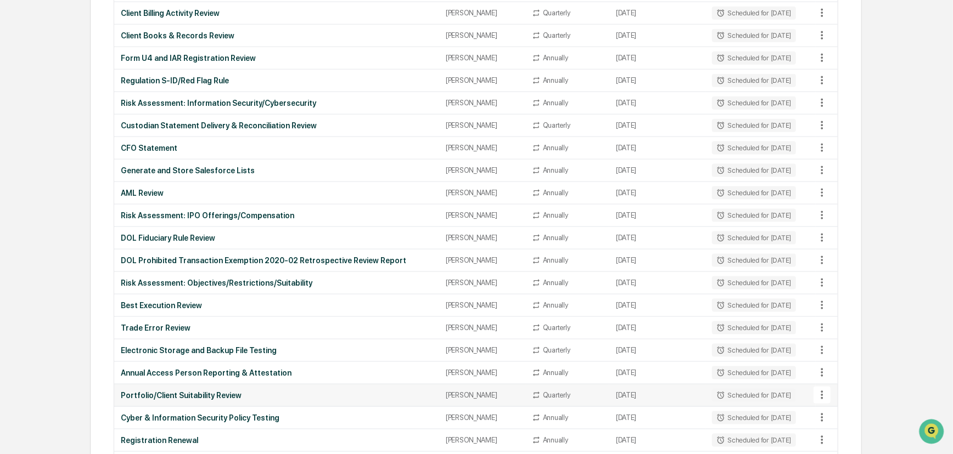
click at [201, 391] on div "Portfolio/Client Suitability Review" at bounding box center [277, 395] width 312 height 9
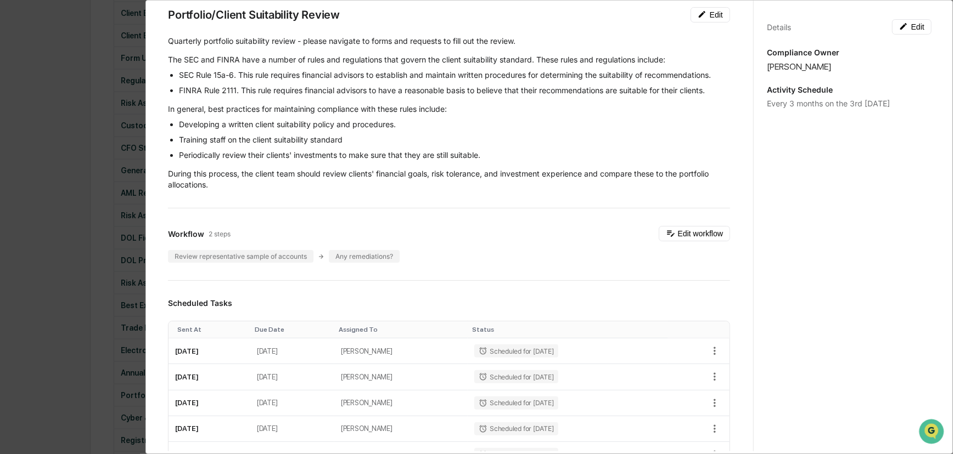
scroll to position [0, 0]
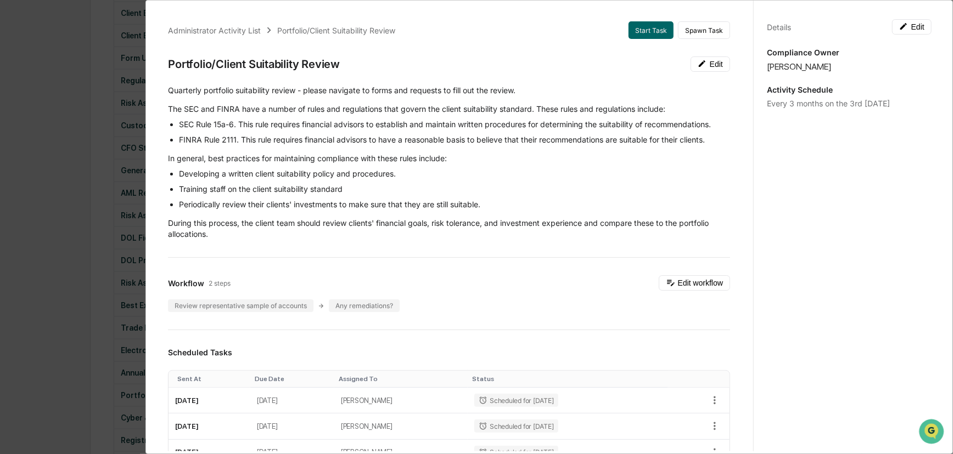
click at [558, 232] on p "During this process, the client team should review clients' financial goals, ri…" at bounding box center [449, 229] width 562 height 22
click at [703, 70] on button "Edit" at bounding box center [710, 64] width 40 height 15
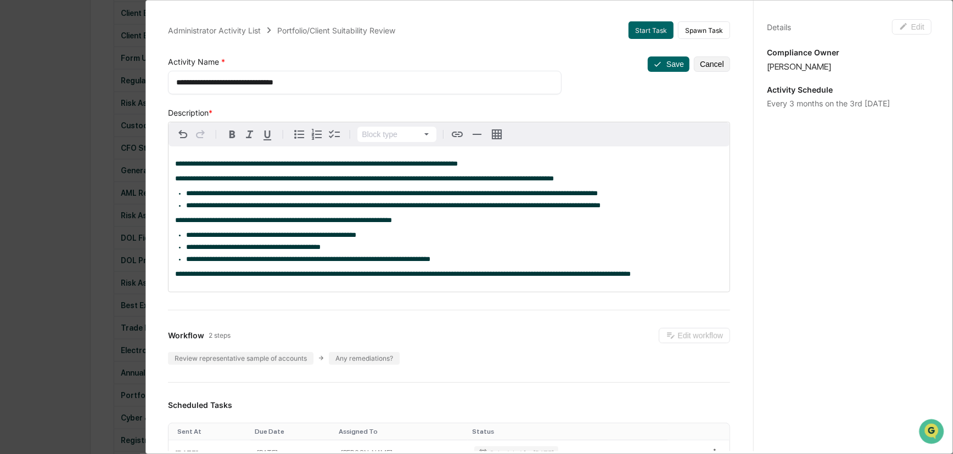
click at [260, 167] on span "**********" at bounding box center [316, 163] width 283 height 7
drag, startPoint x: 176, startPoint y: 165, endPoint x: 467, endPoint y: 162, distance: 290.9
click at [467, 162] on p "**********" at bounding box center [449, 164] width 548 height 8
click at [235, 137] on icon "button" at bounding box center [232, 134] width 13 height 13
click at [247, 194] on span "**********" at bounding box center [392, 193] width 412 height 7
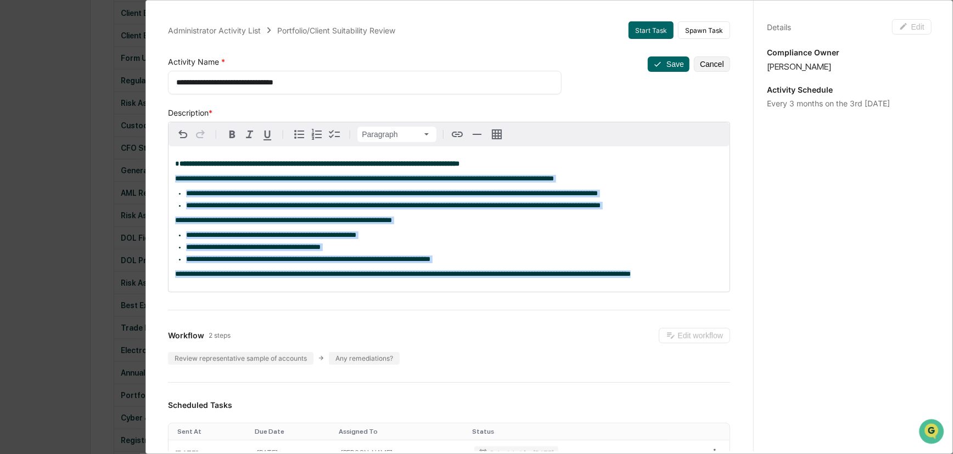
drag, startPoint x: 174, startPoint y: 180, endPoint x: 654, endPoint y: 279, distance: 490.4
click at [654, 279] on div "**********" at bounding box center [449, 219] width 561 height 145
click at [250, 137] on icon "button" at bounding box center [249, 134] width 13 height 13
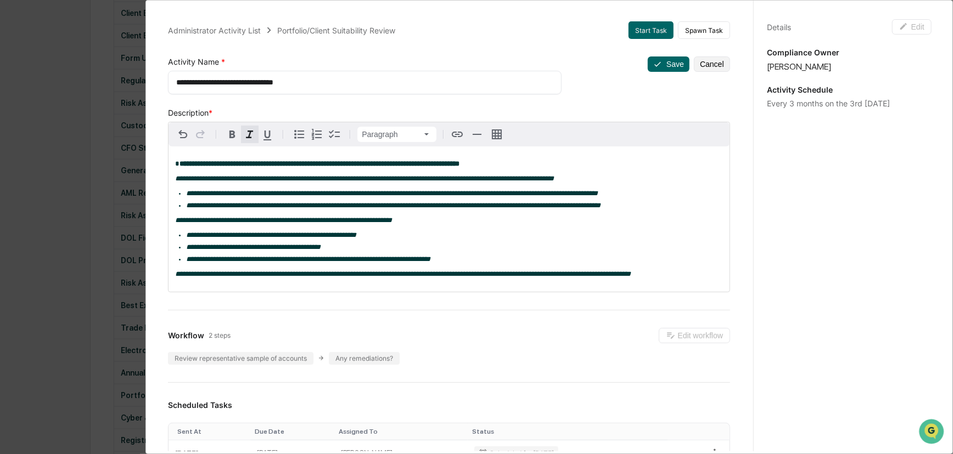
click at [664, 69] on button "Save" at bounding box center [669, 64] width 42 height 15
click at [658, 61] on button "Save" at bounding box center [669, 64] width 42 height 15
click at [654, 64] on button "Save" at bounding box center [669, 64] width 42 height 15
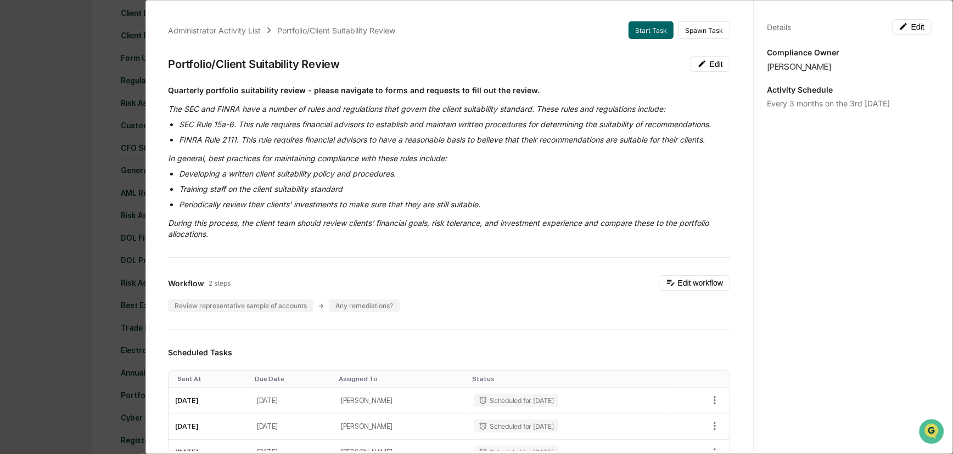
click at [535, 175] on li "Developing a written client suitability policy and procedures." at bounding box center [454, 174] width 551 height 11
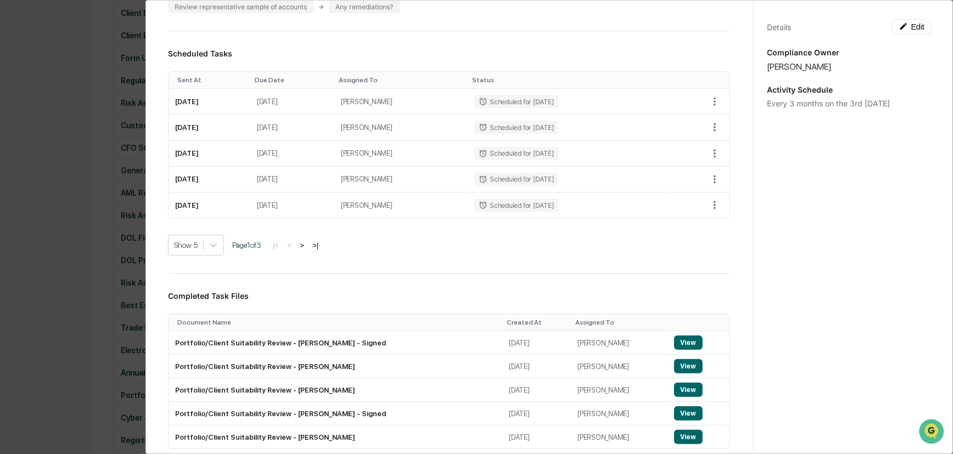
scroll to position [399, 0]
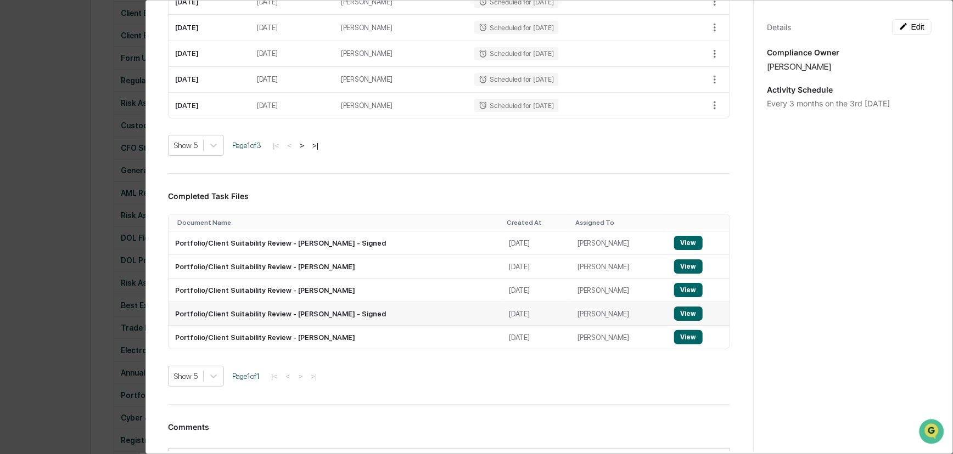
click at [681, 317] on button "View" at bounding box center [688, 314] width 29 height 14
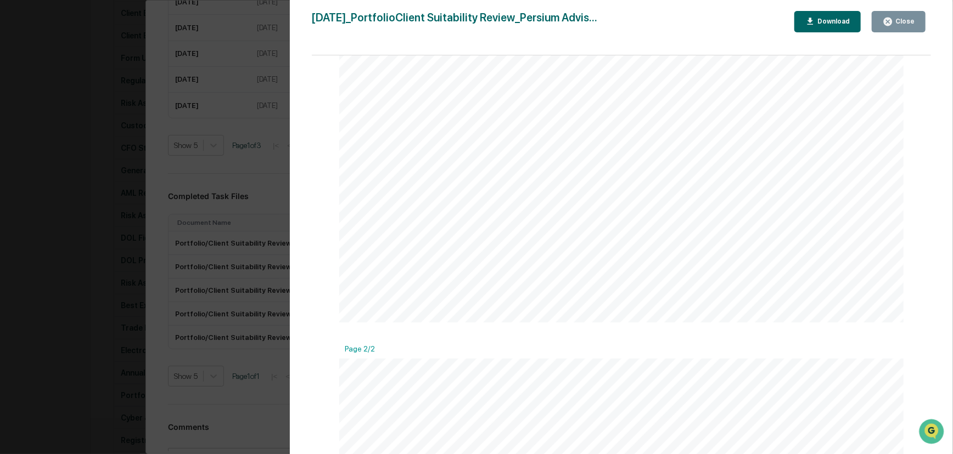
scroll to position [798, 0]
click at [262, 389] on div "Version History [DATE] 05:58 PM [PERSON_NAME] [DATE]_PortfolioClient Suitabilit…" at bounding box center [476, 227] width 953 height 454
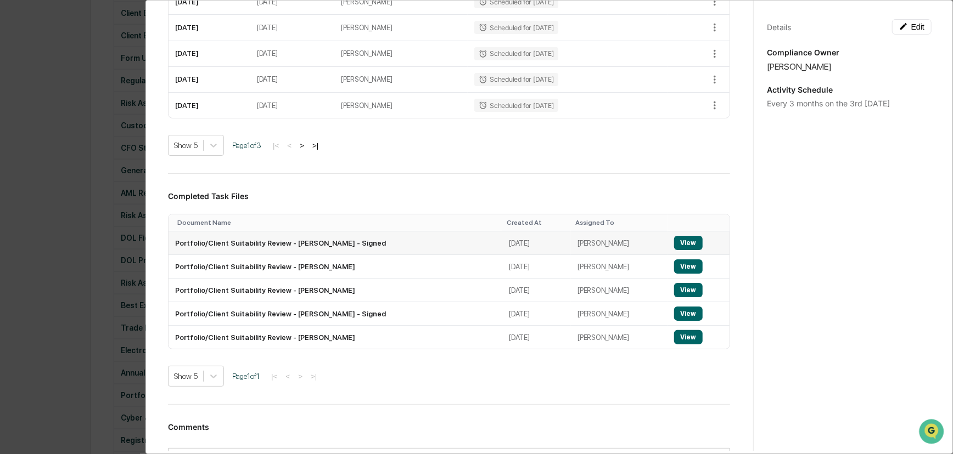
click at [676, 239] on button "View" at bounding box center [688, 243] width 29 height 14
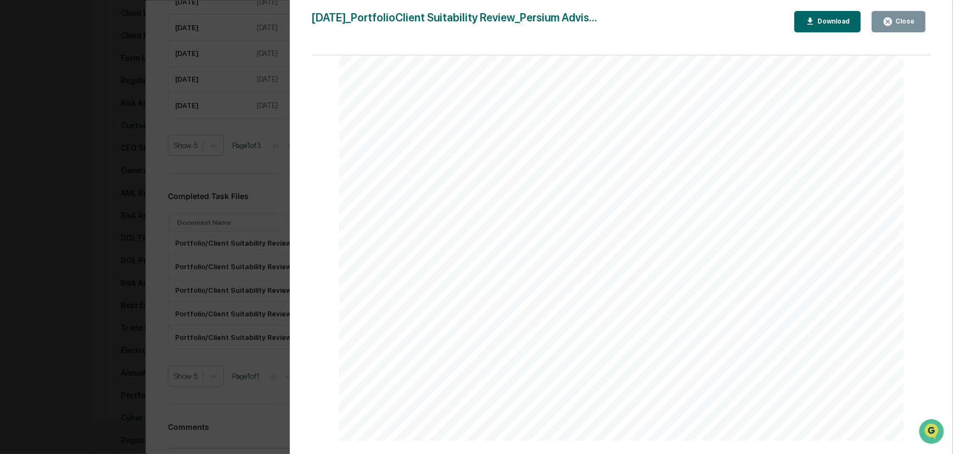
scroll to position [194, 0]
click at [176, 318] on div "Version History [DATE] 07:26 PM [PERSON_NAME] [DATE]_PortfolioClient Suitabilit…" at bounding box center [476, 227] width 953 height 454
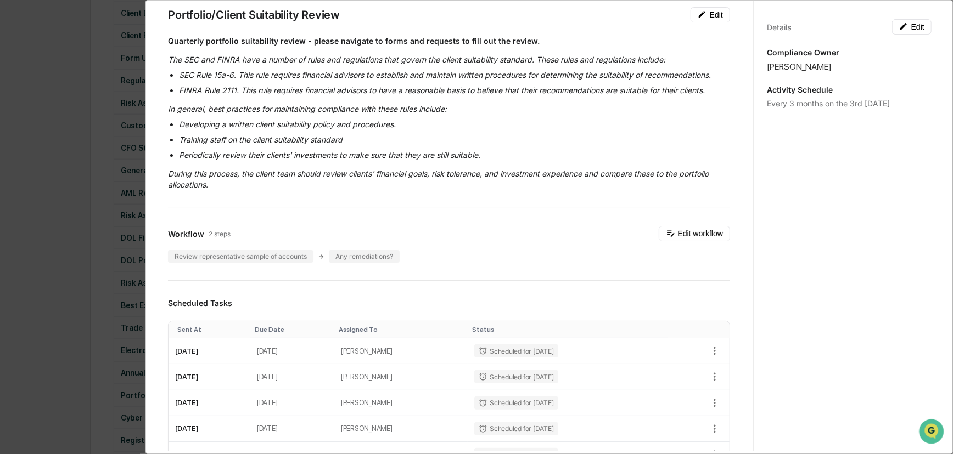
scroll to position [299, 0]
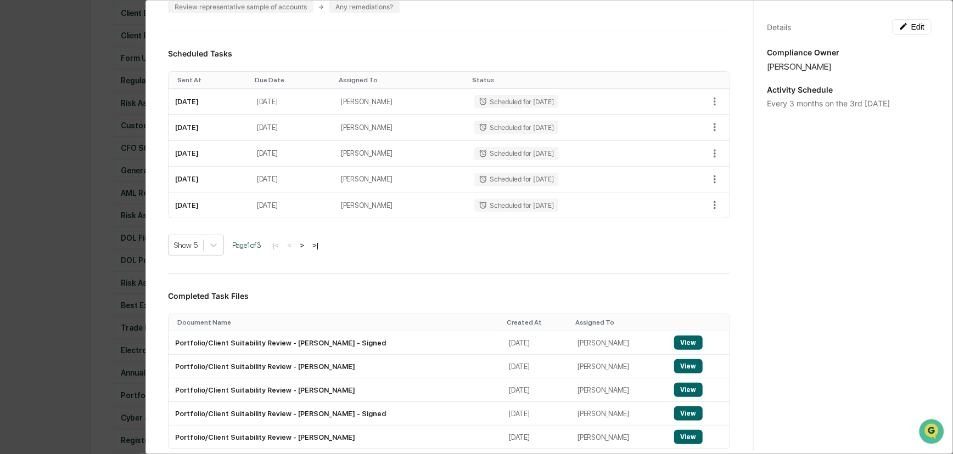
click at [97, 257] on div "Administrator Activity List Portfolio/Client Suitability Review Start Task Spaw…" at bounding box center [476, 227] width 953 height 454
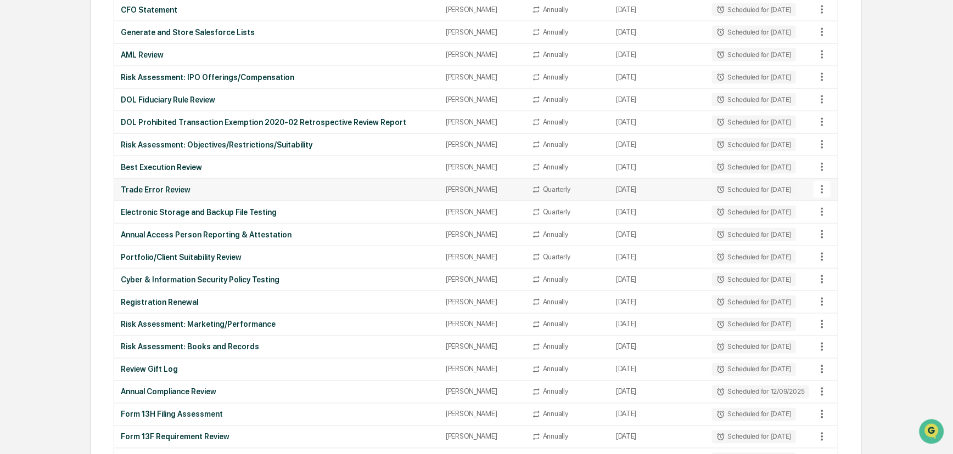
scroll to position [998, 0]
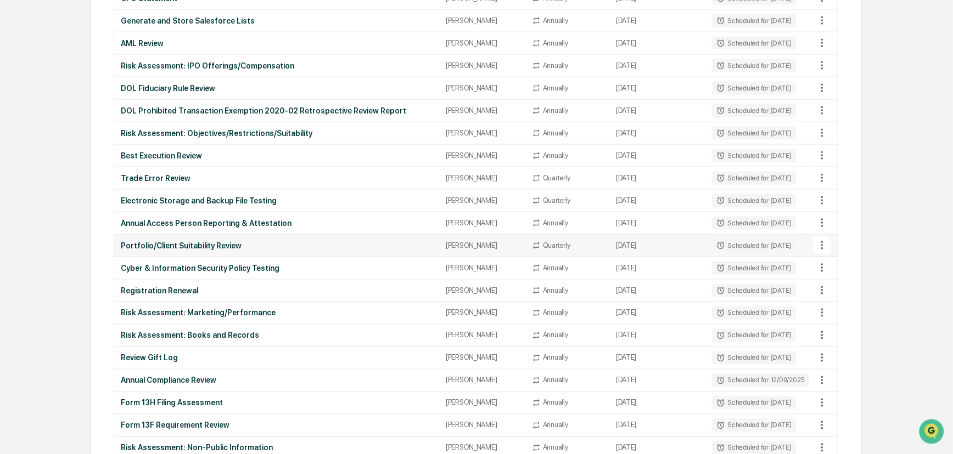
click at [177, 242] on div "Portfolio/Client Suitability Review" at bounding box center [277, 246] width 312 height 9
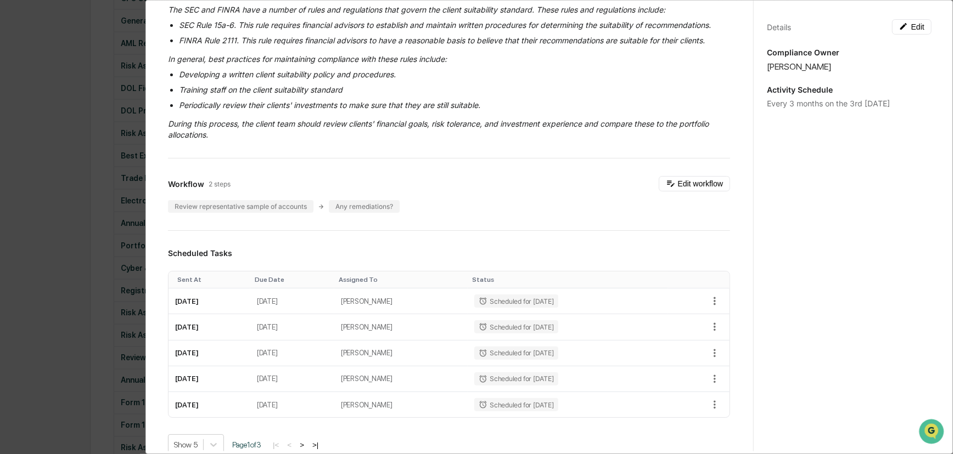
scroll to position [149, 0]
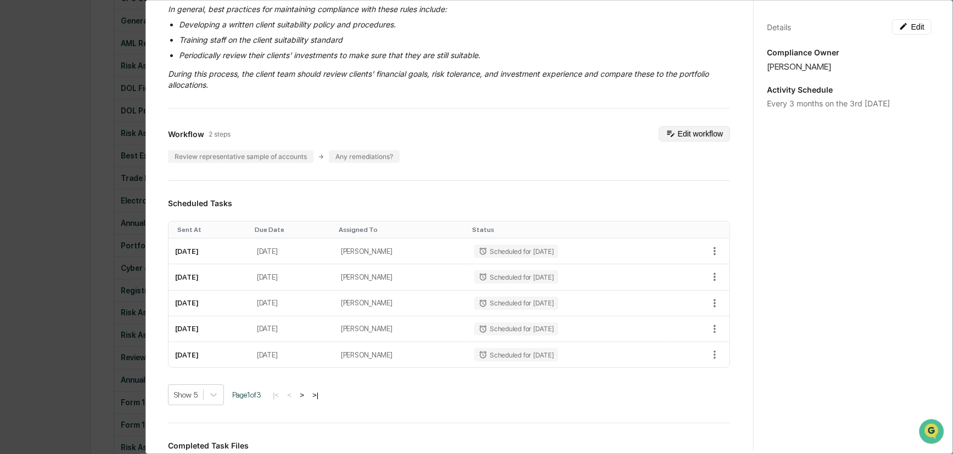
click at [680, 133] on button "Edit workflow" at bounding box center [694, 133] width 71 height 15
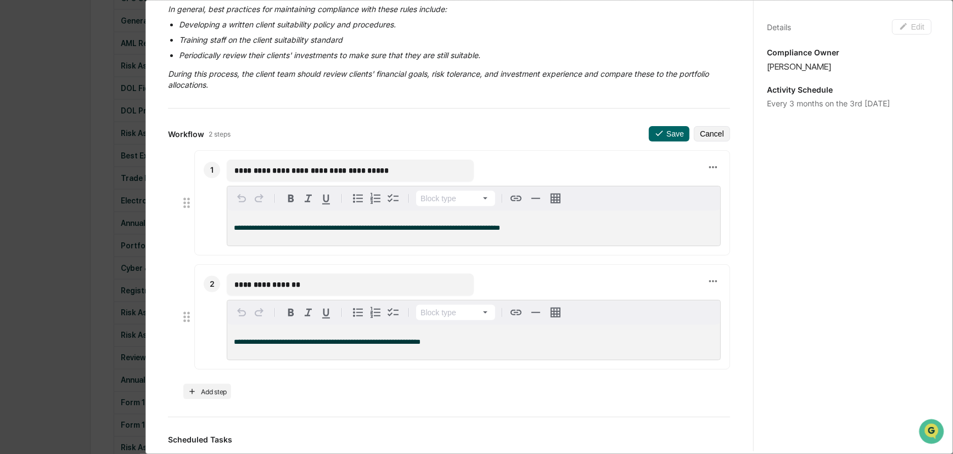
click at [398, 127] on div "Workflow 2 steps Save Cancel" at bounding box center [449, 133] width 562 height 15
click at [570, 230] on p "**********" at bounding box center [474, 228] width 480 height 8
click at [449, 126] on div "Workflow 2 steps Save Cancel" at bounding box center [449, 133] width 562 height 15
click at [417, 119] on div "Administrator Activity List Portfolio/Client Suitability Review Start Task Spaw…" at bounding box center [449, 431] width 588 height 1145
click at [542, 229] on p "**********" at bounding box center [474, 228] width 480 height 8
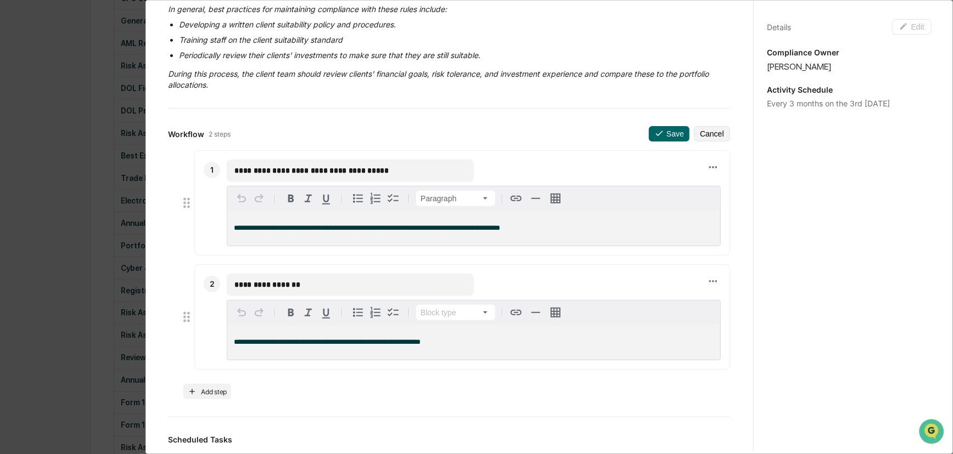
click at [289, 341] on span "**********" at bounding box center [327, 342] width 187 height 7
click at [543, 130] on div "Workflow 2 steps Save Cancel" at bounding box center [449, 133] width 562 height 15
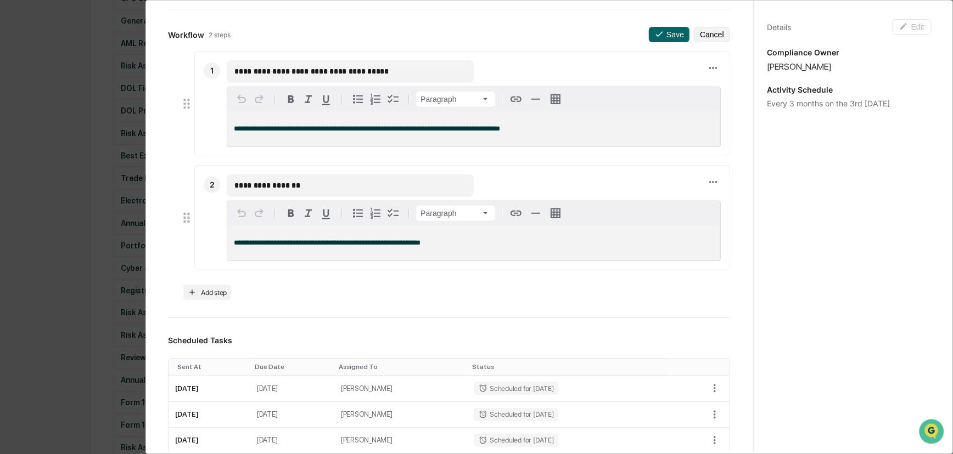
scroll to position [249, 0]
click at [529, 131] on p "**********" at bounding box center [474, 129] width 480 height 8
click at [649, 37] on button "Save" at bounding box center [669, 33] width 41 height 15
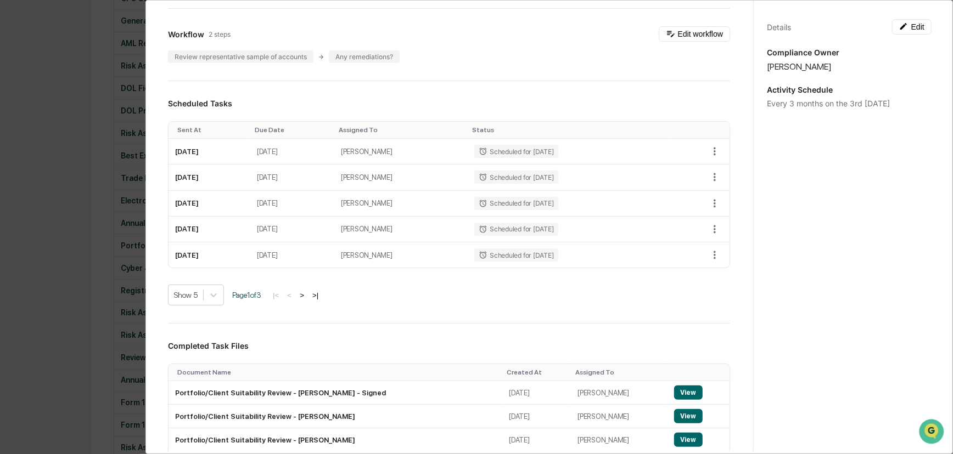
click at [85, 259] on div "Administrator Activity List Portfolio/Client Suitability Review Start Task Spaw…" at bounding box center [476, 227] width 953 height 454
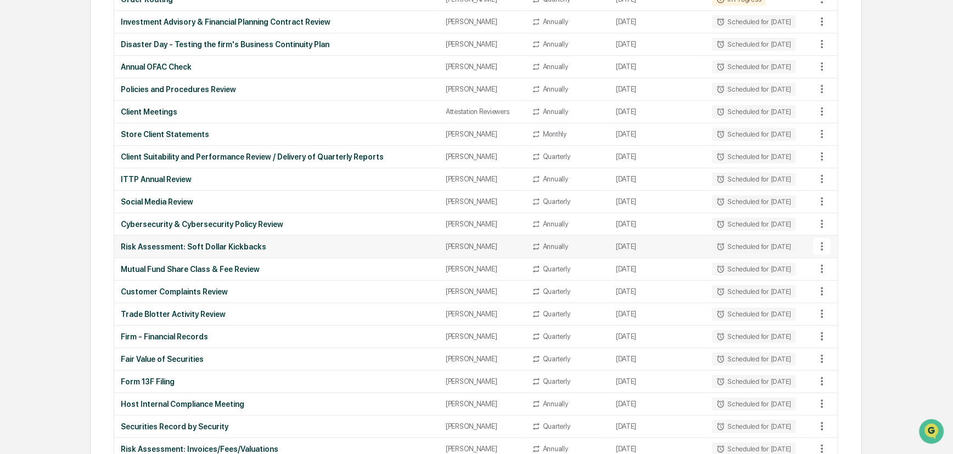
scroll to position [0, 0]
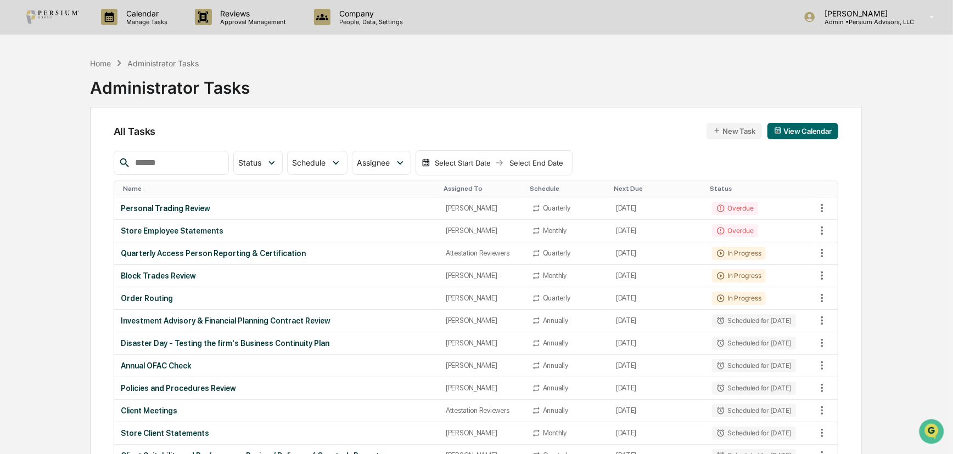
click at [388, 87] on div "Home Administrator Tasks Administrator Tasks" at bounding box center [476, 79] width 772 height 55
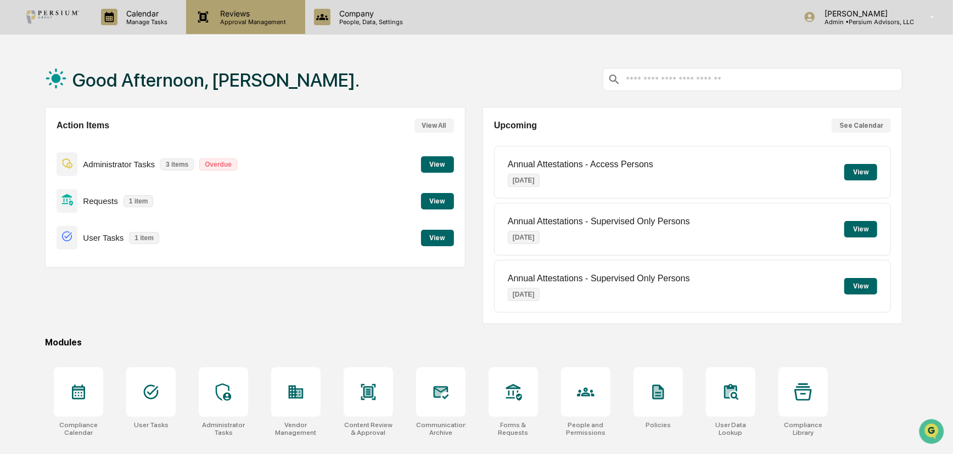
click at [224, 25] on p "Approval Management" at bounding box center [252, 22] width 80 height 8
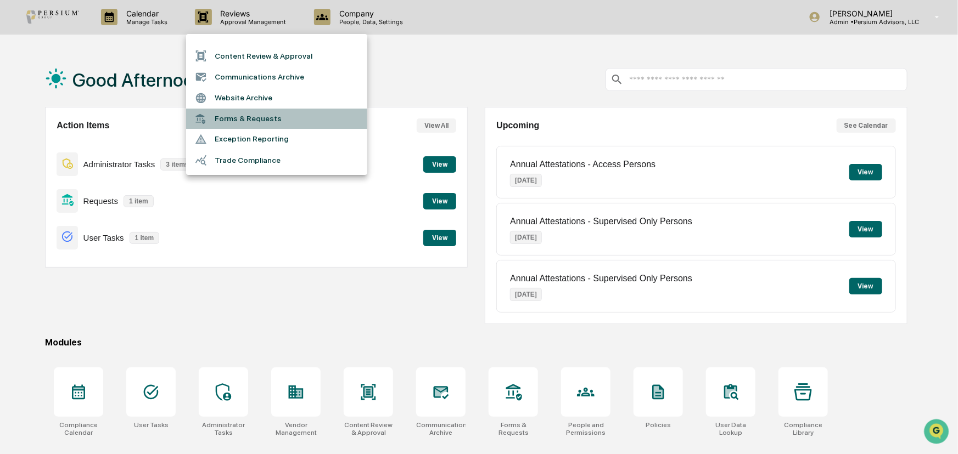
click at [244, 117] on li "Forms & Requests" at bounding box center [276, 119] width 181 height 20
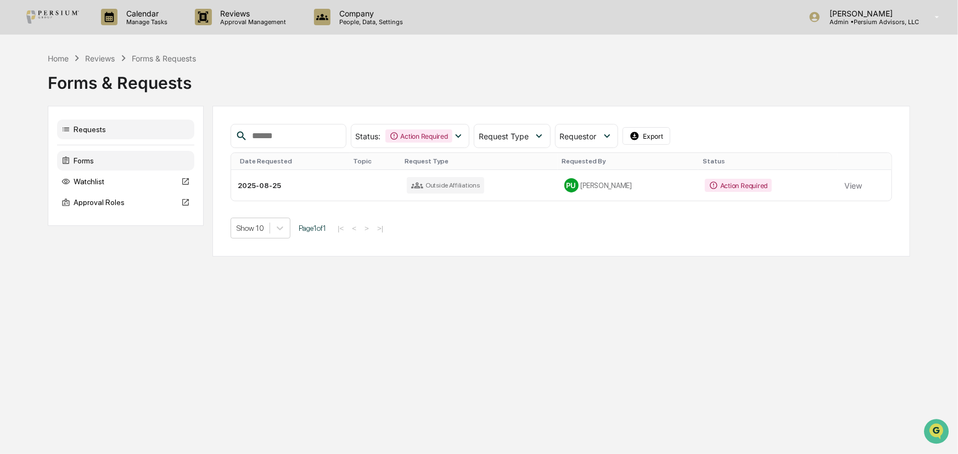
click at [93, 166] on div "Forms" at bounding box center [125, 161] width 137 height 20
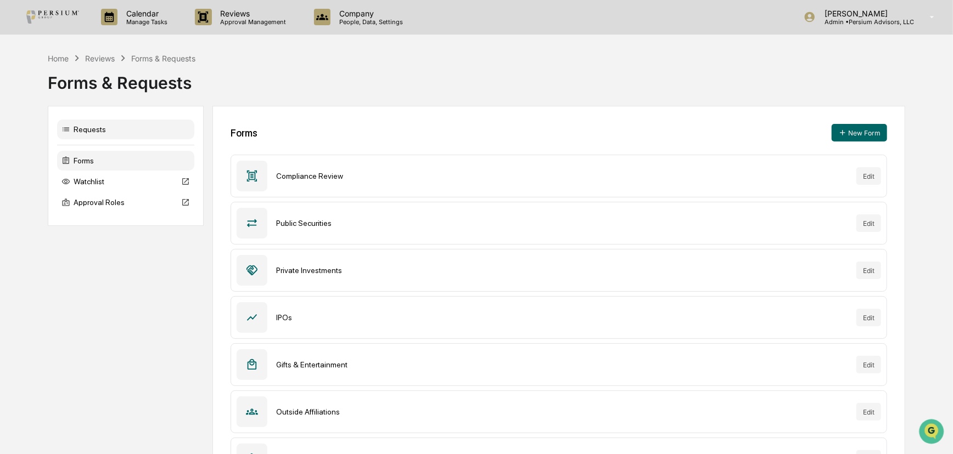
click at [94, 139] on div "Requests" at bounding box center [125, 130] width 137 height 20
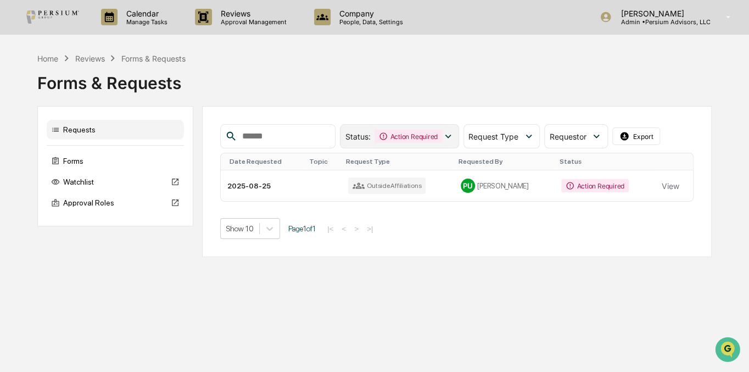
click at [441, 130] on div "Action Required" at bounding box center [407, 136] width 67 height 13
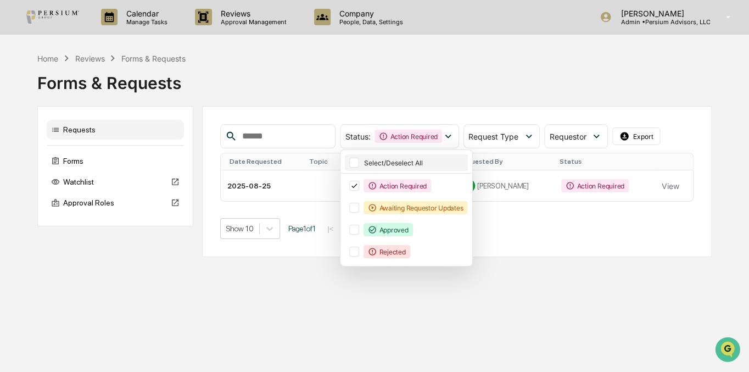
click at [359, 164] on div at bounding box center [354, 163] width 10 height 10
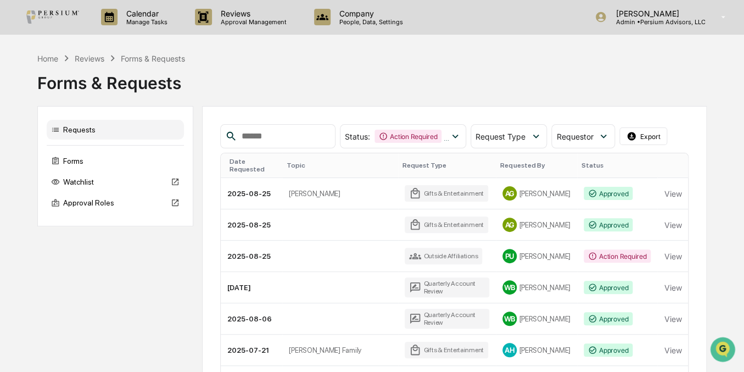
click at [446, 100] on div "Home Reviews Forms & Requests Forms & Requests Requests Forms Watchlist Approva…" at bounding box center [372, 299] width 670 height 494
click at [525, 135] on span "Request Type" at bounding box center [500, 136] width 50 height 9
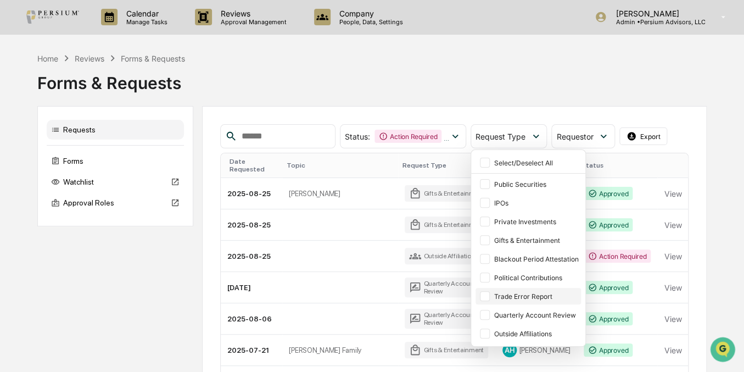
scroll to position [49, 0]
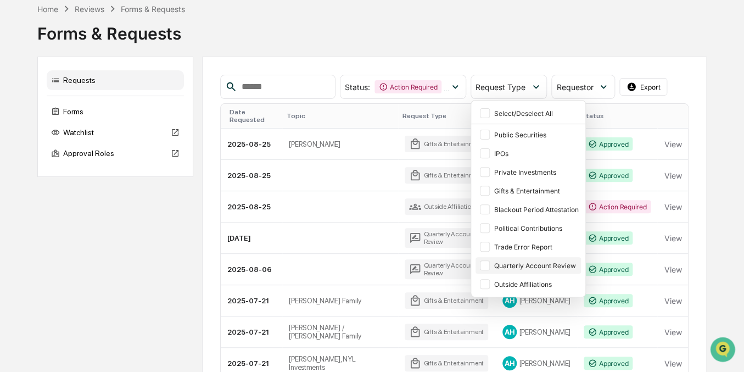
click at [490, 263] on div at bounding box center [485, 265] width 10 height 10
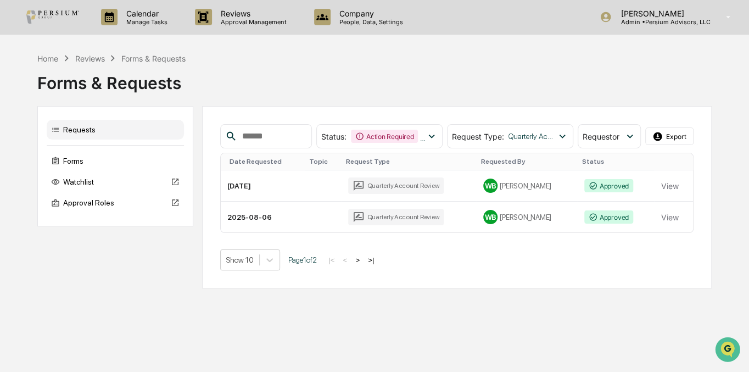
click at [461, 115] on div "Status : Action Required Awaiting Requestor Updates Approved Rejected Select/De…" at bounding box center [456, 197] width 509 height 182
click at [330, 64] on div "Forms & Requests" at bounding box center [374, 78] width 674 height 29
click at [397, 131] on div "Action Required" at bounding box center [384, 136] width 67 height 13
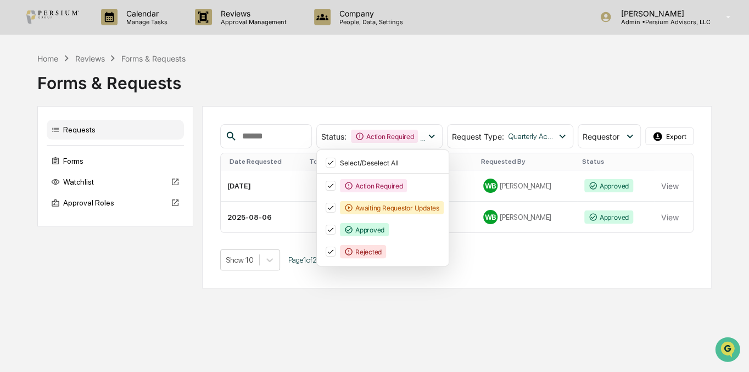
click at [400, 87] on div "Forms & Requests" at bounding box center [374, 78] width 674 height 29
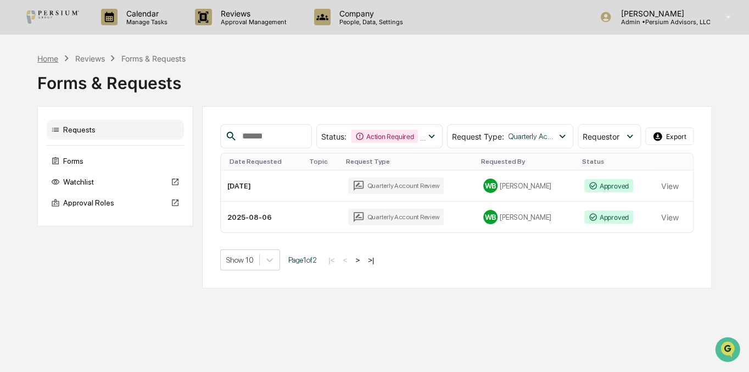
click at [55, 62] on div "Home" at bounding box center [47, 58] width 21 height 9
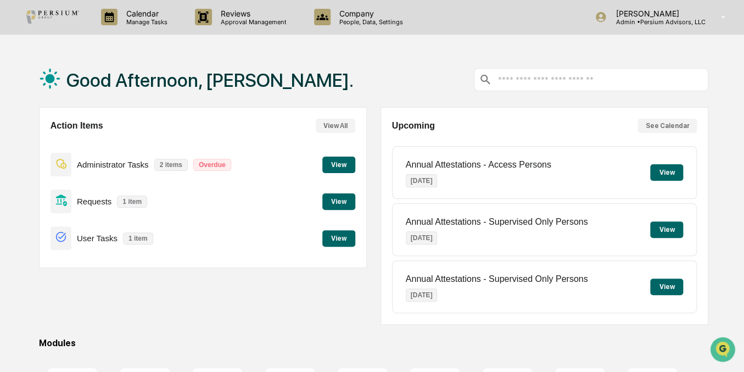
click at [342, 197] on button "View" at bounding box center [338, 201] width 33 height 16
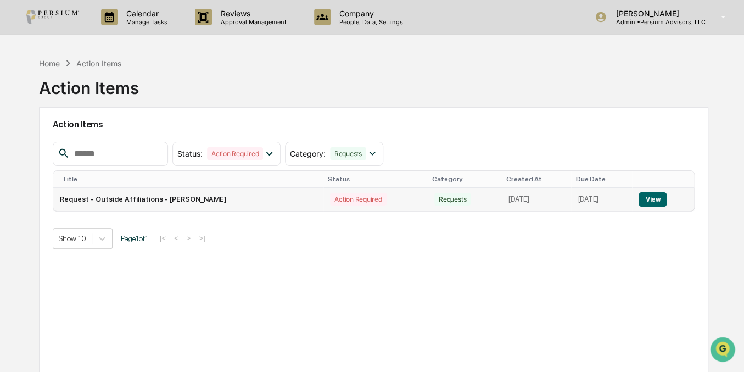
click at [650, 200] on button "View" at bounding box center [652, 199] width 28 height 14
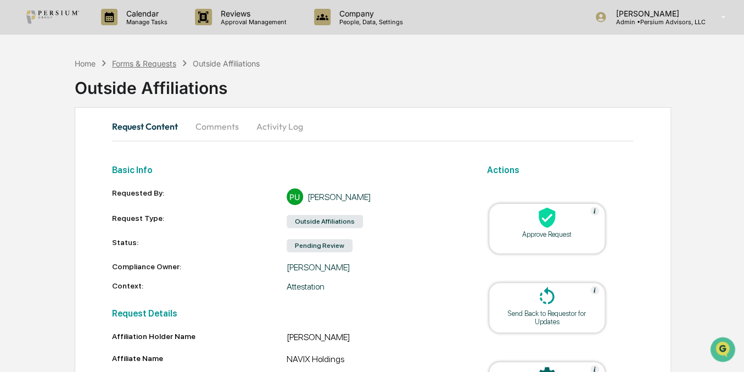
click at [132, 63] on div "Forms & Requests" at bounding box center [144, 63] width 64 height 9
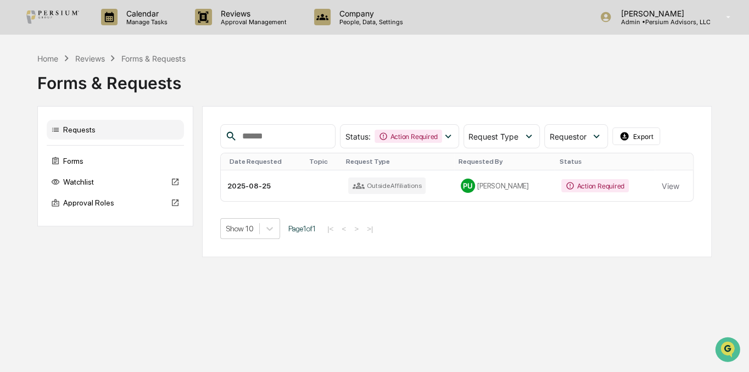
click at [60, 60] on div "Home Reviews Forms & Requests" at bounding box center [111, 58] width 148 height 12
click at [48, 60] on div "Home" at bounding box center [47, 58] width 21 height 9
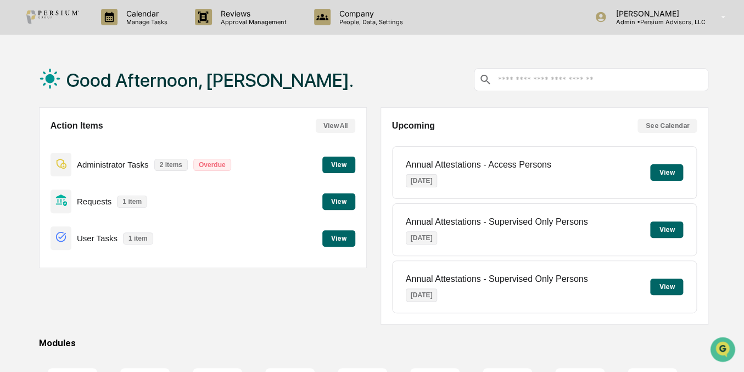
click at [342, 241] on button "View" at bounding box center [338, 238] width 33 height 16
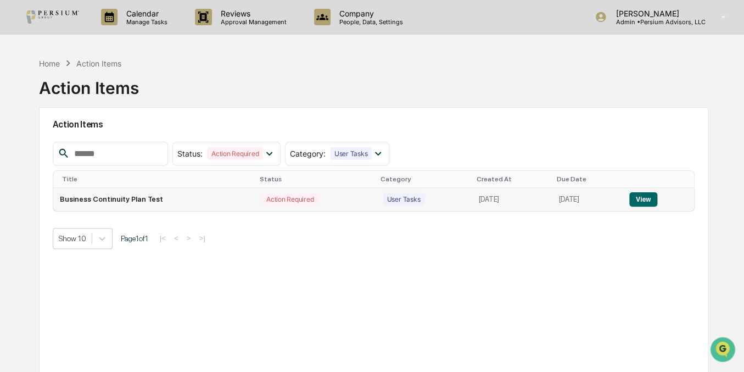
click at [654, 200] on button "View" at bounding box center [643, 199] width 28 height 14
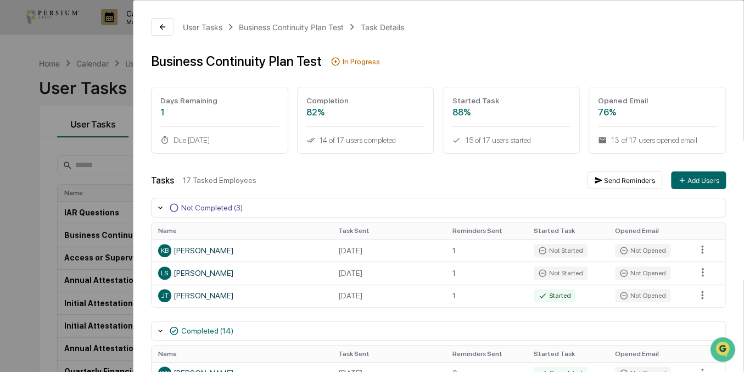
scroll to position [49, 0]
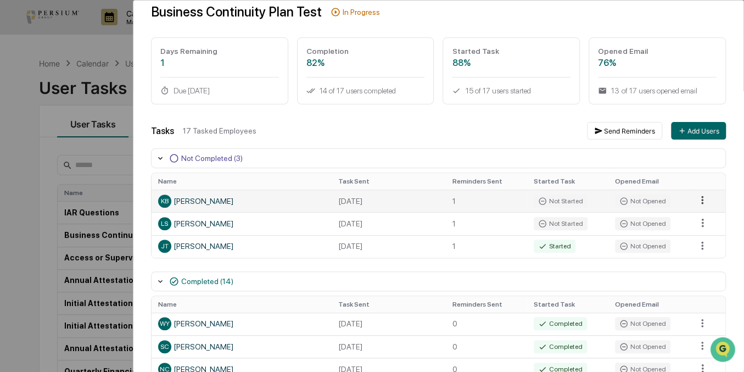
click at [701, 200] on html "Calendar Manage Tasks Reviews Approval Management Company People, Data, Setting…" at bounding box center [372, 186] width 744 height 372
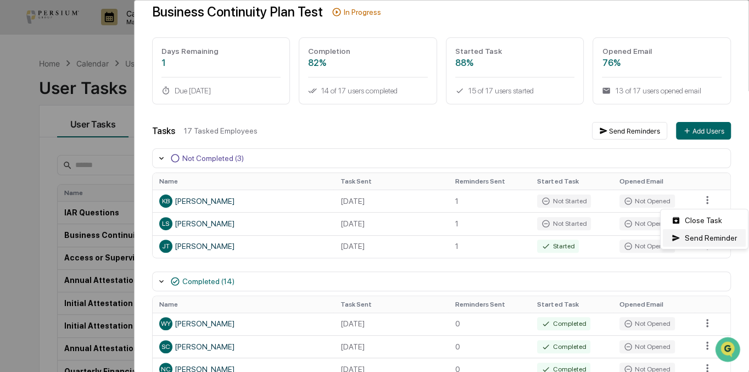
click at [699, 238] on div "Send Reminder" at bounding box center [703, 238] width 83 height 18
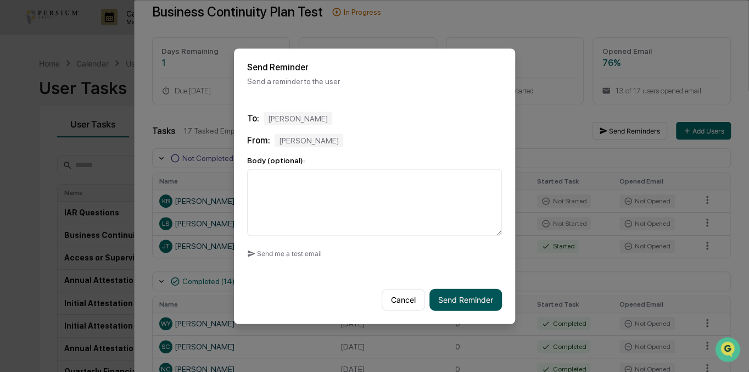
click at [476, 300] on button "Send Reminder" at bounding box center [465, 299] width 72 height 22
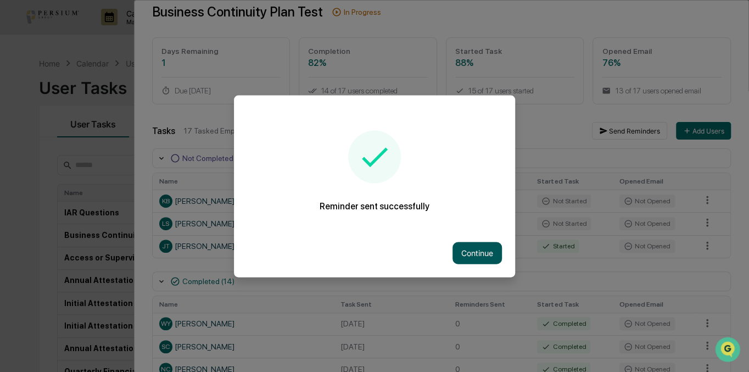
click at [483, 254] on button "Continue" at bounding box center [476, 253] width 49 height 22
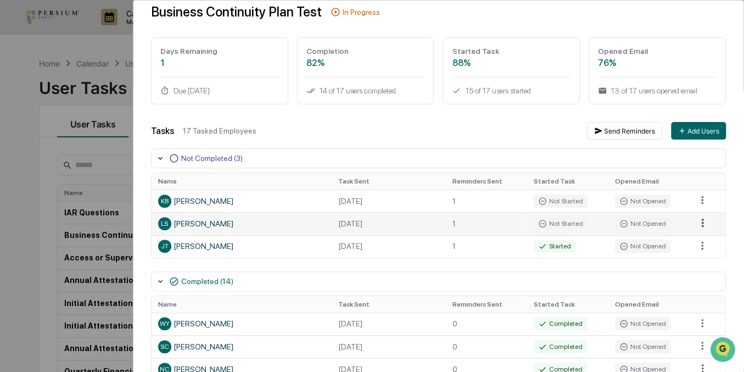
click at [699, 220] on html "Calendar Manage Tasks Reviews Approval Management Company People, Data, Setting…" at bounding box center [372, 186] width 744 height 372
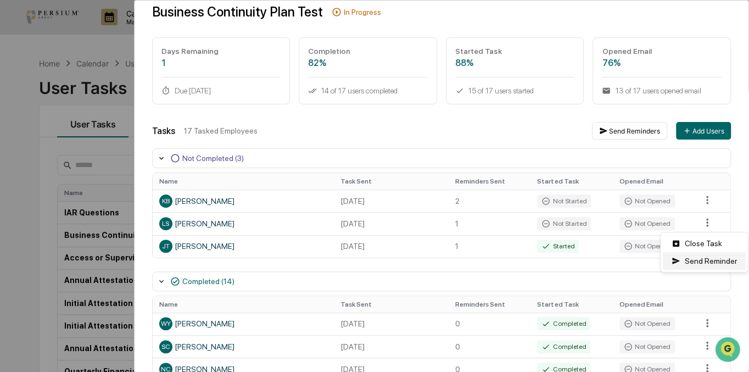
click at [705, 260] on div "Send Reminder" at bounding box center [703, 261] width 83 height 18
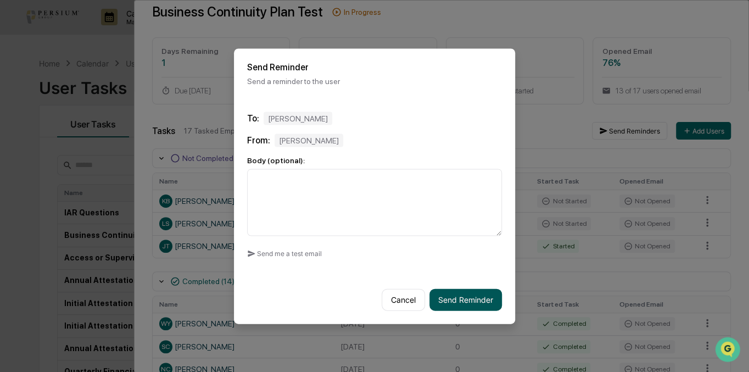
click at [480, 302] on button "Send Reminder" at bounding box center [465, 299] width 72 height 22
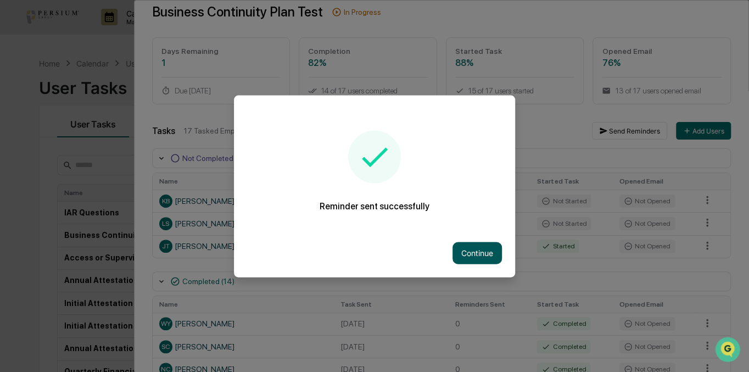
click at [488, 242] on button "Continue" at bounding box center [476, 253] width 49 height 22
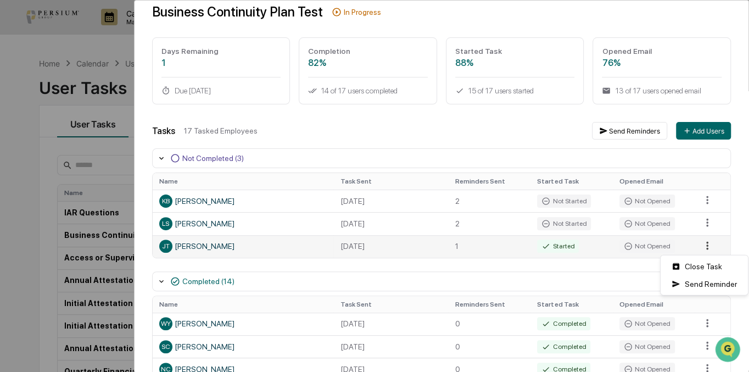
click at [698, 248] on html "Calendar Manage Tasks Reviews Approval Management Company People, Data, Setting…" at bounding box center [374, 186] width 749 height 372
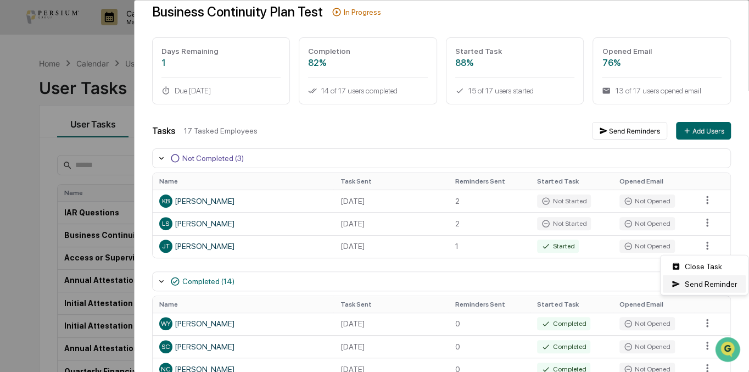
click at [699, 285] on div "Send Reminder" at bounding box center [703, 284] width 83 height 18
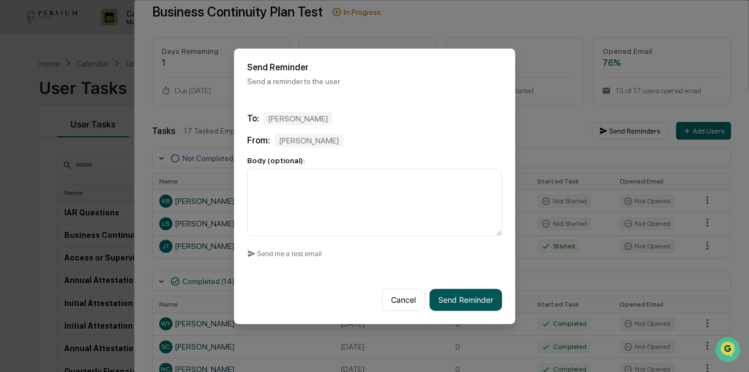
click at [464, 296] on button "Send Reminder" at bounding box center [465, 299] width 72 height 22
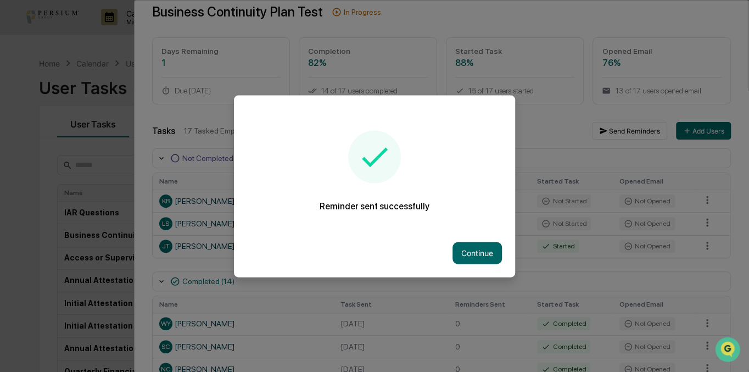
click at [401, 300] on div at bounding box center [374, 186] width 749 height 372
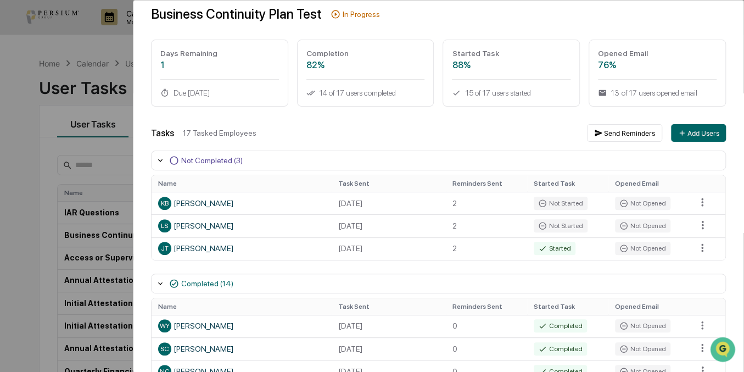
scroll to position [0, 0]
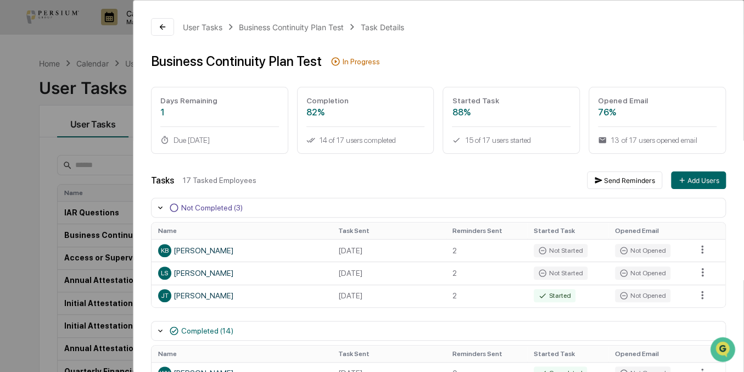
click at [51, 156] on div "User Tasks Business Continuity Plan Test Task Details Business Continuity Plan …" at bounding box center [372, 186] width 744 height 372
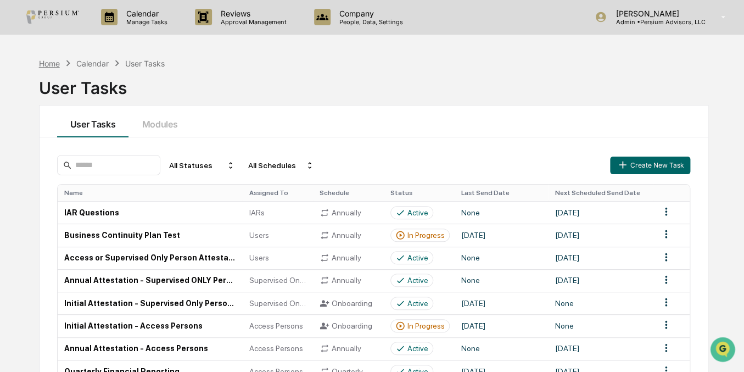
click at [53, 64] on div "Home" at bounding box center [49, 63] width 21 height 9
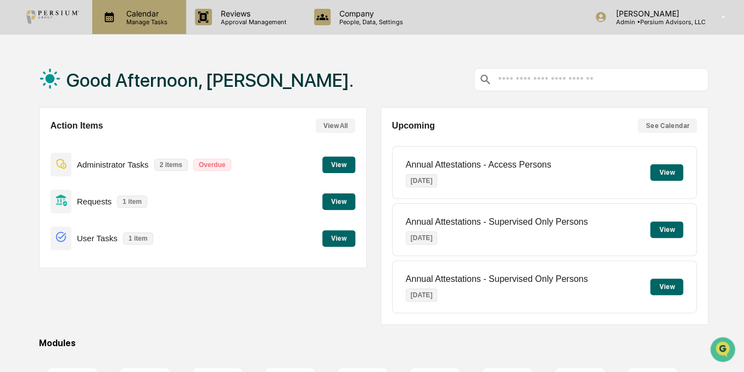
click at [145, 21] on p "Manage Tasks" at bounding box center [144, 22] width 55 height 8
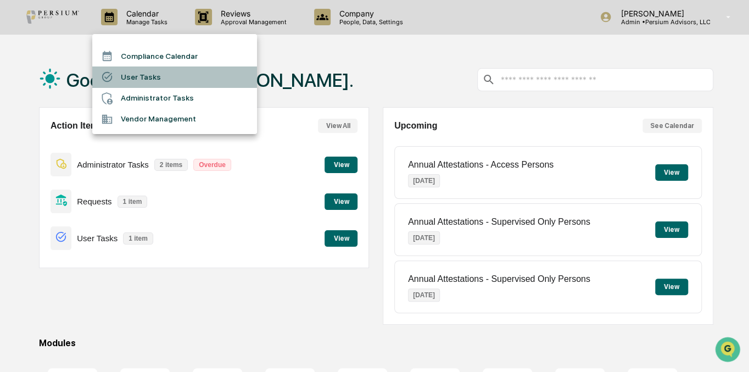
click at [143, 78] on li "User Tasks" at bounding box center [174, 76] width 165 height 21
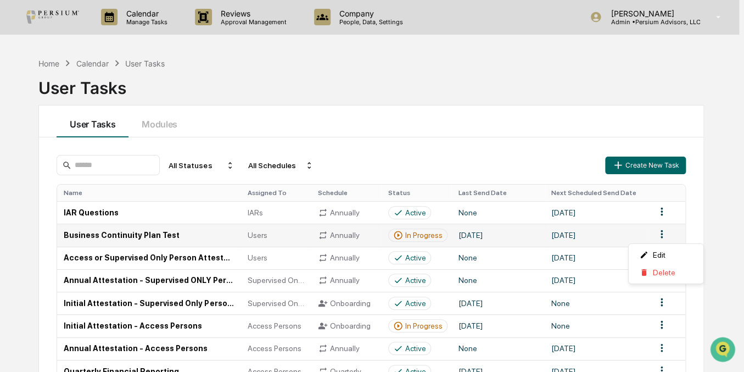
click at [659, 232] on html "Calendar Manage Tasks Reviews Approval Management Company People, Data, Setting…" at bounding box center [372, 186] width 744 height 372
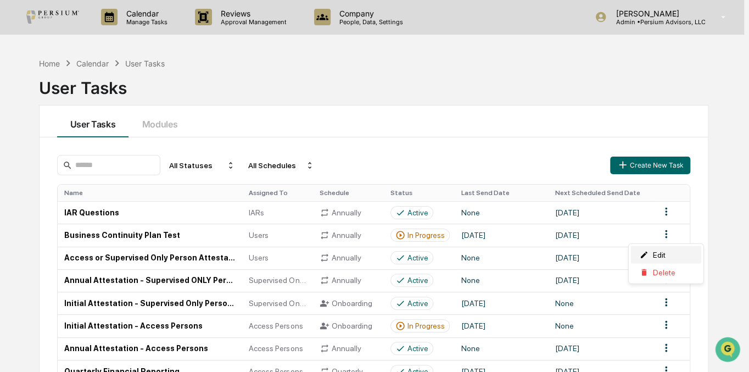
click at [659, 249] on div "Edit" at bounding box center [666, 255] width 70 height 18
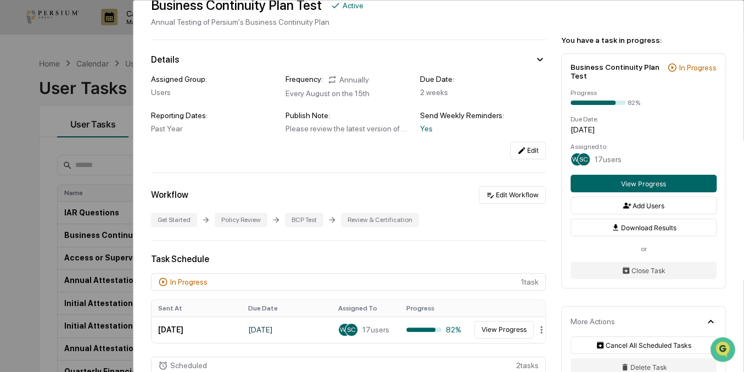
scroll to position [99, 0]
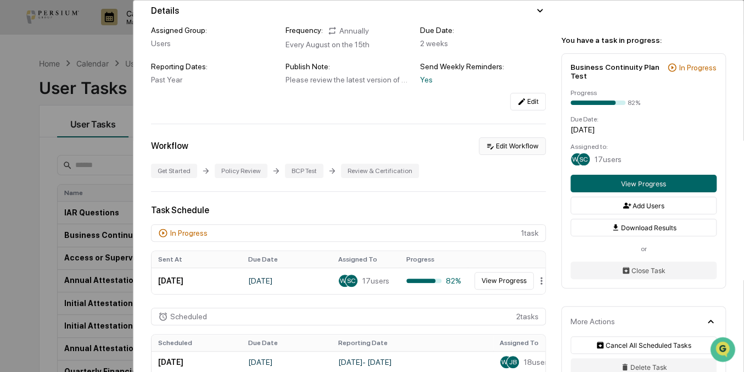
click at [515, 145] on button "Edit Workflow" at bounding box center [512, 146] width 67 height 18
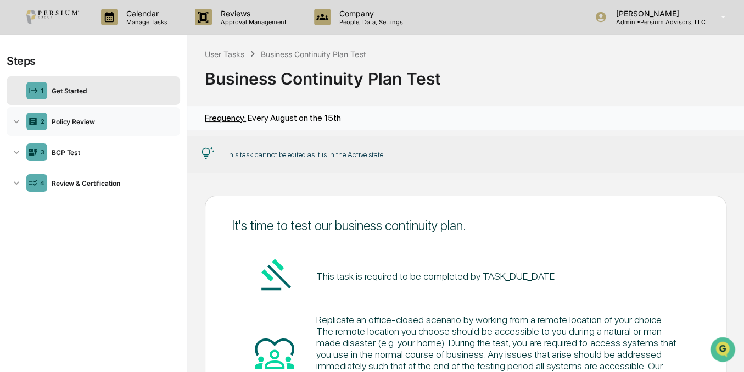
click at [70, 121] on div "Policy Review" at bounding box center [111, 121] width 128 height 8
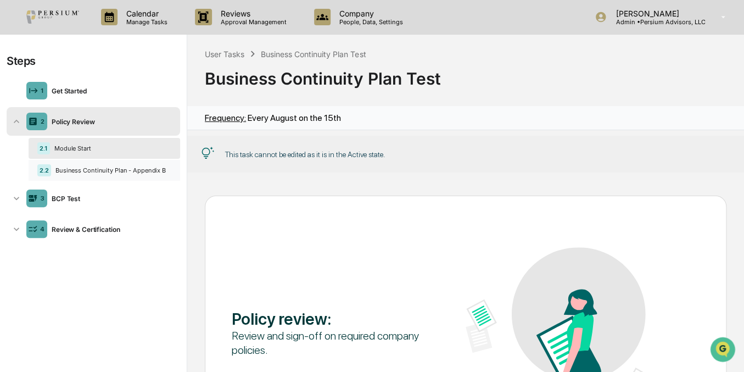
click at [83, 176] on div "2.2 Business Continuity Plan - Appendix B" at bounding box center [104, 170] width 151 height 21
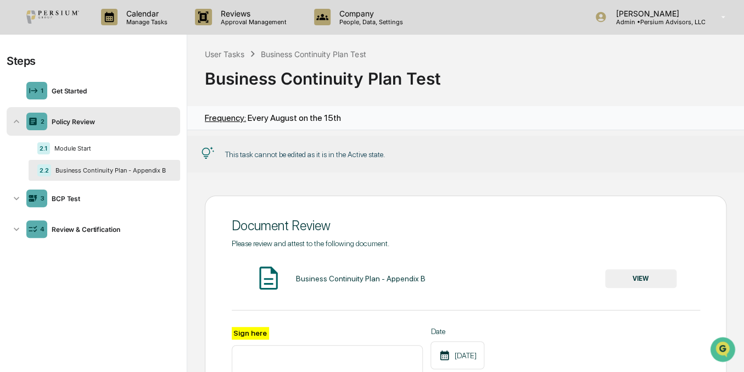
click at [158, 167] on div "Business Continuity Plan - Appendix B" at bounding box center [111, 170] width 120 height 8
click at [13, 120] on icon at bounding box center [16, 121] width 11 height 11
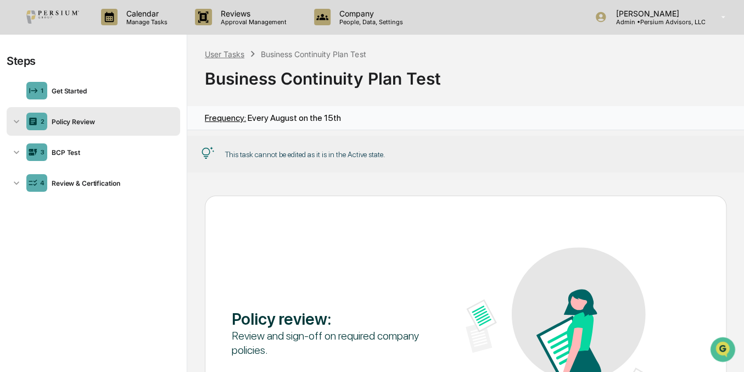
click at [227, 52] on div "User Tasks" at bounding box center [225, 53] width 40 height 9
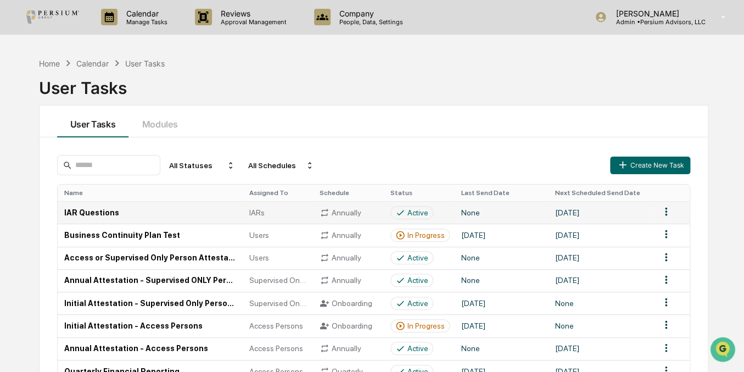
click at [669, 205] on html "Calendar Manage Tasks Reviews Approval Management Company People, Data, Setting…" at bounding box center [372, 186] width 744 height 372
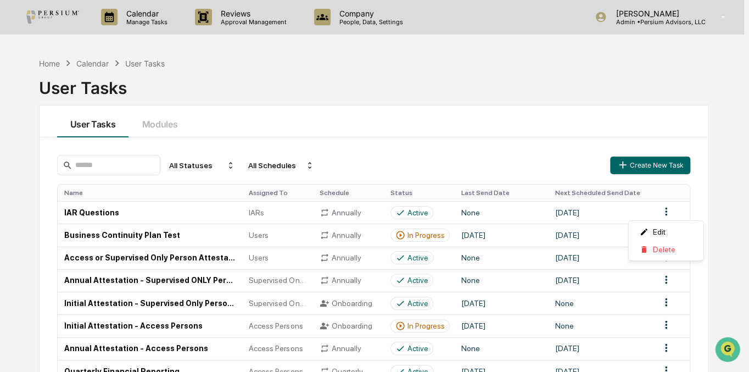
click at [481, 150] on html "Calendar Manage Tasks Reviews Approval Management Company People, Data, Setting…" at bounding box center [374, 186] width 749 height 372
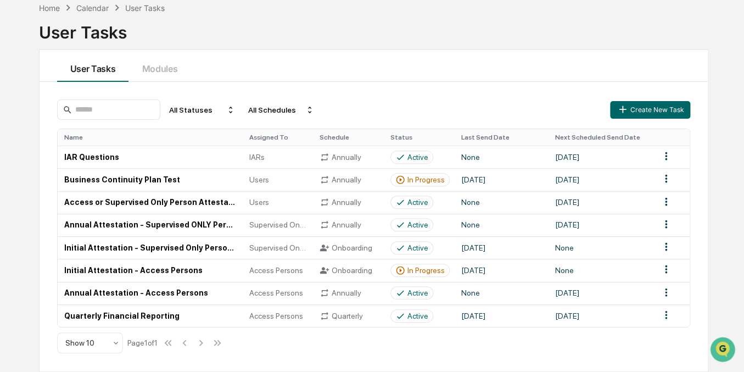
scroll to position [58, 0]
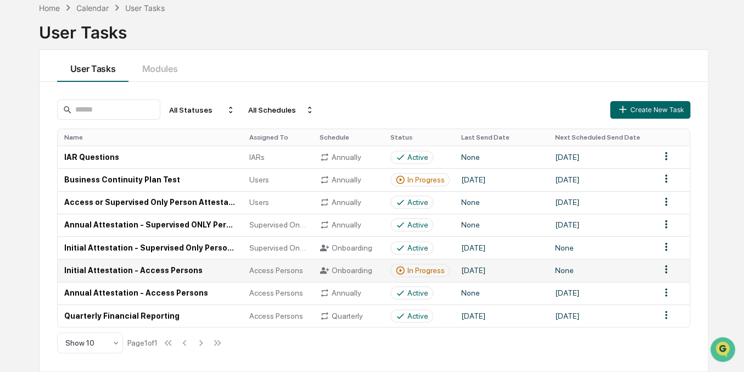
click at [412, 270] on div "In Progress" at bounding box center [425, 270] width 37 height 9
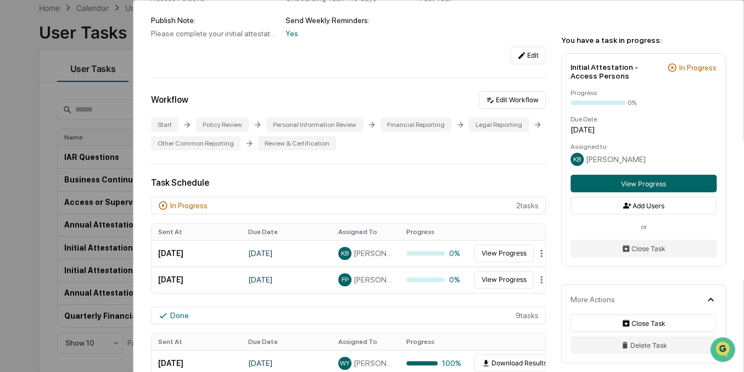
scroll to position [149, 0]
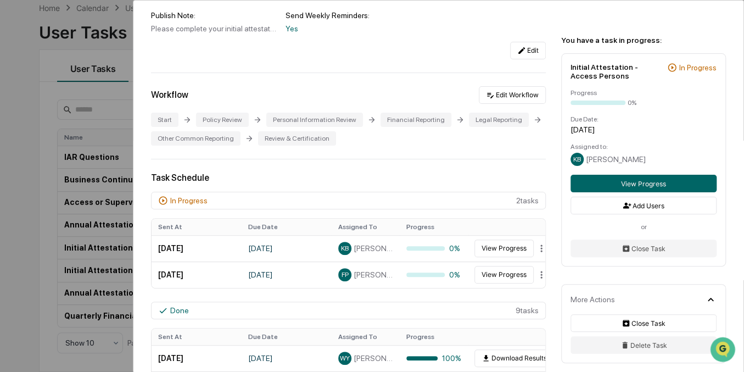
click at [25, 158] on div "User Tasks Initial Attestation - Access Persons Initial Attestation - Access Pe…" at bounding box center [372, 186] width 744 height 372
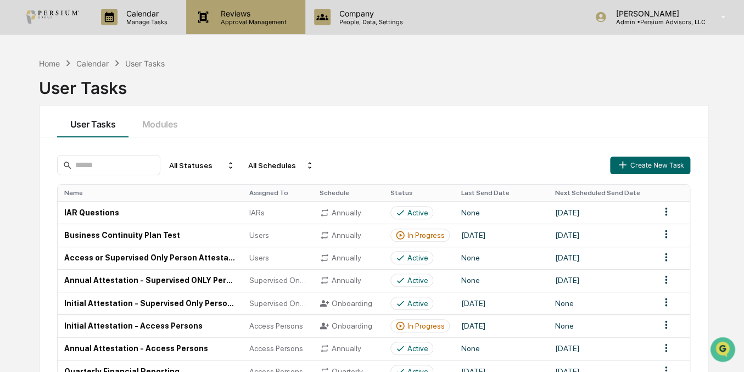
click at [257, 25] on p "Approval Management" at bounding box center [252, 22] width 80 height 8
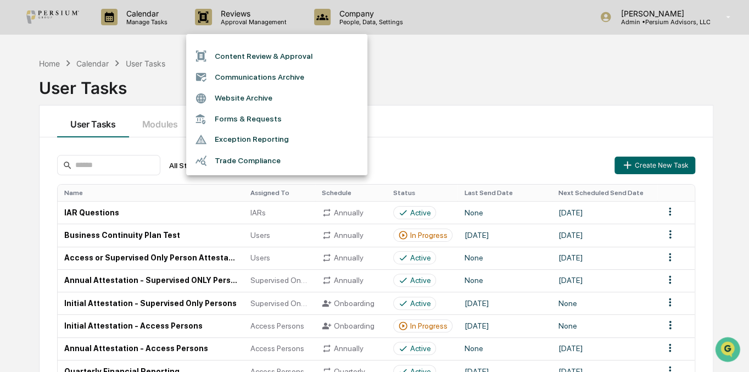
click at [388, 71] on div at bounding box center [374, 186] width 749 height 372
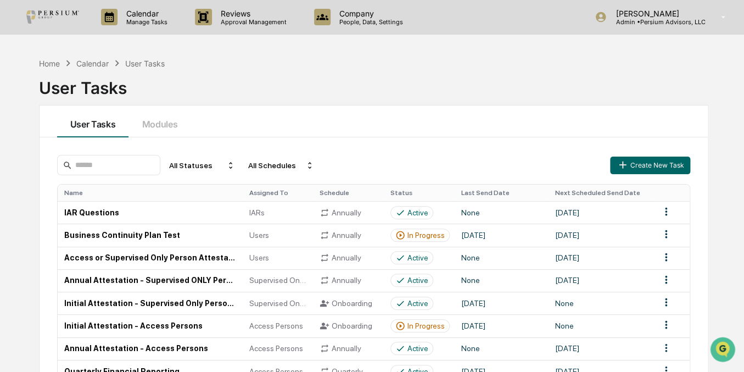
click at [351, 23] on p "People, Data, Settings" at bounding box center [369, 22] width 78 height 8
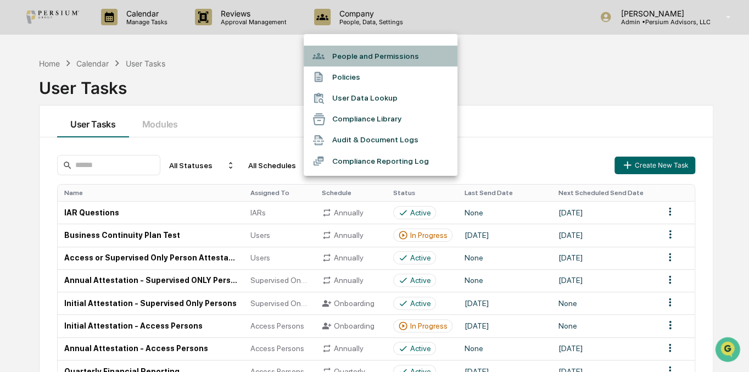
click at [355, 58] on li "People and Permissions" at bounding box center [381, 56] width 154 height 21
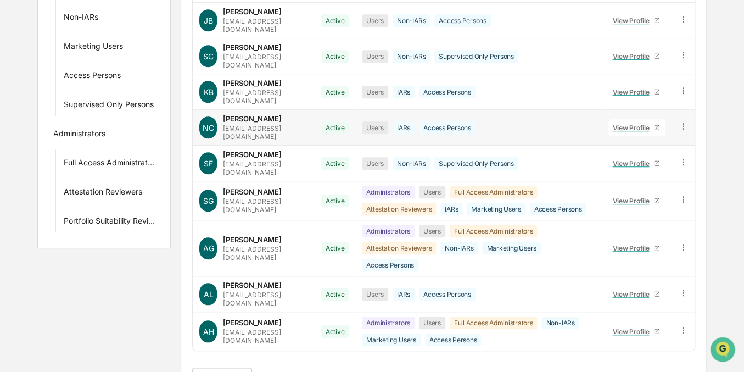
scroll to position [249, 0]
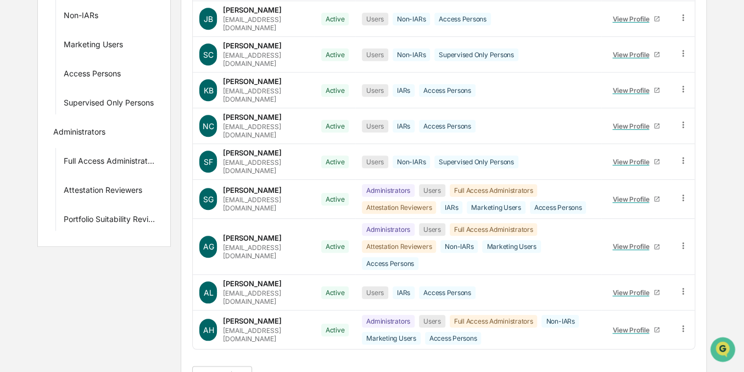
click at [345, 372] on button ">|" at bounding box center [342, 376] width 13 height 9
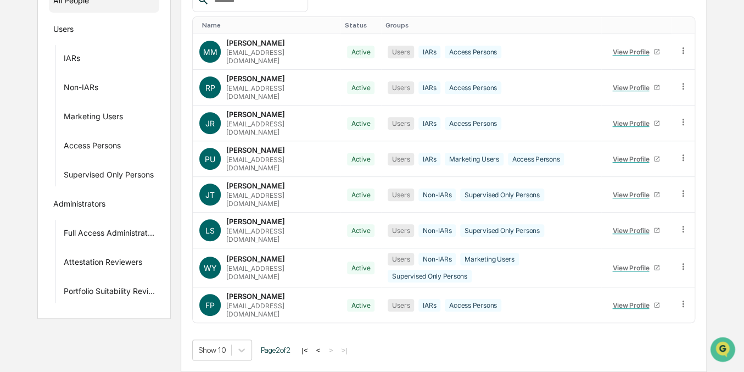
scroll to position [145, 0]
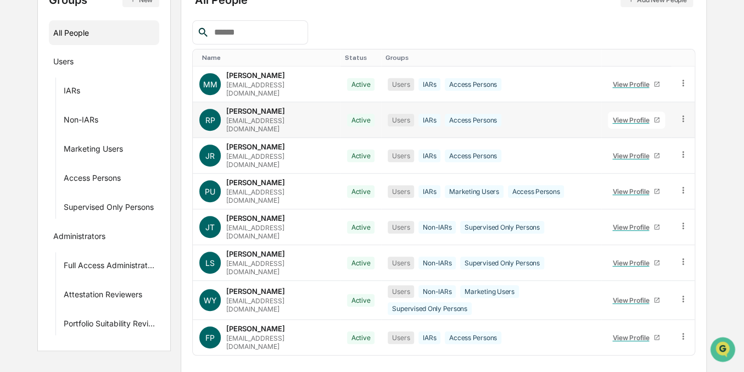
click at [621, 116] on div "View Profile" at bounding box center [632, 120] width 41 height 8
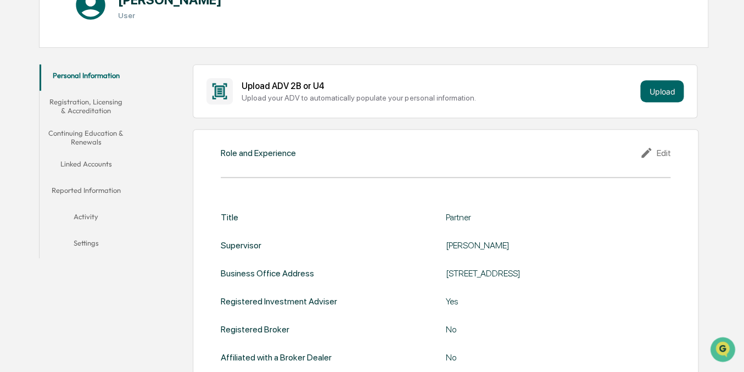
click at [89, 169] on button "Linked Accounts" at bounding box center [86, 166] width 93 height 26
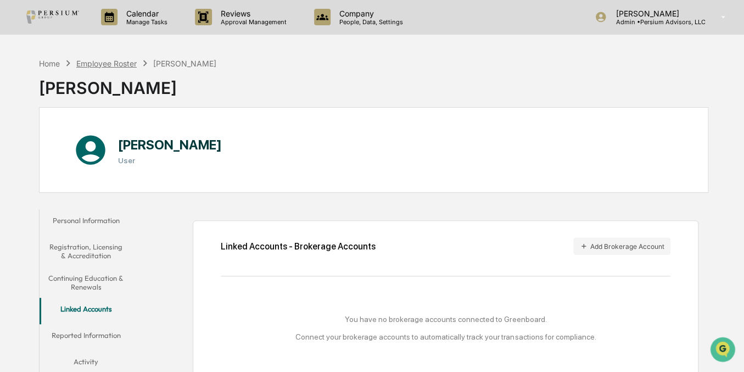
click at [110, 61] on div "Employee Roster" at bounding box center [106, 63] width 60 height 9
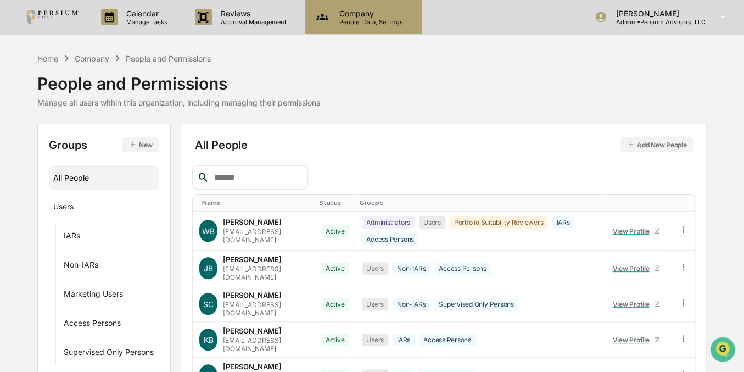
click at [357, 21] on p "People, Data, Settings" at bounding box center [369, 22] width 78 height 8
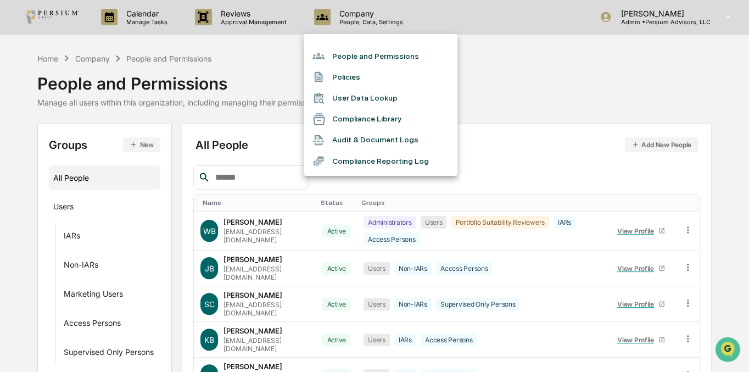
click at [274, 43] on div at bounding box center [374, 186] width 749 height 372
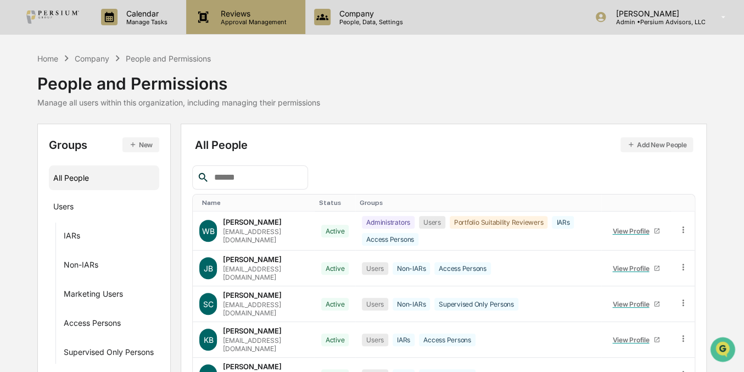
click at [255, 22] on p "Approval Management" at bounding box center [252, 22] width 80 height 8
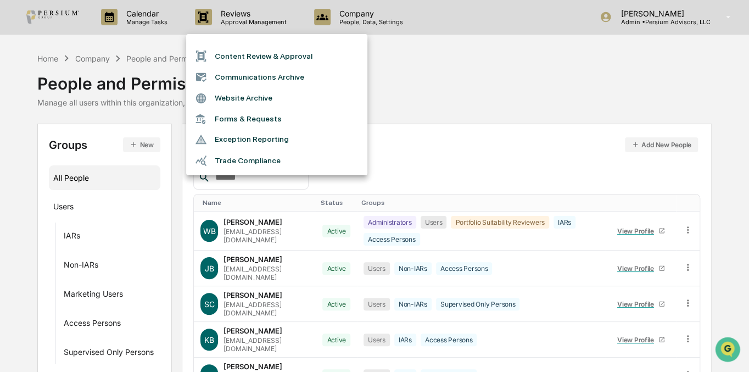
click at [253, 159] on li "Trade Compliance" at bounding box center [276, 160] width 181 height 21
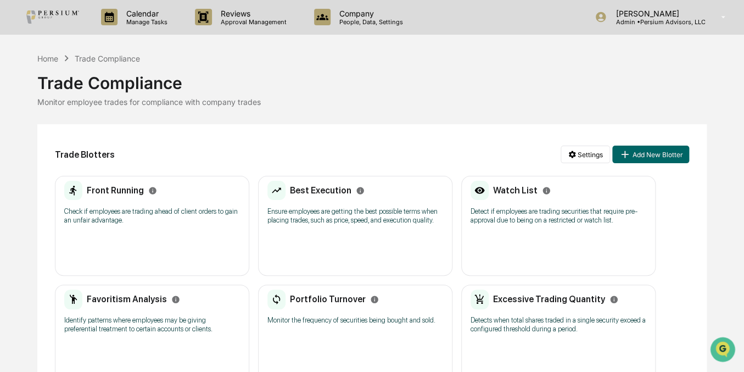
click at [131, 195] on h2 "Front Running" at bounding box center [115, 190] width 57 height 10
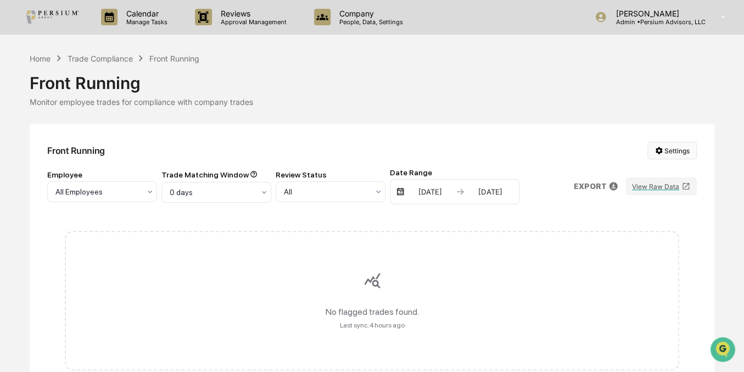
click at [663, 145] on html "Calendar Manage Tasks Reviews Approval Management Company People, Data, Setting…" at bounding box center [372, 186] width 744 height 372
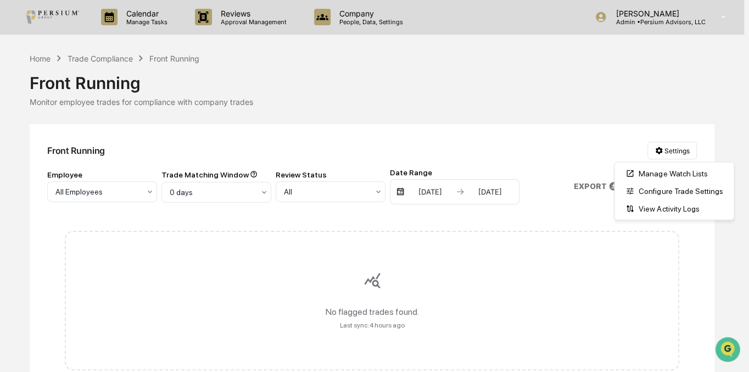
click at [503, 146] on html "Calendar Manage Tasks Reviews Approval Management Company People, Data, Setting…" at bounding box center [374, 186] width 749 height 372
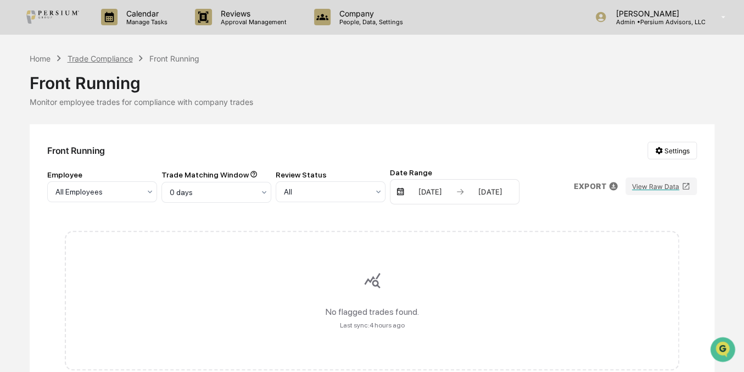
click at [125, 62] on div "Trade Compliance" at bounding box center [99, 58] width 65 height 9
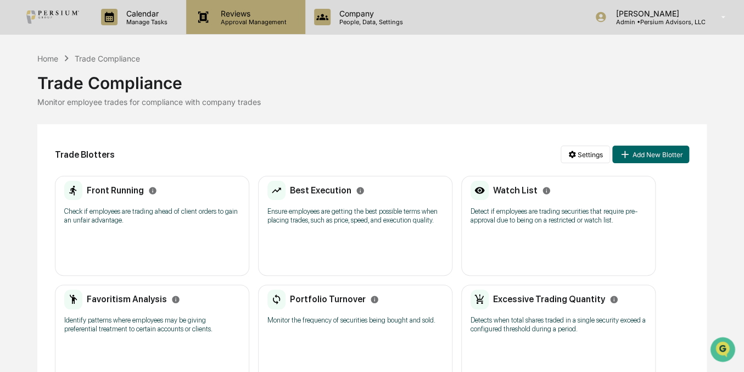
click at [227, 18] on p "Approval Management" at bounding box center [252, 22] width 80 height 8
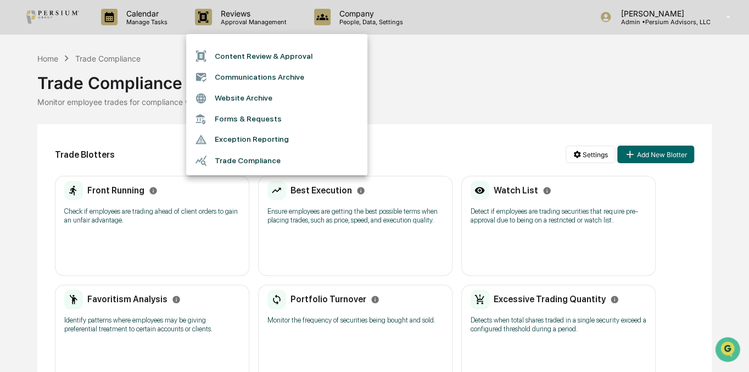
click at [239, 156] on li "Trade Compliance" at bounding box center [276, 160] width 181 height 21
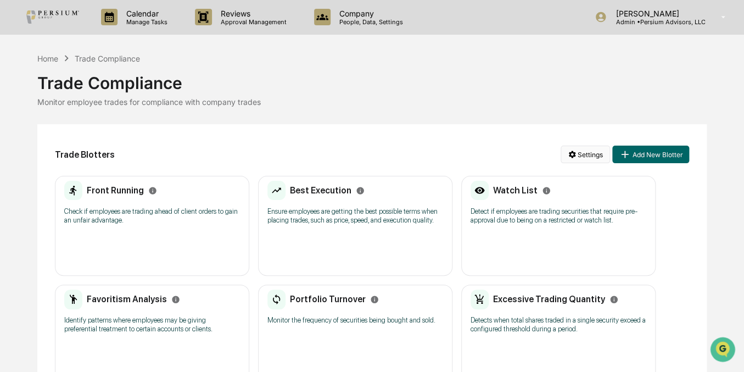
click at [580, 156] on html "Calendar Manage Tasks Reviews Approval Management Company People, Data, Setting…" at bounding box center [372, 186] width 744 height 372
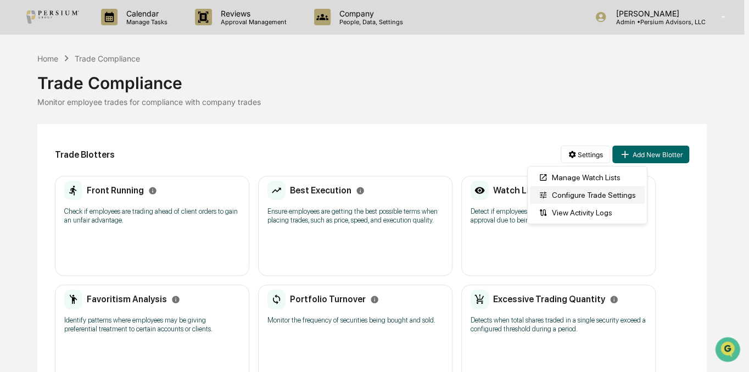
click at [576, 193] on div "Configure Trade Settings" at bounding box center [587, 195] width 115 height 18
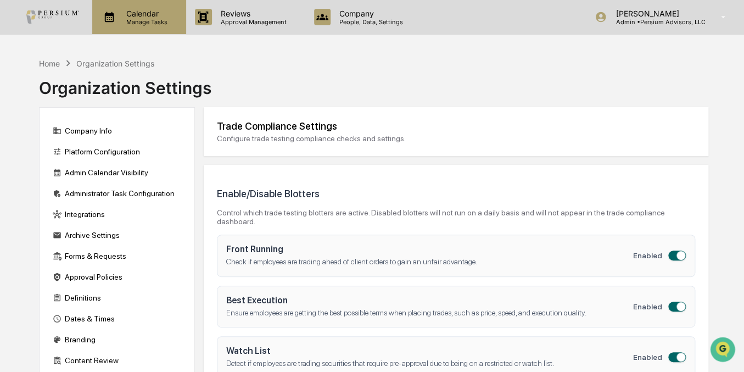
click at [109, 18] on icon at bounding box center [109, 17] width 16 height 16
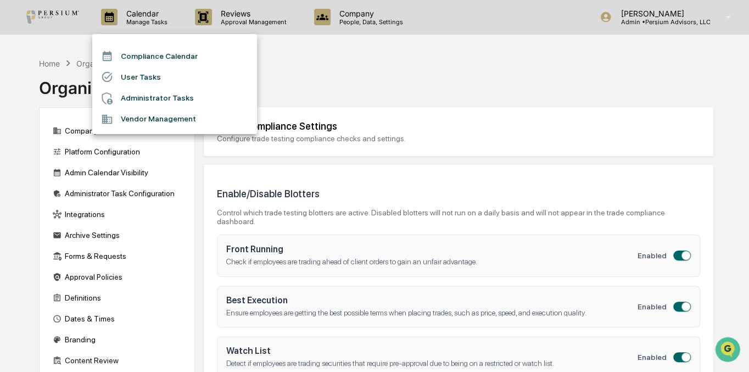
click at [59, 66] on div at bounding box center [374, 186] width 749 height 372
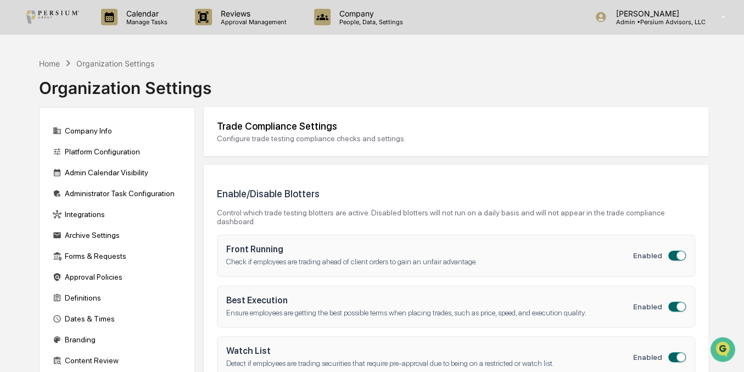
click at [46, 67] on div "Home" at bounding box center [49, 63] width 21 height 9
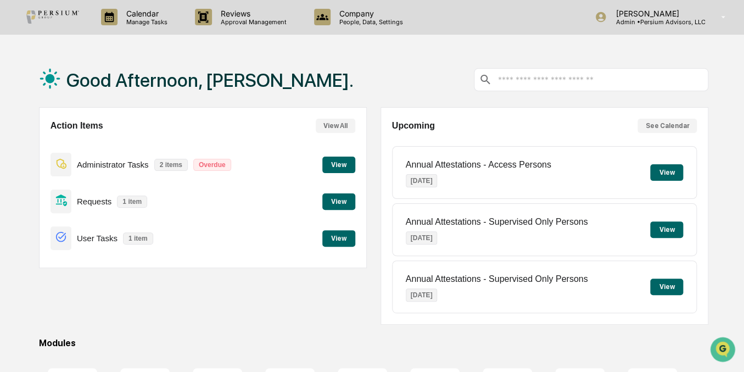
click at [335, 170] on button "View" at bounding box center [338, 164] width 33 height 16
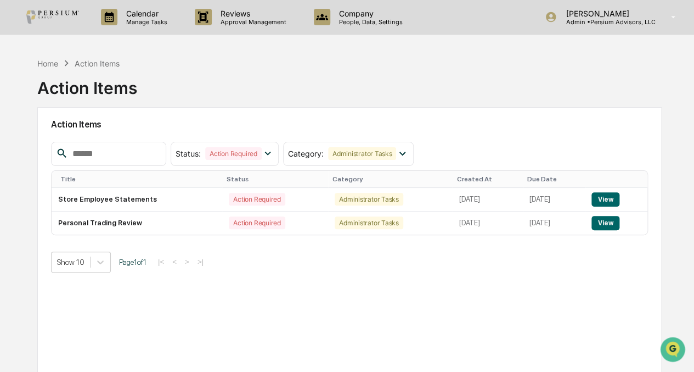
click at [109, 311] on div "Action Items Status : Action Required Select/Deselect All Action Required Resol…" at bounding box center [349, 253] width 625 height 293
click at [611, 224] on button "View" at bounding box center [606, 223] width 28 height 14
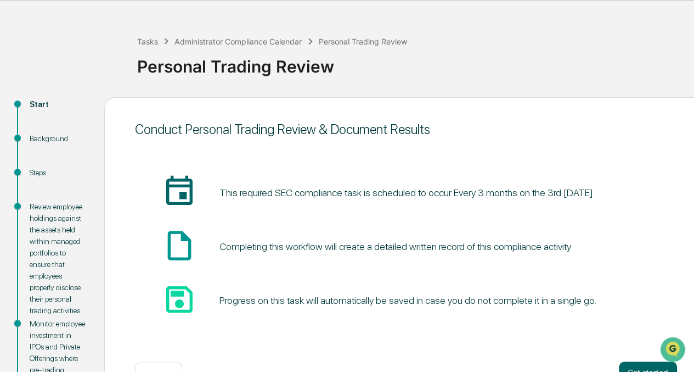
scroll to position [149, 0]
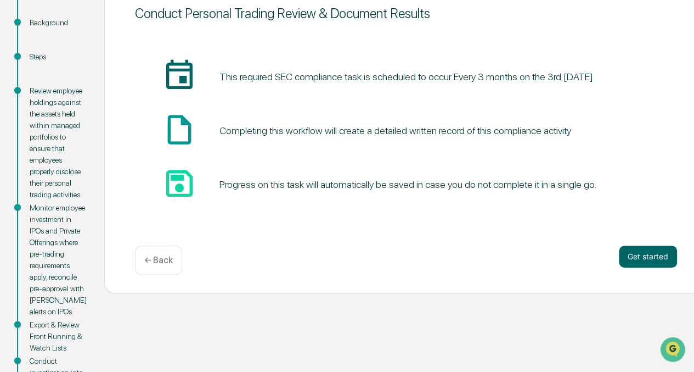
click at [619, 241] on div "Conduct Personal Trading Review & Document Results insert_invitation_icon This …" at bounding box center [406, 137] width 604 height 312
click at [624, 255] on button "Get started" at bounding box center [648, 256] width 58 height 22
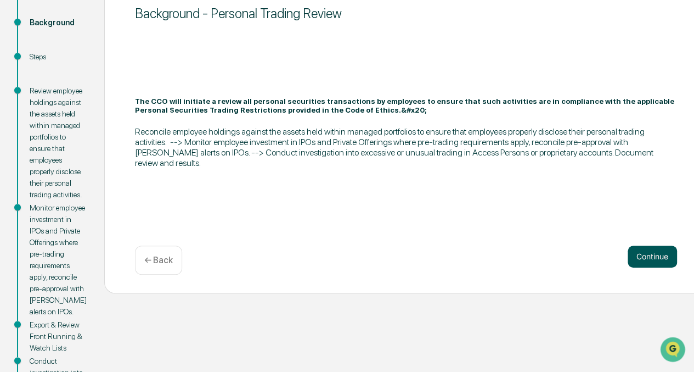
click at [641, 248] on button "Continue" at bounding box center [652, 256] width 49 height 22
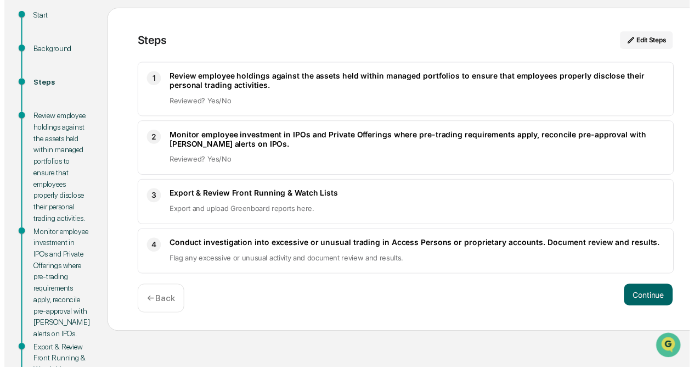
scroll to position [99, 0]
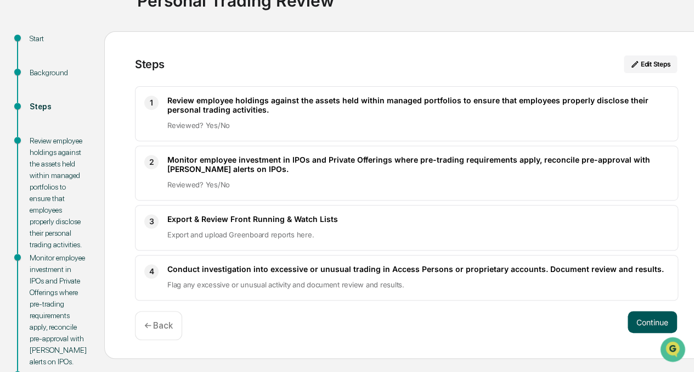
click at [633, 321] on button "Continue" at bounding box center [652, 322] width 49 height 22
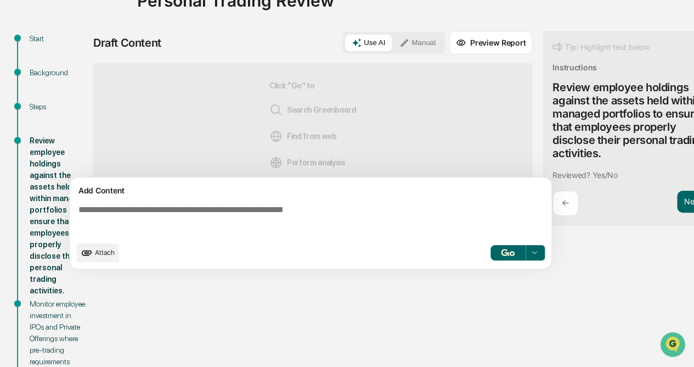
click at [397, 42] on button "Manual" at bounding box center [417, 43] width 49 height 16
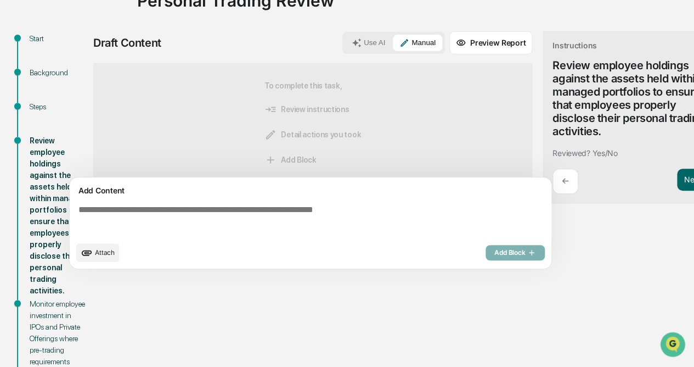
click at [321, 210] on textarea at bounding box center [313, 220] width 478 height 40
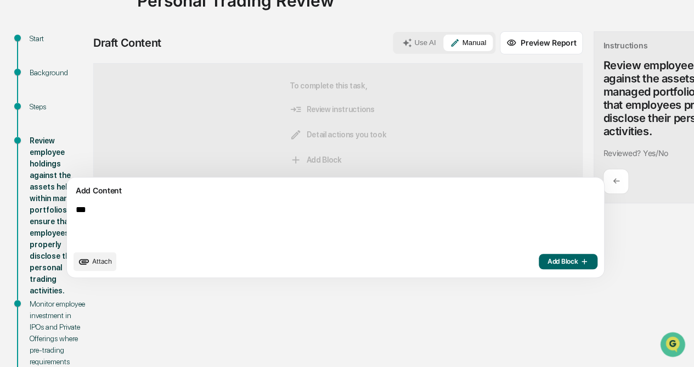
drag, startPoint x: 290, startPoint y: 225, endPoint x: 50, endPoint y: 218, distance: 239.9
click at [50, 218] on div "Start Background Steps Review employee holdings against the assets held within …" at bounding box center [346, 316] width 683 height 570
type textarea "***"
click at [547, 263] on span "Add Block" at bounding box center [568, 261] width 42 height 9
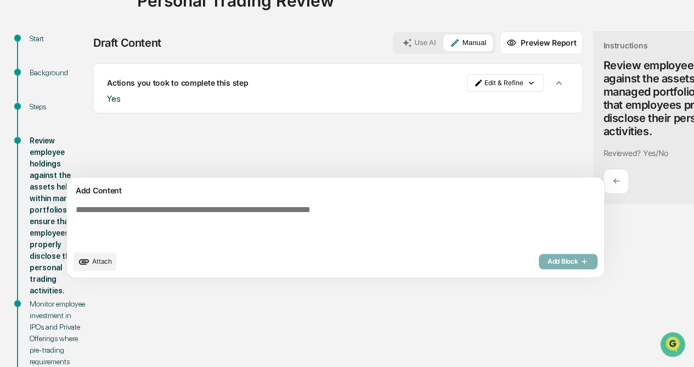
click at [600, 241] on div "Draft Content Use AI Manual Preview Report Sources Actions you took to complete…" at bounding box center [400, 157] width 615 height 253
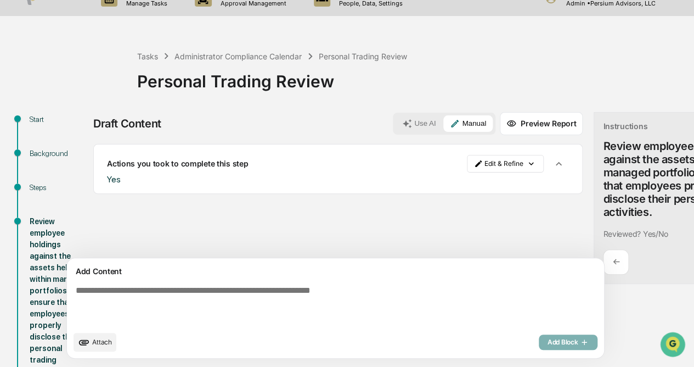
scroll to position [49, 0]
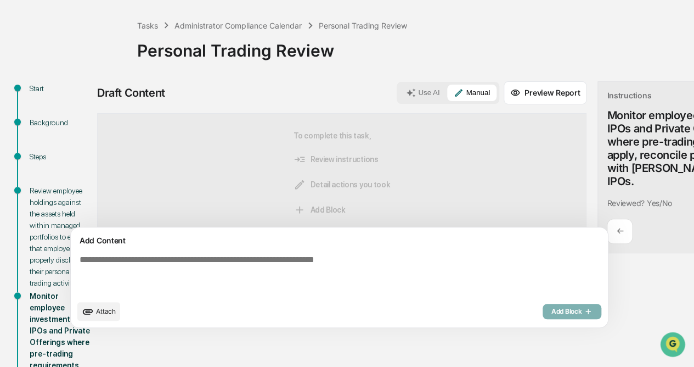
click at [477, 257] on textarea at bounding box center [314, 274] width 478 height 48
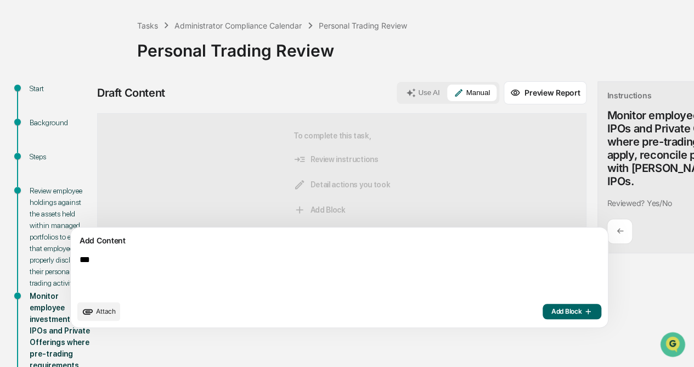
type textarea "***"
click at [582, 316] on icon "button" at bounding box center [587, 311] width 11 height 9
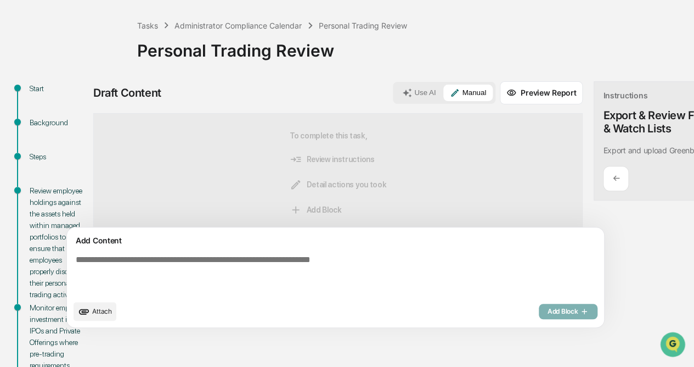
scroll to position [49, 16]
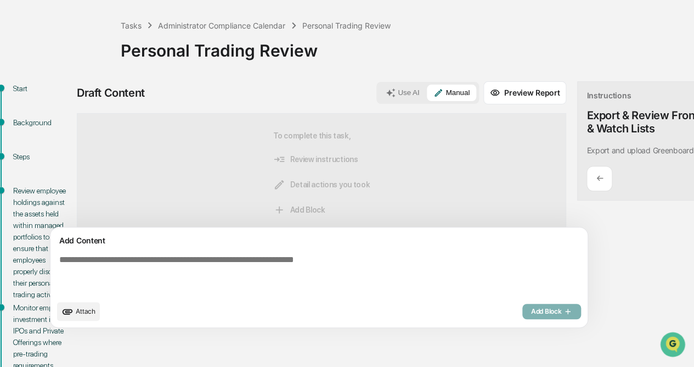
click at [287, 274] on textarea at bounding box center [294, 274] width 478 height 48
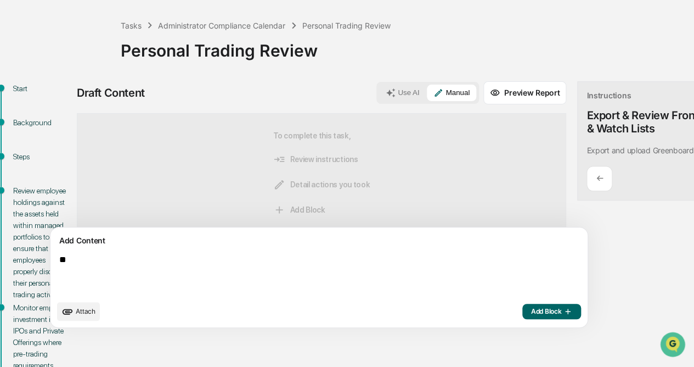
type textarea "*"
type textarea "**********"
click at [531, 316] on span "Add Block" at bounding box center [552, 311] width 42 height 9
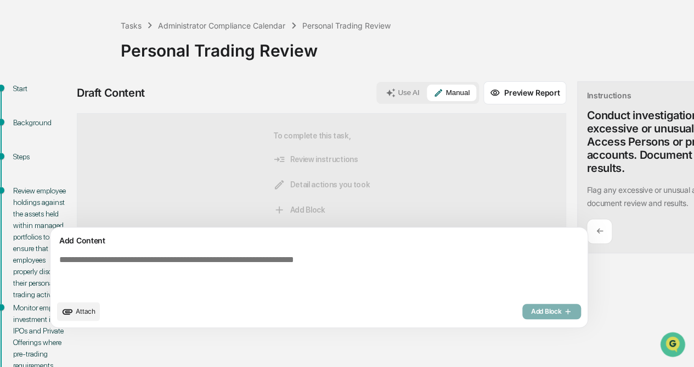
click at [445, 266] on textarea at bounding box center [294, 274] width 478 height 48
click at [315, 278] on textarea at bounding box center [294, 274] width 478 height 48
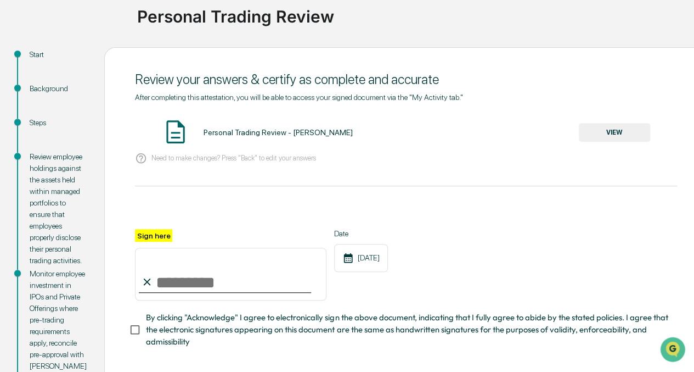
scroll to position [99, 0]
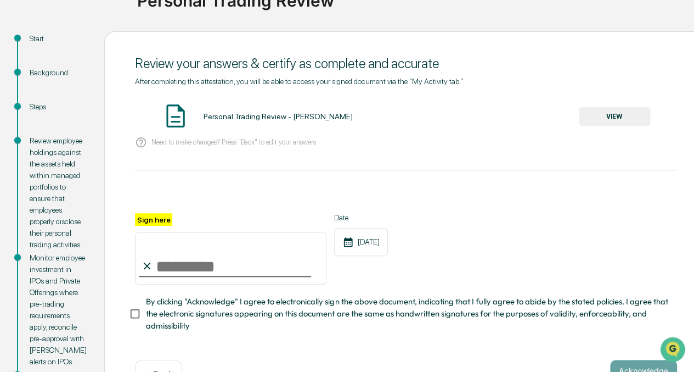
click at [171, 277] on input "Sign here" at bounding box center [231, 258] width 192 height 53
type input "**********"
click at [111, 317] on div "**********" at bounding box center [406, 219] width 604 height 376
click at [108, 315] on div "**********" at bounding box center [406, 219] width 604 height 376
click at [604, 111] on button "VIEW" at bounding box center [614, 116] width 71 height 19
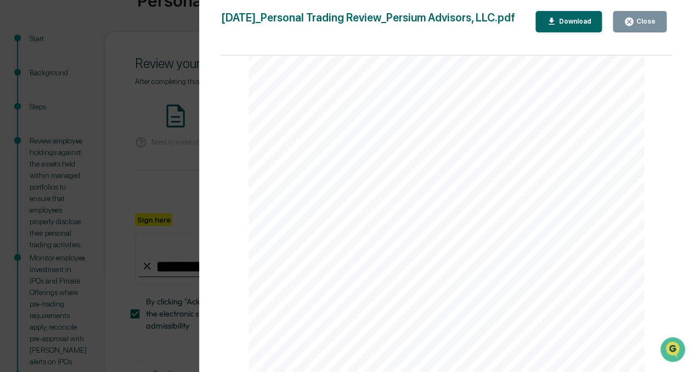
scroll to position [867, 0]
click at [648, 29] on button "Close" at bounding box center [640, 21] width 54 height 21
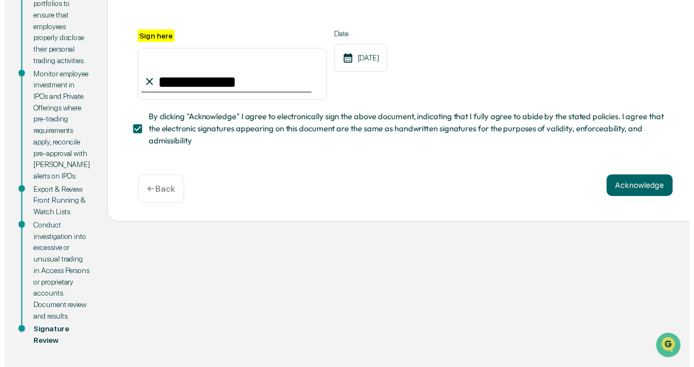
scroll to position [456, 0]
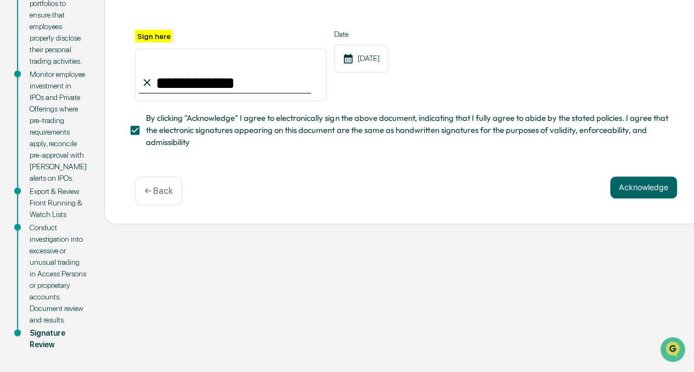
click at [44, 257] on div "Conduct investigation into excessive or unusual trading in Access Persons or pr…" at bounding box center [58, 274] width 57 height 104
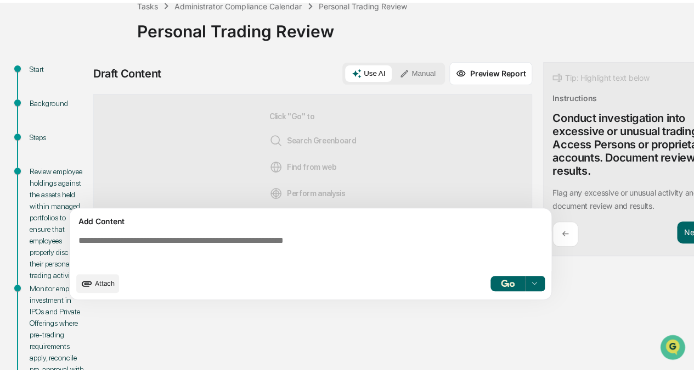
scroll to position [57, 0]
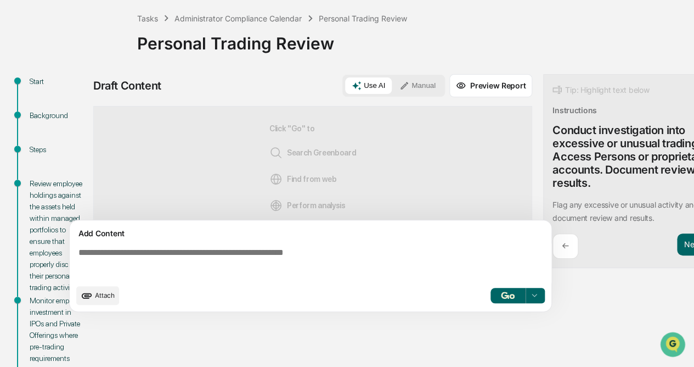
click at [398, 84] on button "Manual" at bounding box center [417, 85] width 49 height 16
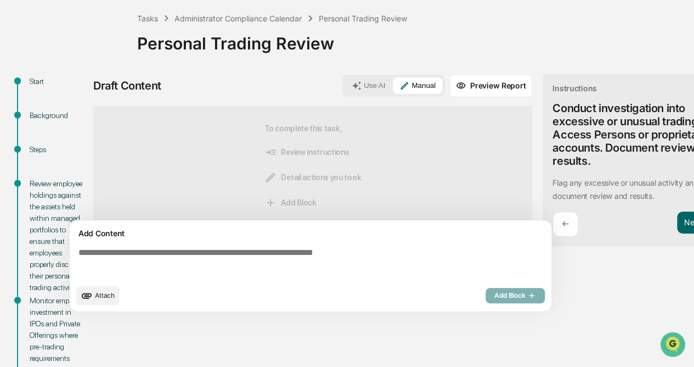
click at [311, 252] on textarea at bounding box center [313, 263] width 478 height 40
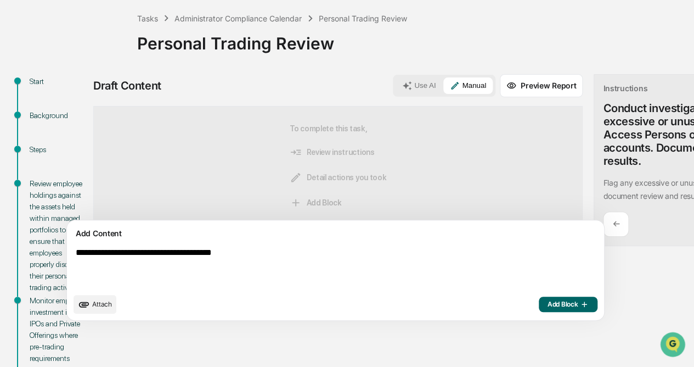
type textarea "**********"
click at [547, 305] on span "Add Block" at bounding box center [568, 304] width 42 height 9
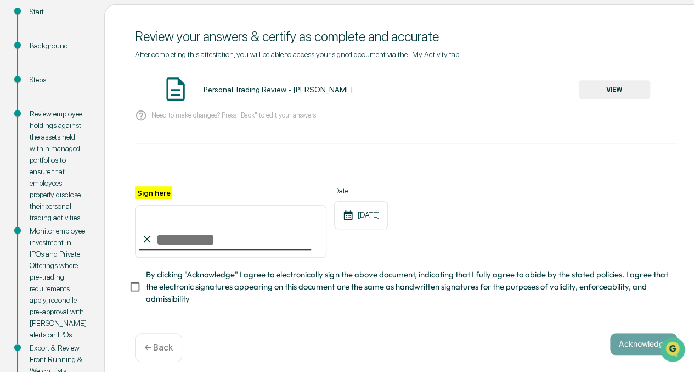
scroll to position [156, 0]
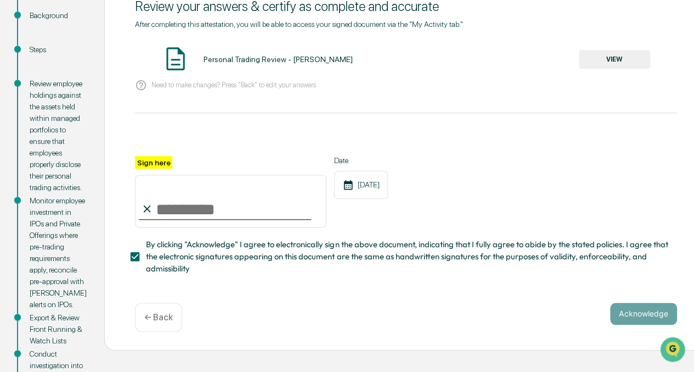
click at [147, 218] on input "Sign here" at bounding box center [231, 201] width 192 height 53
type input "**********"
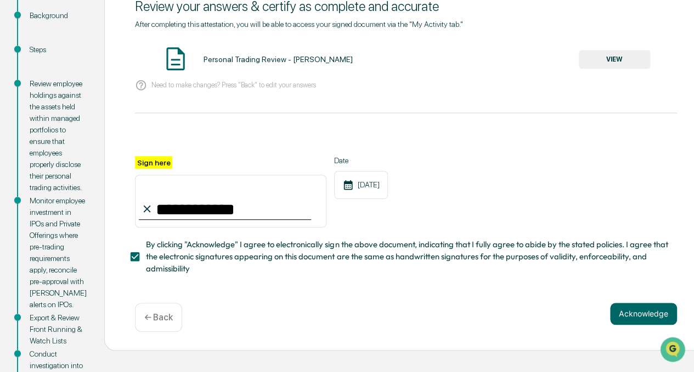
click at [412, 220] on div "**********" at bounding box center [406, 191] width 542 height 71
click at [610, 313] on button "Acknowledge" at bounding box center [643, 313] width 67 height 22
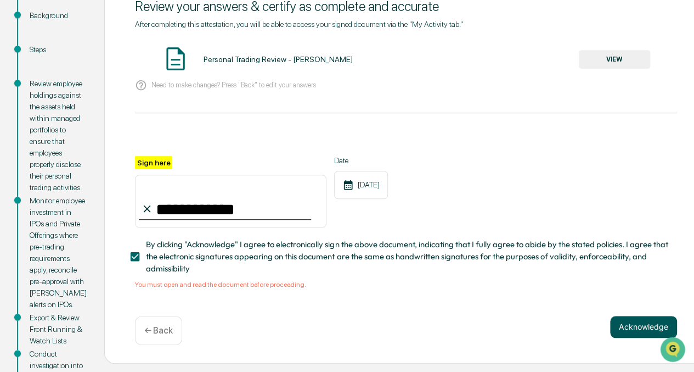
click at [626, 319] on button "Acknowledge" at bounding box center [643, 327] width 67 height 22
click at [581, 62] on button "VIEW" at bounding box center [614, 59] width 71 height 19
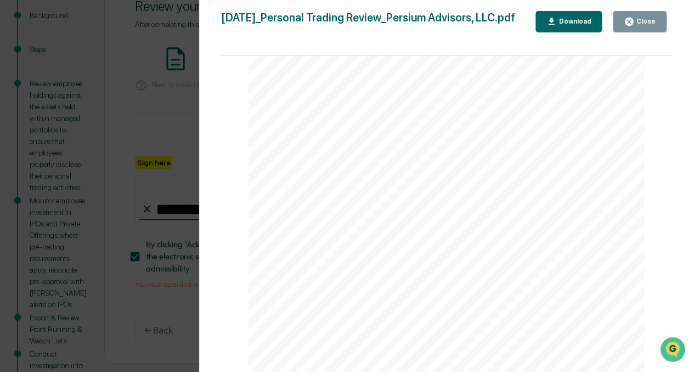
scroll to position [867, 0]
click at [662, 23] on button "Close" at bounding box center [640, 21] width 54 height 21
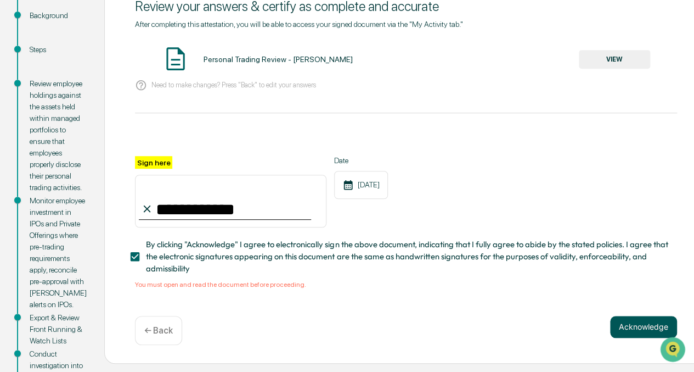
click at [630, 334] on button "Acknowledge" at bounding box center [643, 327] width 67 height 22
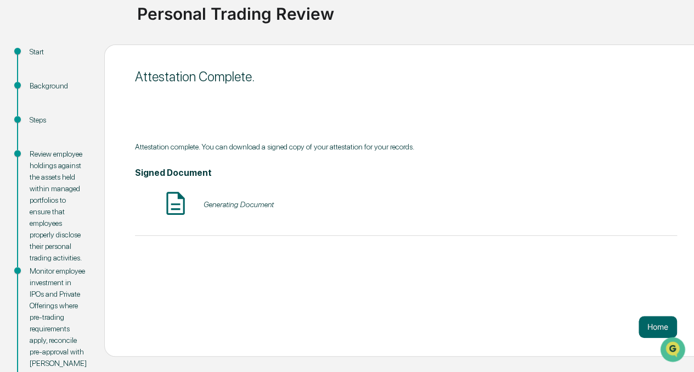
scroll to position [0, 0]
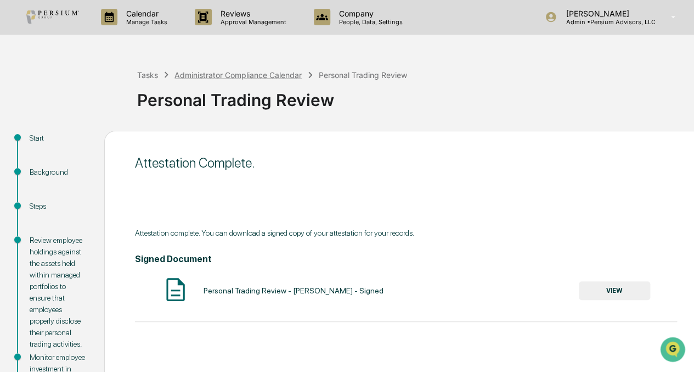
click at [239, 75] on div "Administrator Compliance Calendar" at bounding box center [238, 74] width 127 height 9
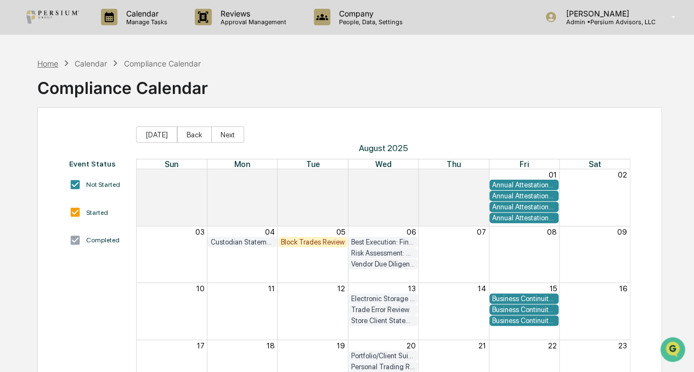
click at [54, 65] on div "Home" at bounding box center [47, 63] width 21 height 9
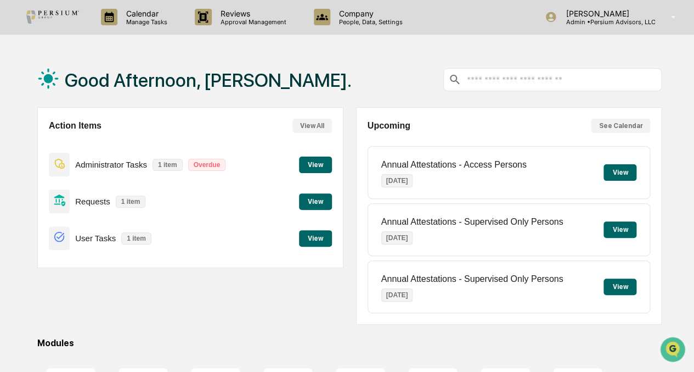
click at [277, 163] on div "Administrator Tasks 1 item Overdue View" at bounding box center [190, 164] width 283 height 37
click at [144, 19] on p "Manage Tasks" at bounding box center [144, 22] width 55 height 8
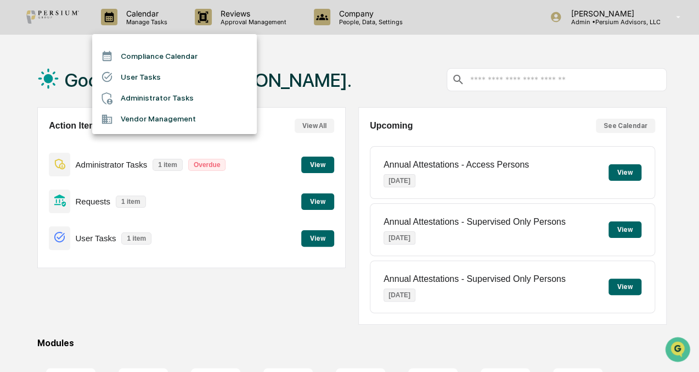
click at [144, 99] on li "Administrator Tasks" at bounding box center [174, 98] width 165 height 21
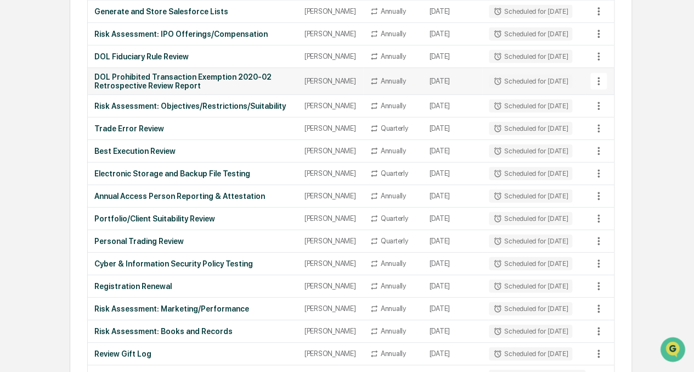
scroll to position [1048, 0]
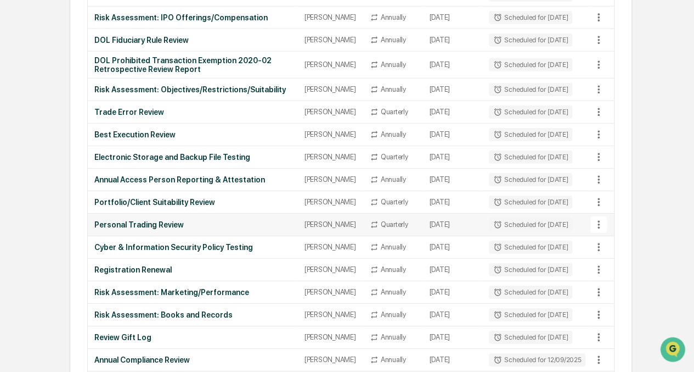
click at [165, 229] on div "Personal Trading Review" at bounding box center [192, 224] width 197 height 9
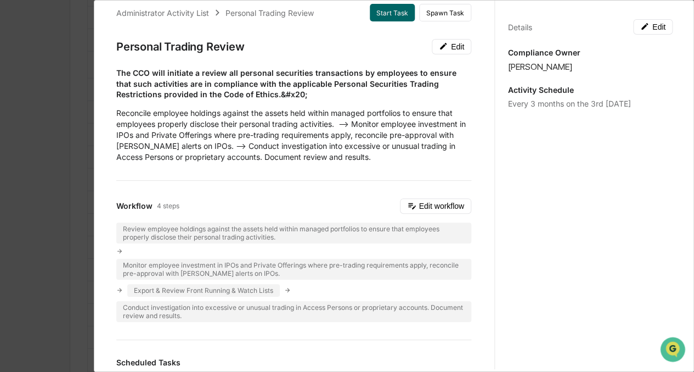
scroll to position [0, 0]
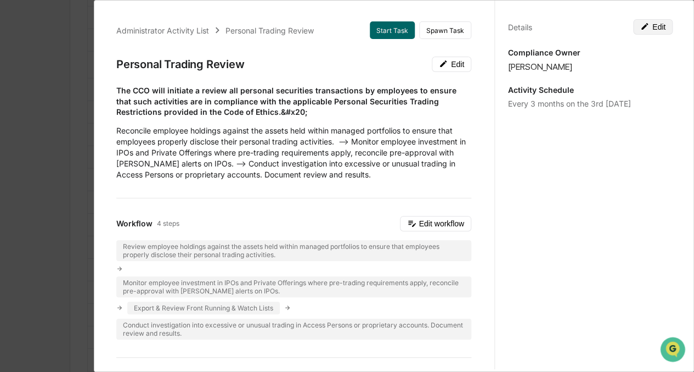
click at [650, 26] on button "Edit" at bounding box center [653, 26] width 40 height 15
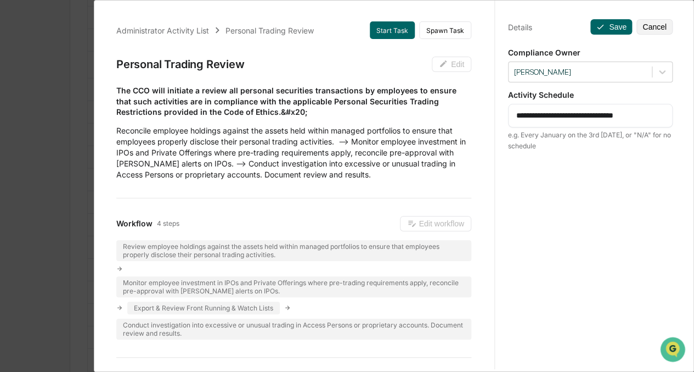
click at [597, 115] on textarea "**********" at bounding box center [590, 116] width 148 height 12
drag, startPoint x: 595, startPoint y: 115, endPoint x: 608, endPoint y: 114, distance: 13.2
click at [608, 114] on textarea "**********" at bounding box center [590, 116] width 148 height 12
click at [538, 115] on textarea "**********" at bounding box center [590, 116] width 148 height 12
click at [659, 115] on textarea "**********" at bounding box center [590, 116] width 148 height 12
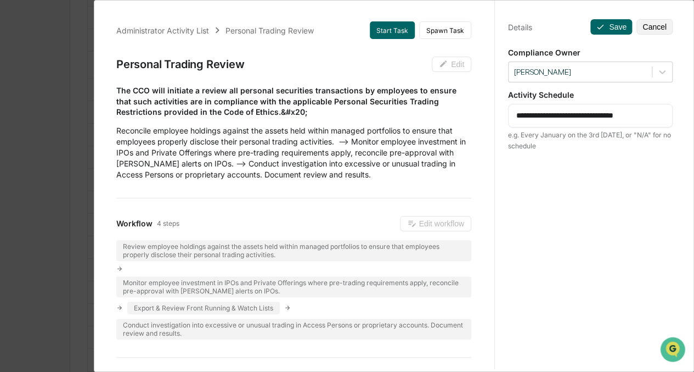
drag, startPoint x: 596, startPoint y: 117, endPoint x: 607, endPoint y: 116, distance: 11.0
click at [607, 116] on textarea "**********" at bounding box center [590, 116] width 148 height 12
type textarea "**********"
click at [608, 27] on button "Save" at bounding box center [612, 26] width 42 height 15
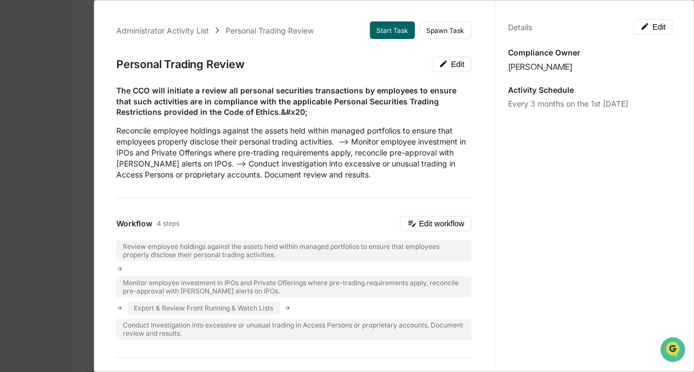
click at [41, 159] on div "Administrator Activity List Personal Trading Review Start Task Spawn Task Perso…" at bounding box center [347, 186] width 694 height 372
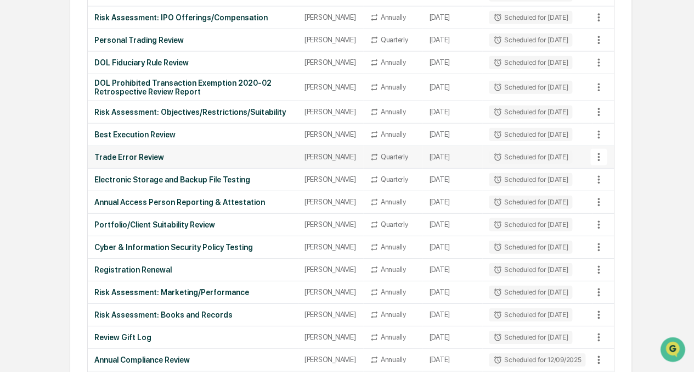
scroll to position [998, 0]
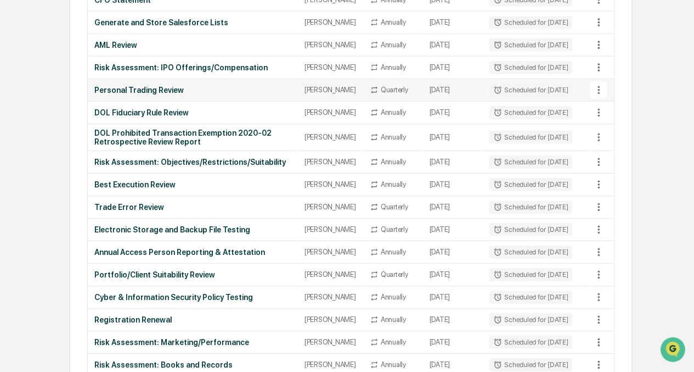
click at [175, 94] on div "Personal Trading Review" at bounding box center [192, 90] width 197 height 9
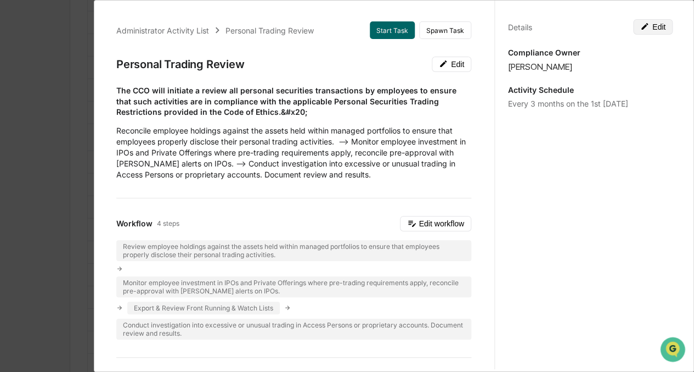
click at [642, 29] on icon at bounding box center [645, 26] width 7 height 7
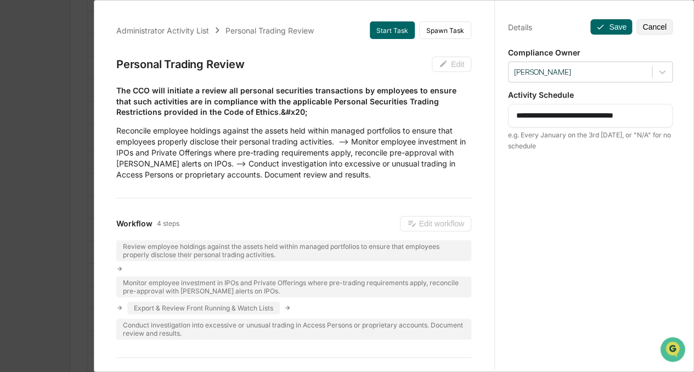
click at [545, 115] on textarea "**********" at bounding box center [590, 116] width 148 height 12
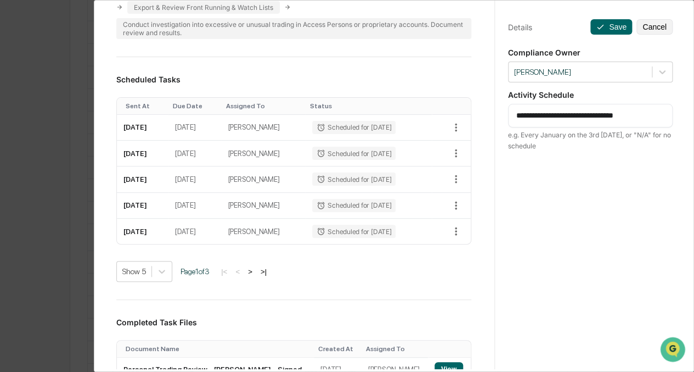
scroll to position [299, 0]
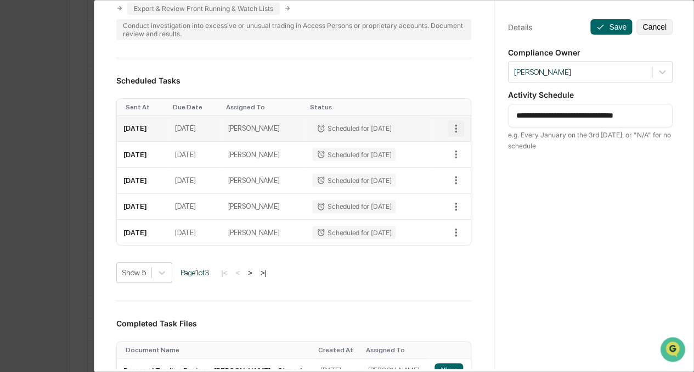
click at [455, 129] on icon "button" at bounding box center [456, 128] width 2 height 8
click at [452, 94] on div at bounding box center [349, 186] width 699 height 372
click at [462, 76] on div "Administrator Activity List Personal Trading Review Start Task Spawn Task Perso…" at bounding box center [293, 153] width 381 height 888
click at [574, 127] on div "**********" at bounding box center [590, 116] width 165 height 24
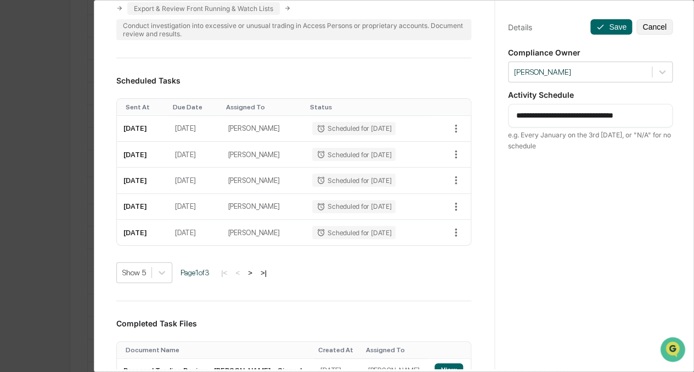
click at [541, 116] on textarea "**********" at bounding box center [590, 116] width 148 height 12
click at [537, 116] on textarea "**********" at bounding box center [590, 116] width 148 height 12
click at [536, 115] on textarea "**********" at bounding box center [590, 116] width 148 height 12
click at [562, 115] on textarea "**********" at bounding box center [590, 116] width 148 height 12
click at [647, 23] on button "Cancel" at bounding box center [655, 26] width 36 height 15
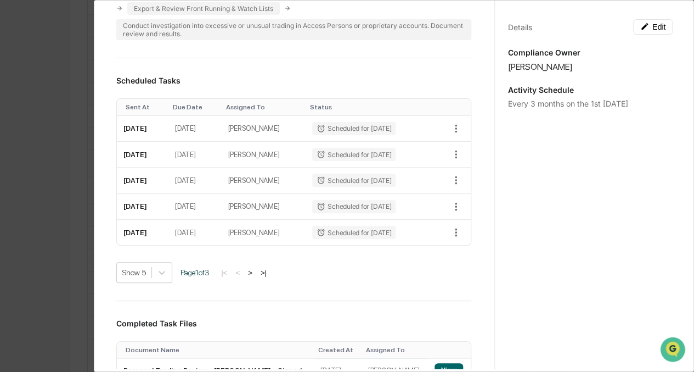
click at [72, 208] on div "Administrator Activity List Personal Trading Review Start Task Spawn Task Perso…" at bounding box center [347, 186] width 694 height 372
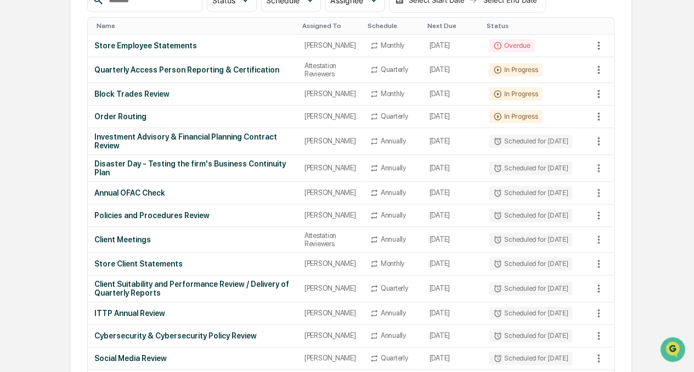
scroll to position [0, 0]
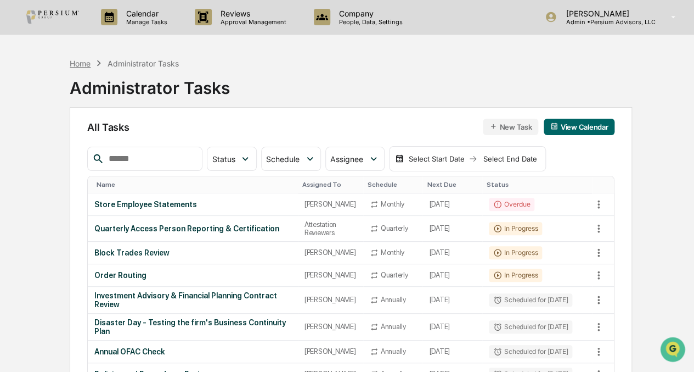
click at [78, 64] on div "Home" at bounding box center [80, 63] width 21 height 9
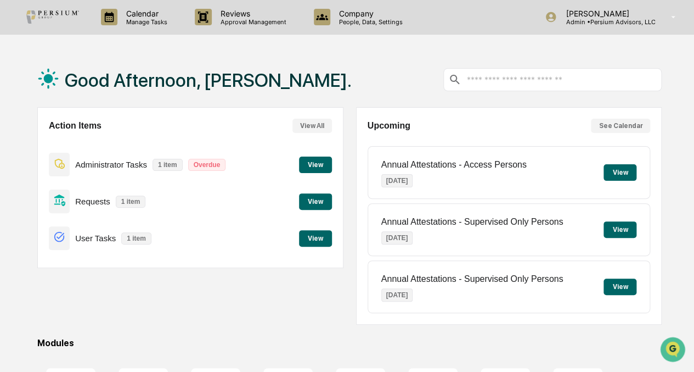
click at [314, 169] on button "View" at bounding box center [315, 164] width 33 height 16
